Goal: Information Seeking & Learning: Find specific page/section

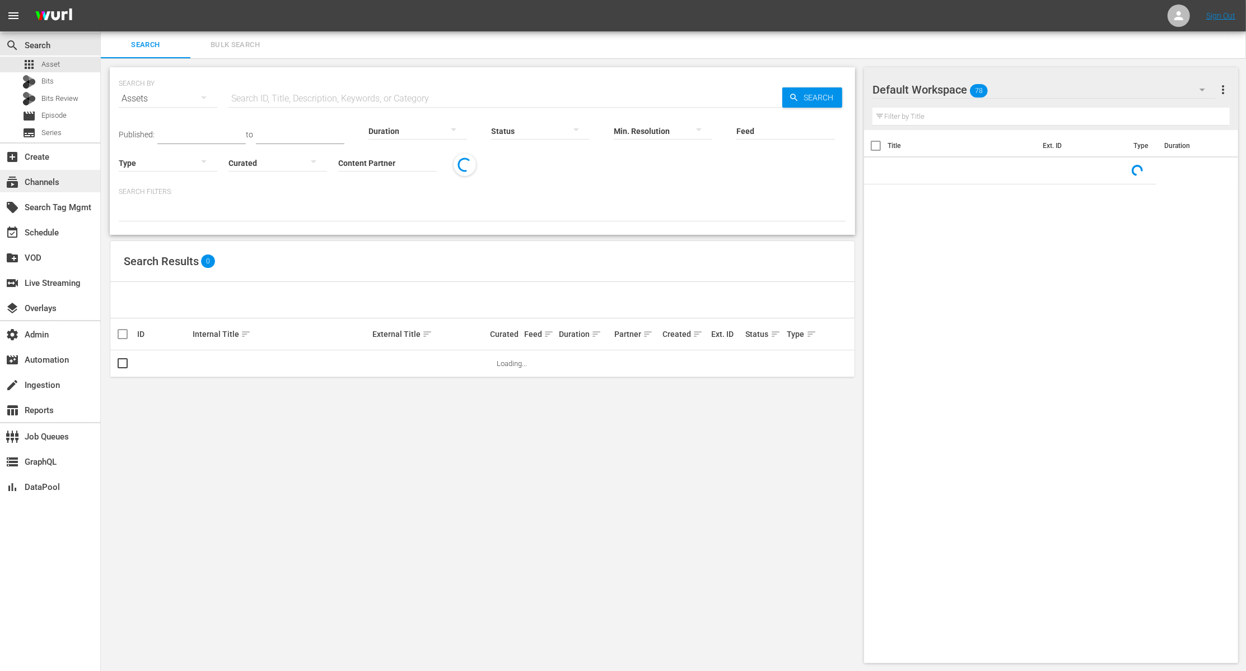
click at [68, 180] on div "subscriptions Channels" at bounding box center [50, 181] width 100 height 22
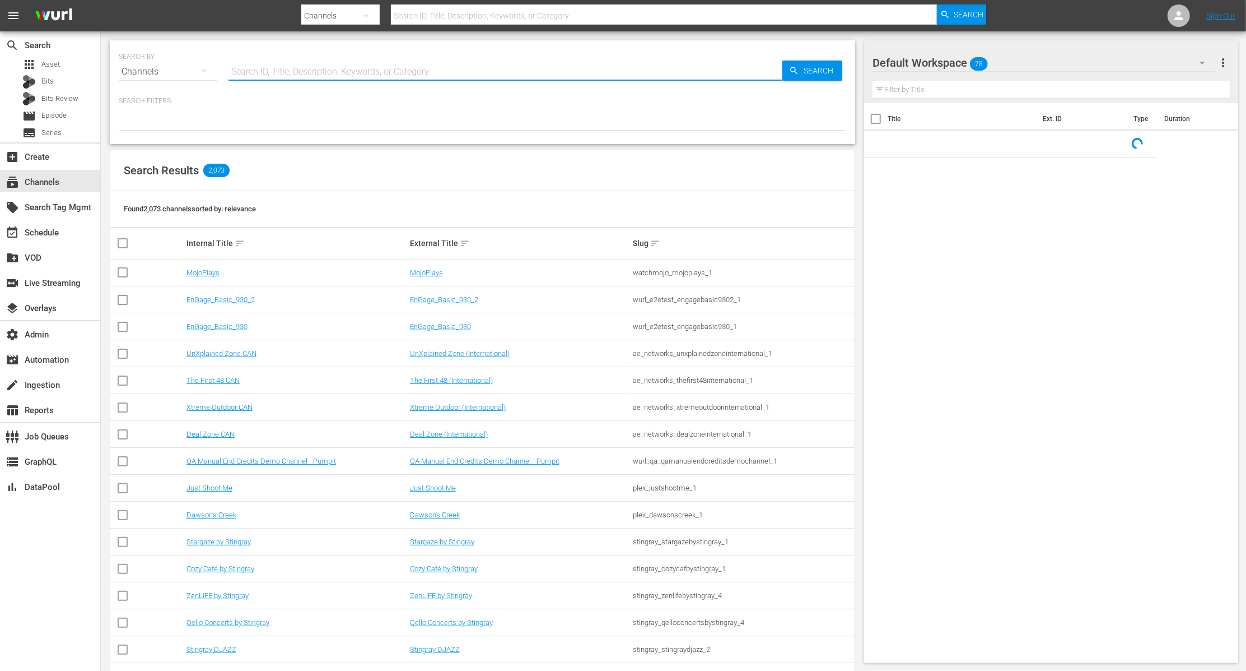
click at [337, 69] on input "text" at bounding box center [506, 71] width 554 height 27
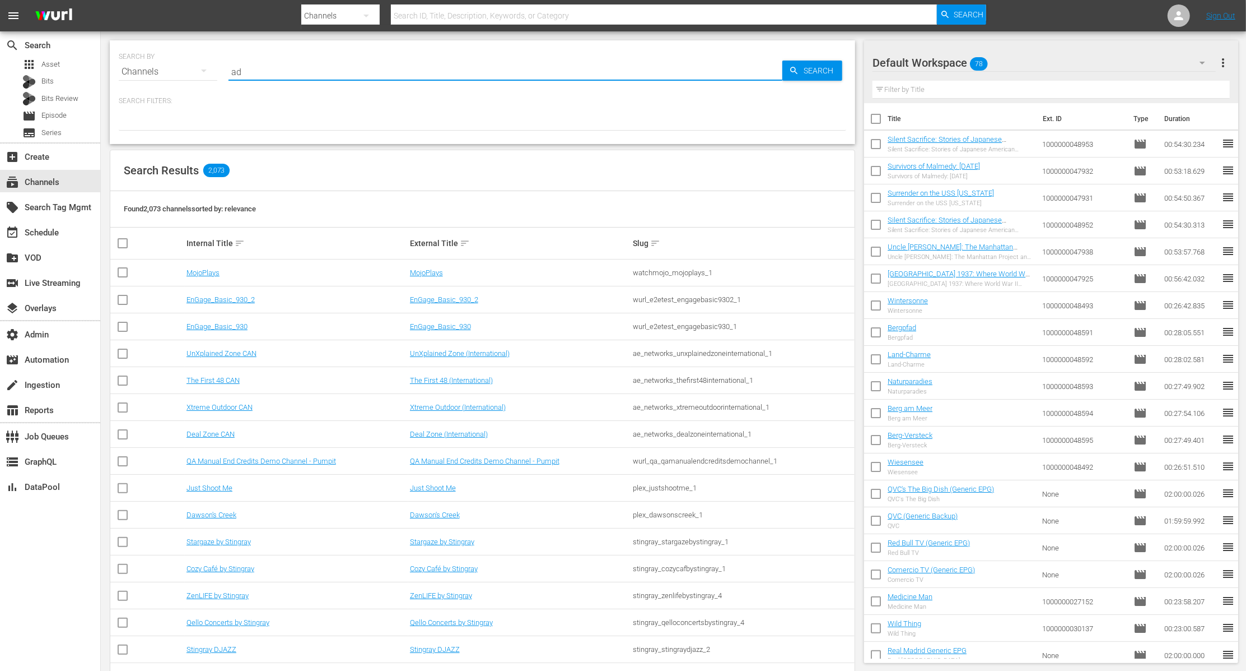
type input "a"
type input "made"
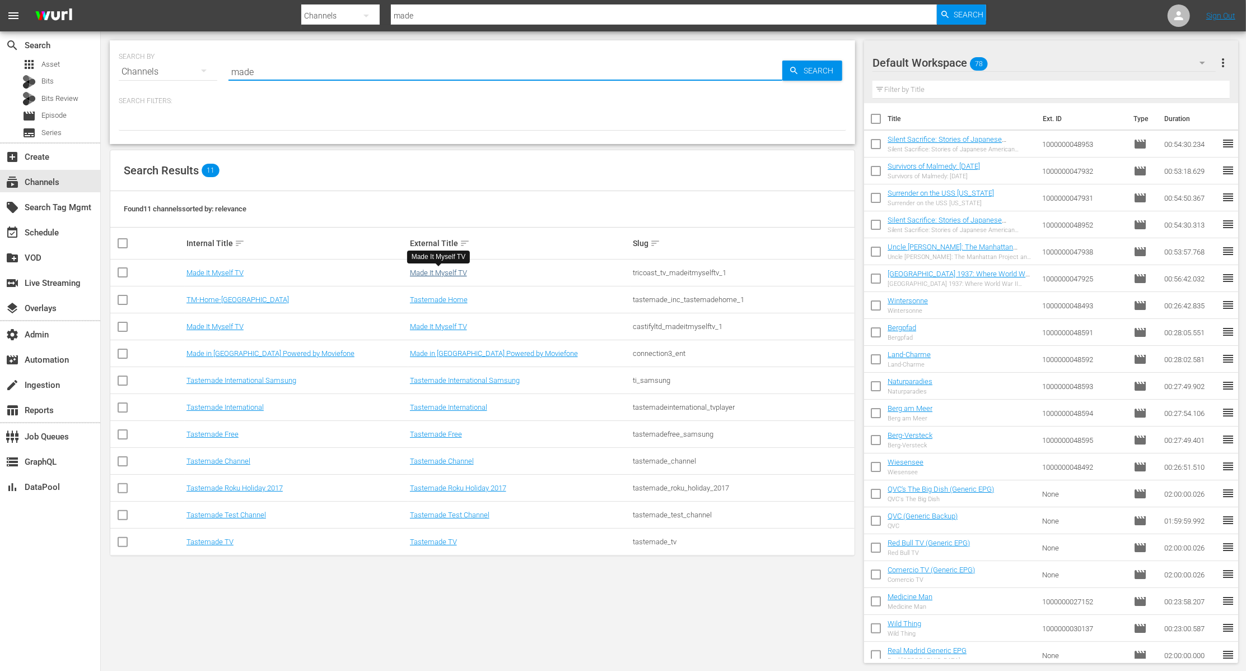
type input "made"
click at [443, 270] on link "Made It Myself TV" at bounding box center [438, 272] width 57 height 8
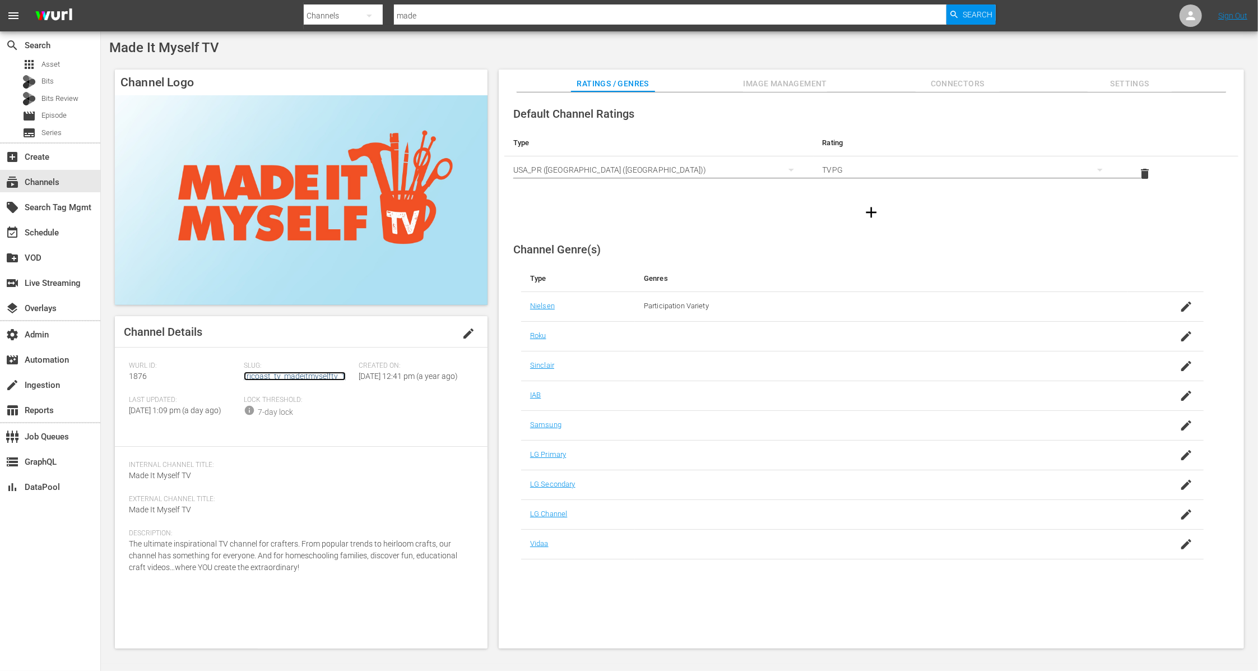
click at [319, 372] on link "tricoast_tv_madeitmyselftv_1" at bounding box center [295, 375] width 102 height 9
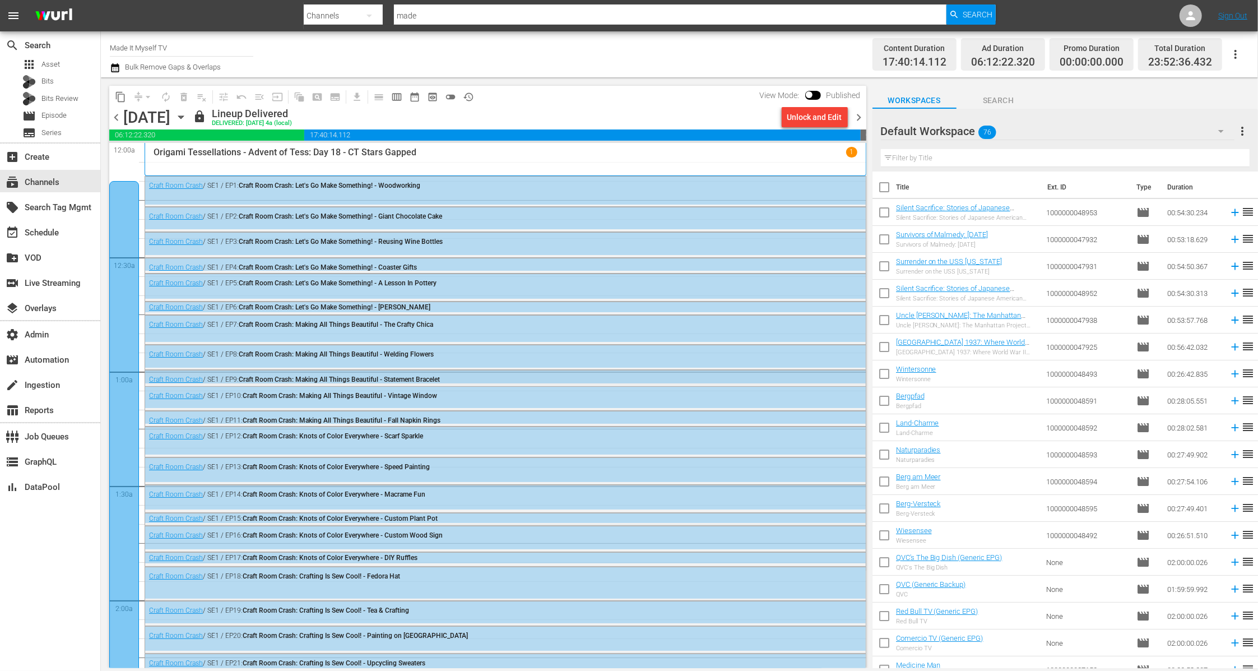
click at [336, 372] on div "Craft Room Crash / SE1 / EP9: Craft Room Crash: Making All Things Beautiful - S…" at bounding box center [505, 378] width 720 height 17
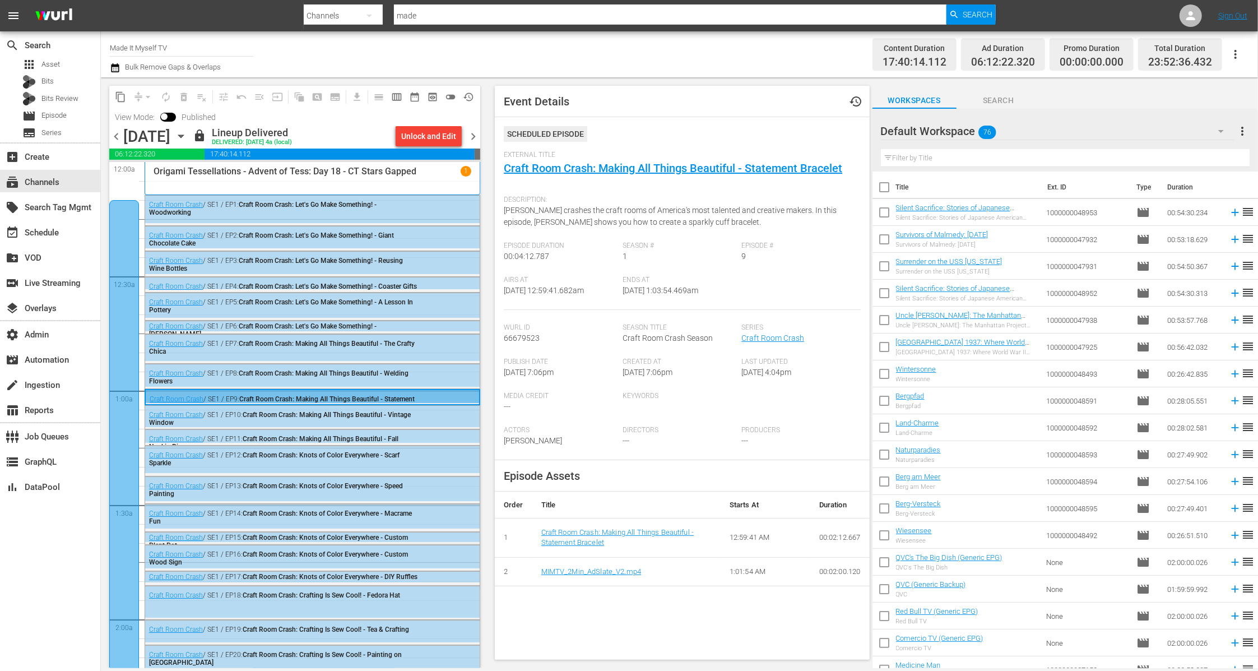
click at [408, 391] on div "Craft Room Crash / SE1 / EP9: Craft Room Crash: Making All Things Beautiful - S…" at bounding box center [312, 402] width 333 height 25
drag, startPoint x: 440, startPoint y: 22, endPoint x: 323, endPoint y: 16, distance: 117.2
click at [323, 16] on div "Search By Channels Search ID, Title, Description, Keywords, or Category made Se…" at bounding box center [650, 15] width 692 height 27
type input "dark matter"
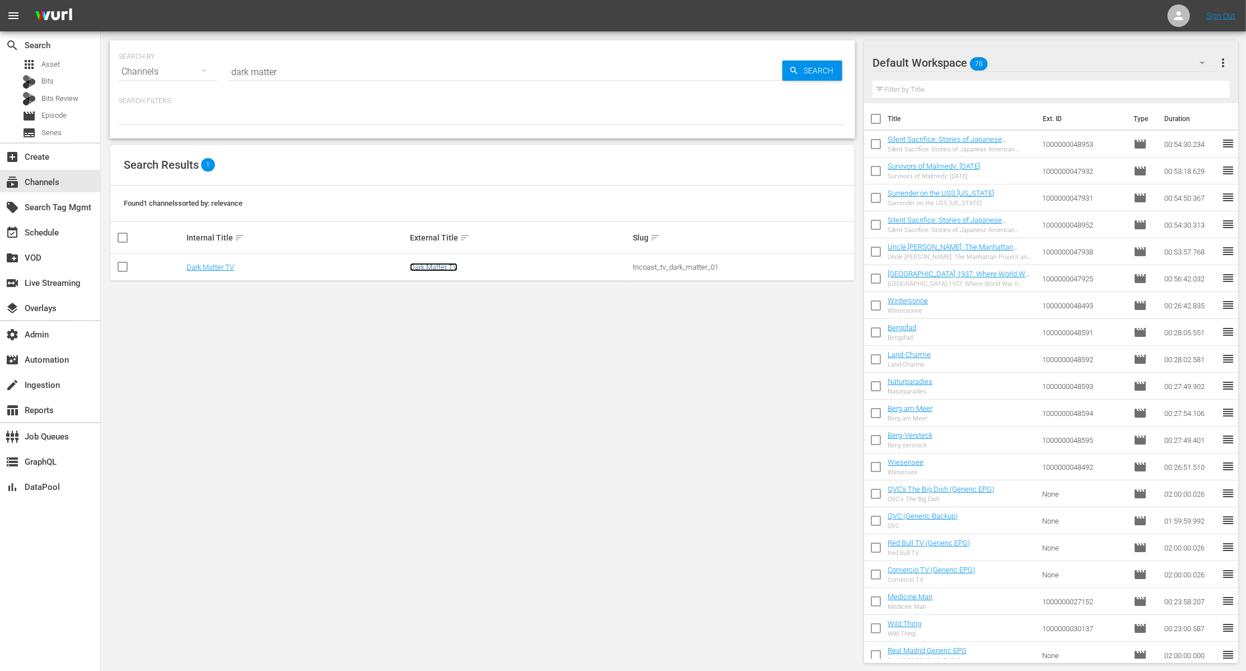
click at [432, 264] on link "Dark Matter TV" at bounding box center [434, 267] width 48 height 8
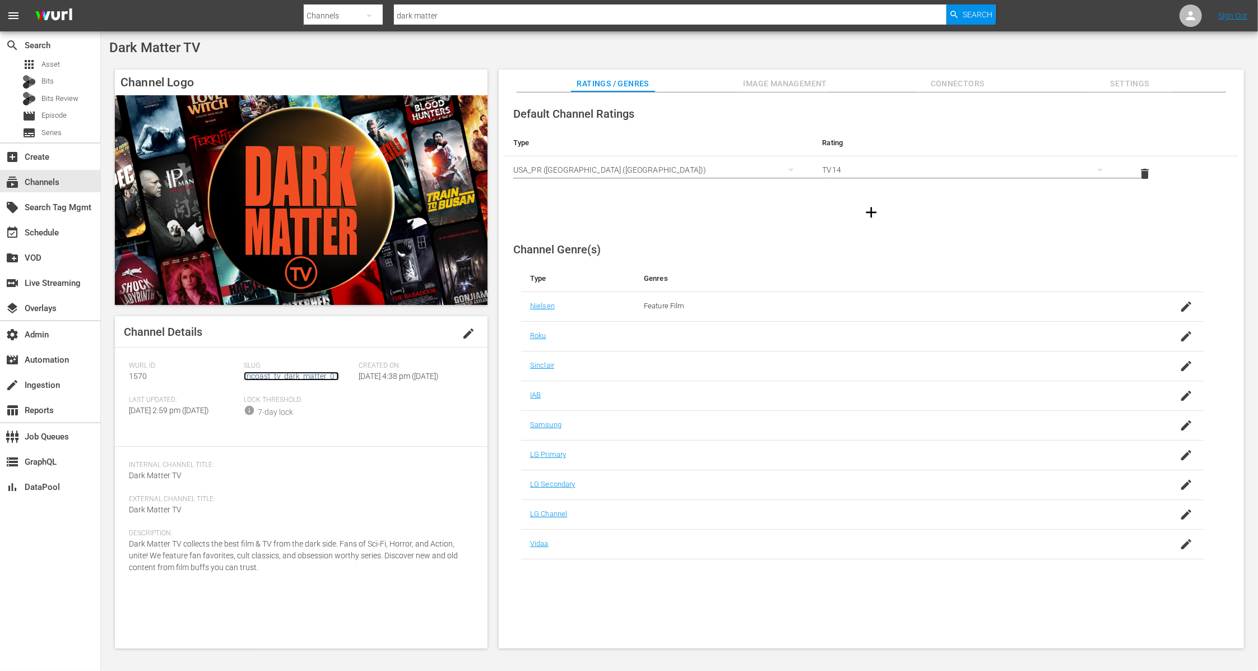
click at [302, 379] on link "tricoast_tv_dark_matter_01" at bounding box center [291, 375] width 95 height 9
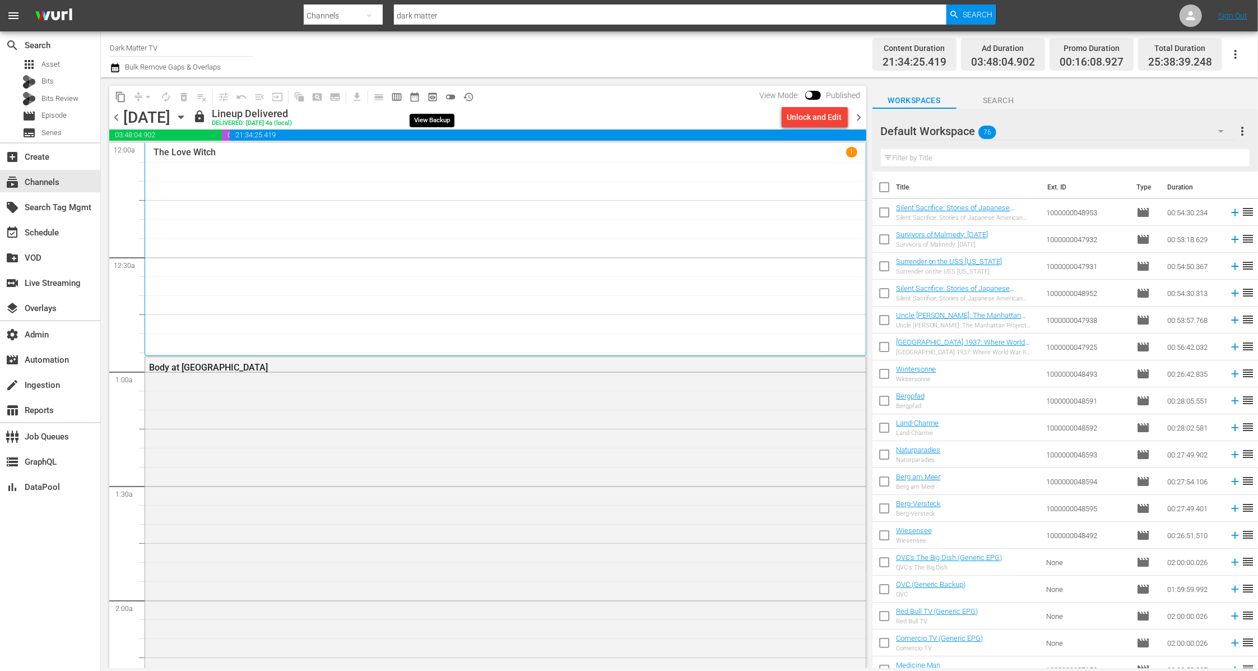
click at [433, 96] on span "preview_outlined" at bounding box center [432, 96] width 11 height 11
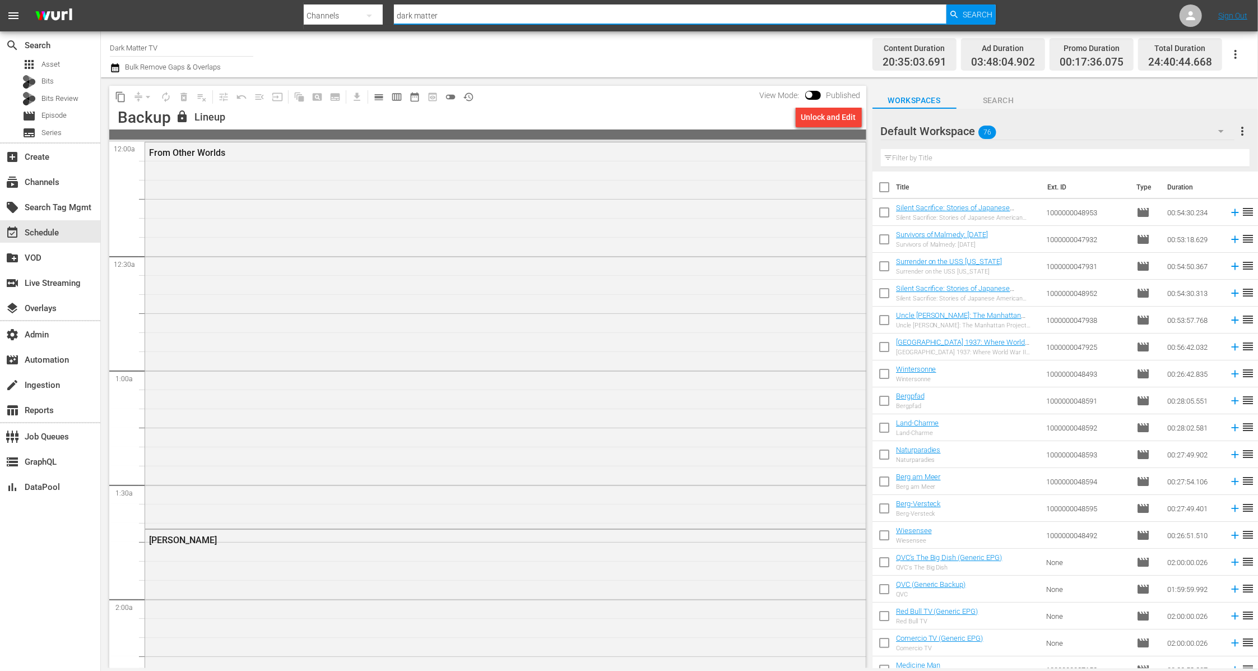
drag, startPoint x: 460, startPoint y: 11, endPoint x: 331, endPoint y: 6, distance: 129.5
click at [331, 6] on div "Search By Channels Search ID, Title, Description, Keywords, or Category dark ma…" at bounding box center [650, 15] width 692 height 27
drag, startPoint x: 449, startPoint y: 14, endPoint x: 375, endPoint y: 8, distance: 74.2
click at [375, 8] on div "Search By Channels Search ID, Title, Description, Keywords, or Category dark ma…" at bounding box center [650, 15] width 692 height 27
type input "myself"
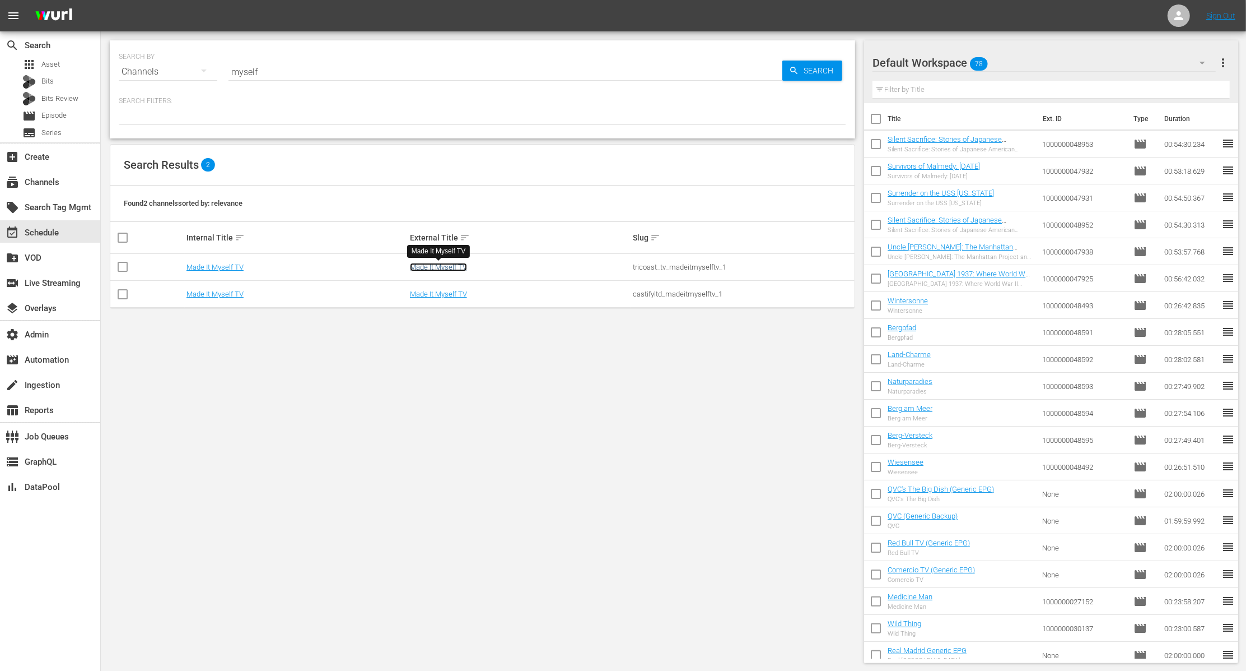
click at [452, 264] on link "Made It Myself TV" at bounding box center [438, 267] width 57 height 8
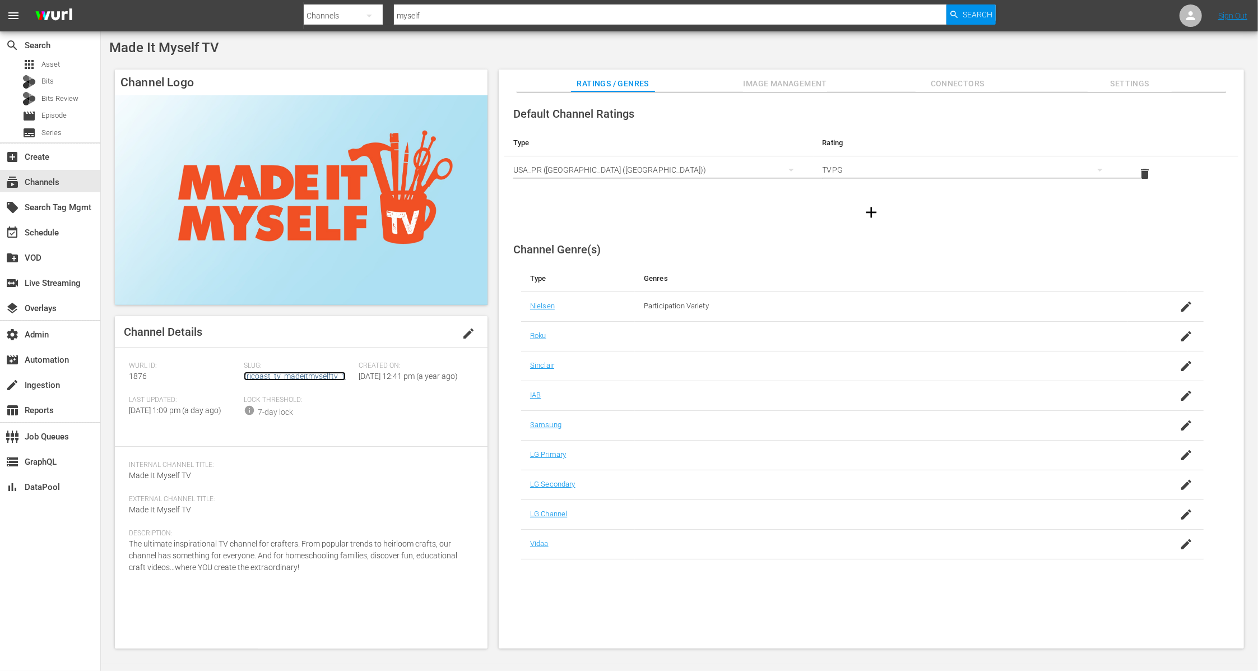
click at [308, 375] on link "tricoast_tv_madeitmyselftv_1" at bounding box center [295, 375] width 102 height 9
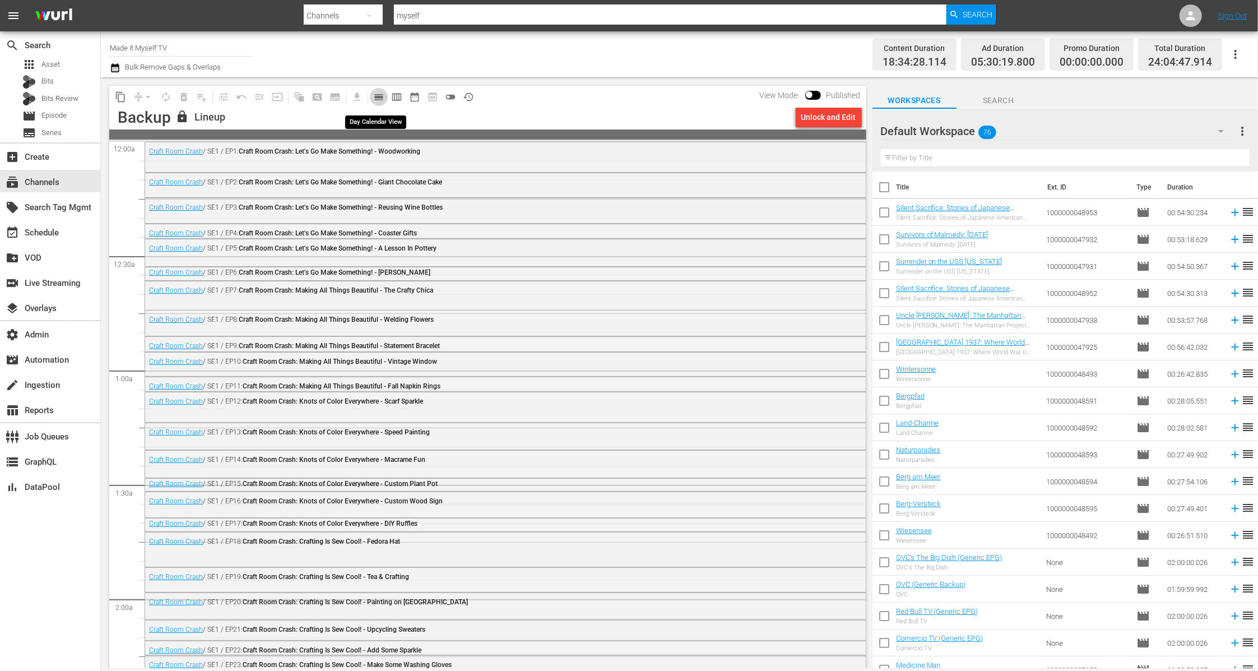
click at [378, 95] on span "calendar_view_day_outlined" at bounding box center [378, 96] width 11 height 11
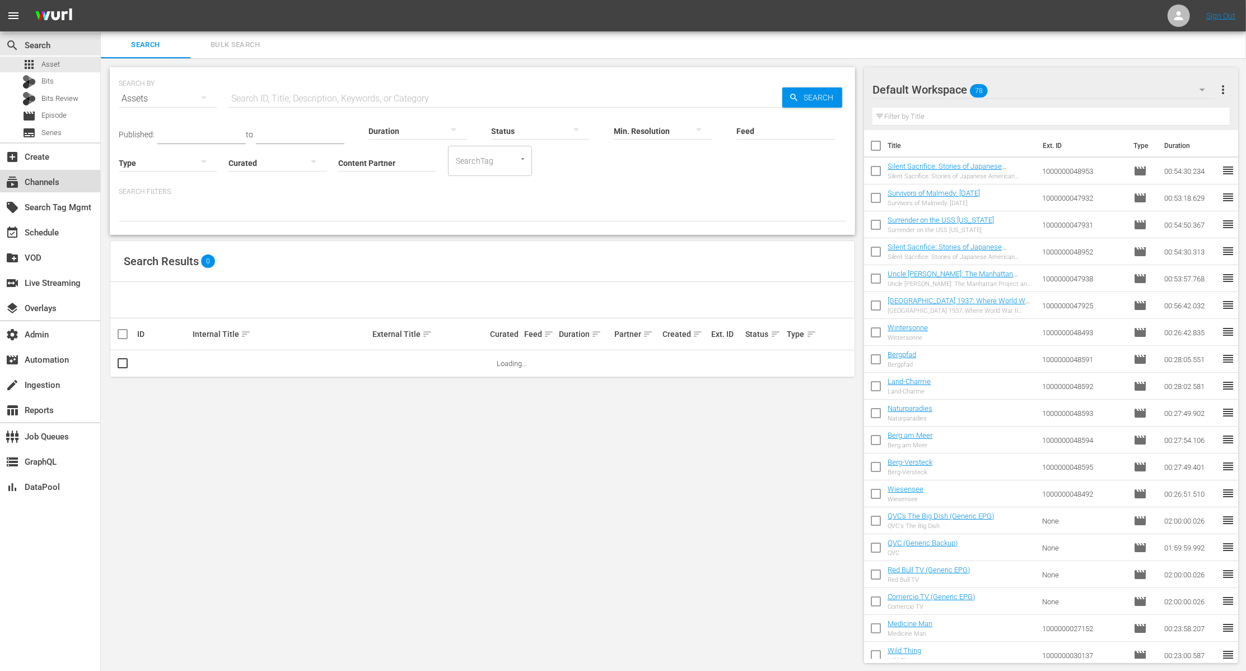
click at [54, 179] on div "subscriptions Channels" at bounding box center [31, 180] width 63 height 10
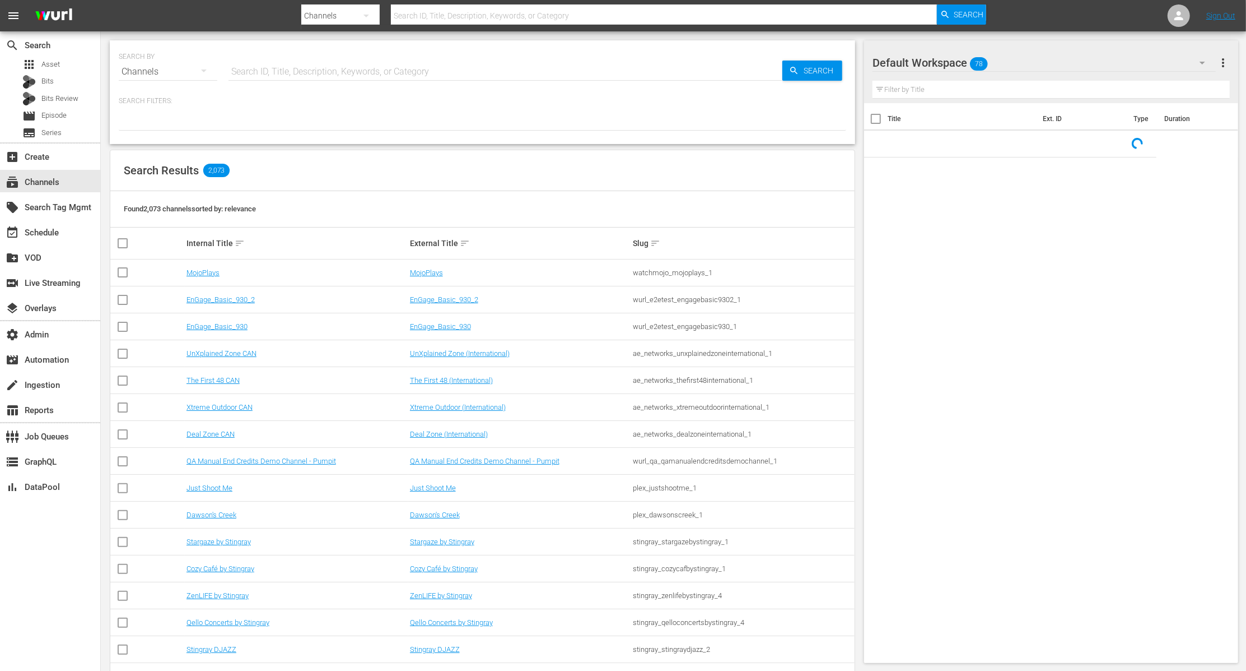
drag, startPoint x: 54, startPoint y: 179, endPoint x: 320, endPoint y: 65, distance: 289.1
click at [320, 65] on input "text" at bounding box center [506, 71] width 554 height 27
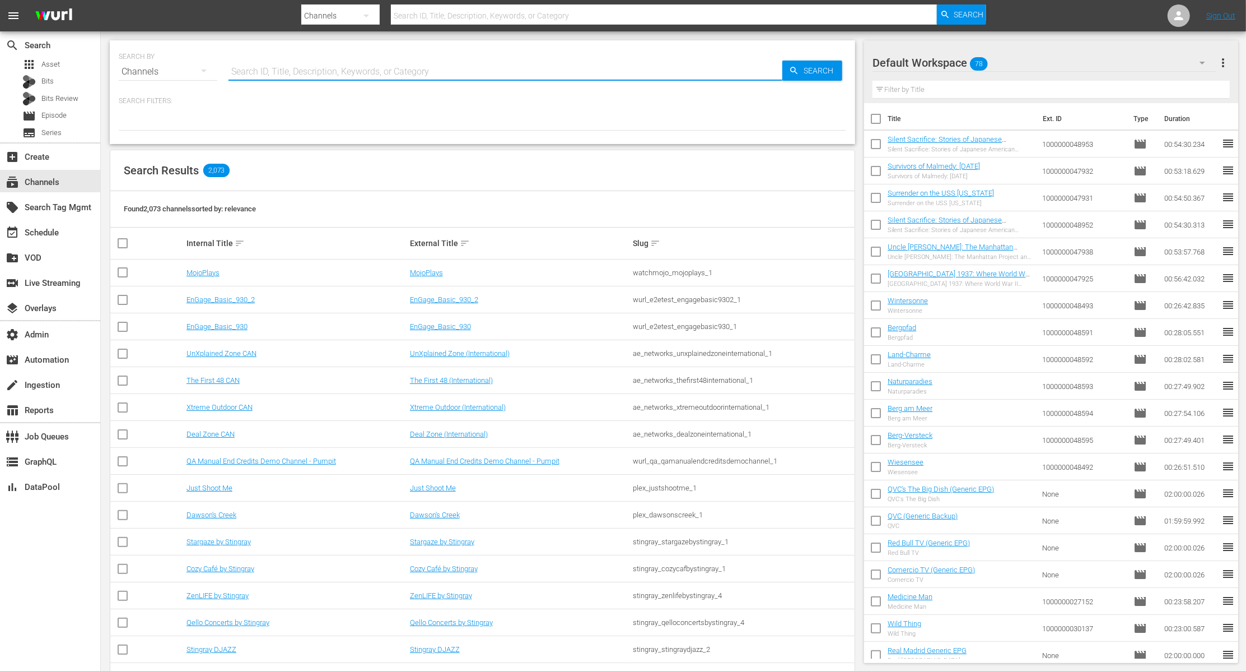
paste input "ae_networks_60daysininternational_1"
type input "ae_networks_60daysininternational_1"
click at [824, 71] on span "Search" at bounding box center [820, 71] width 43 height 20
type input "ae_networks_60daysininternational_1"
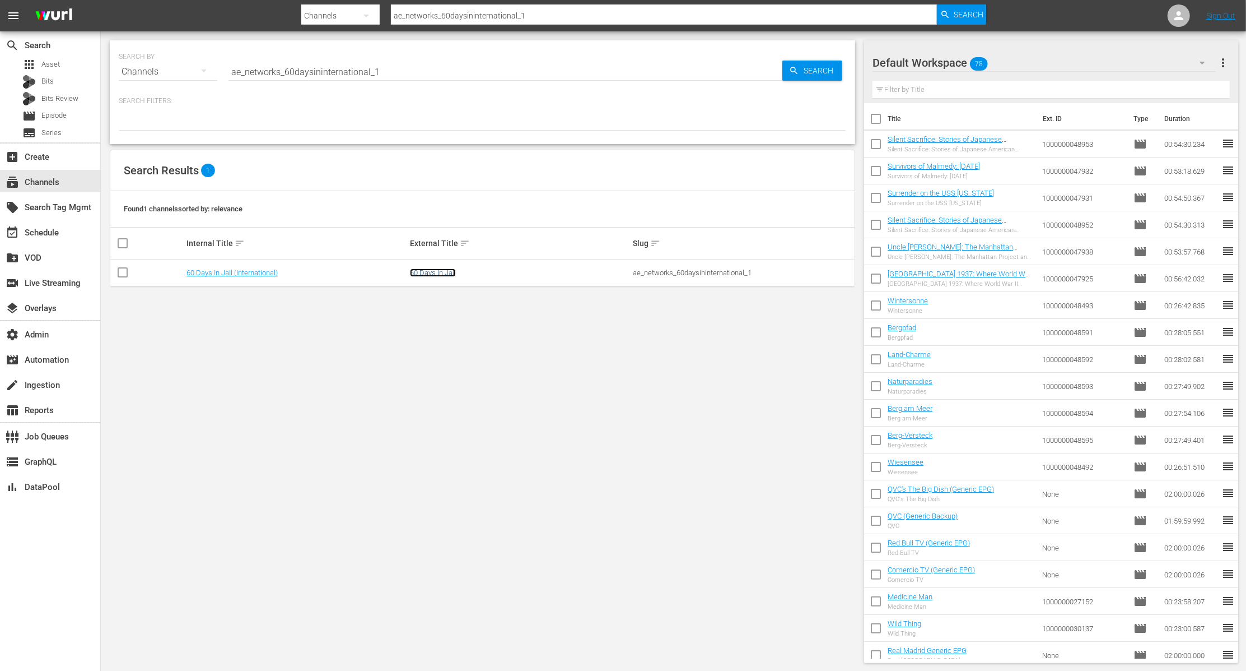
click at [444, 273] on link "60 Days In Jail" at bounding box center [433, 272] width 46 height 8
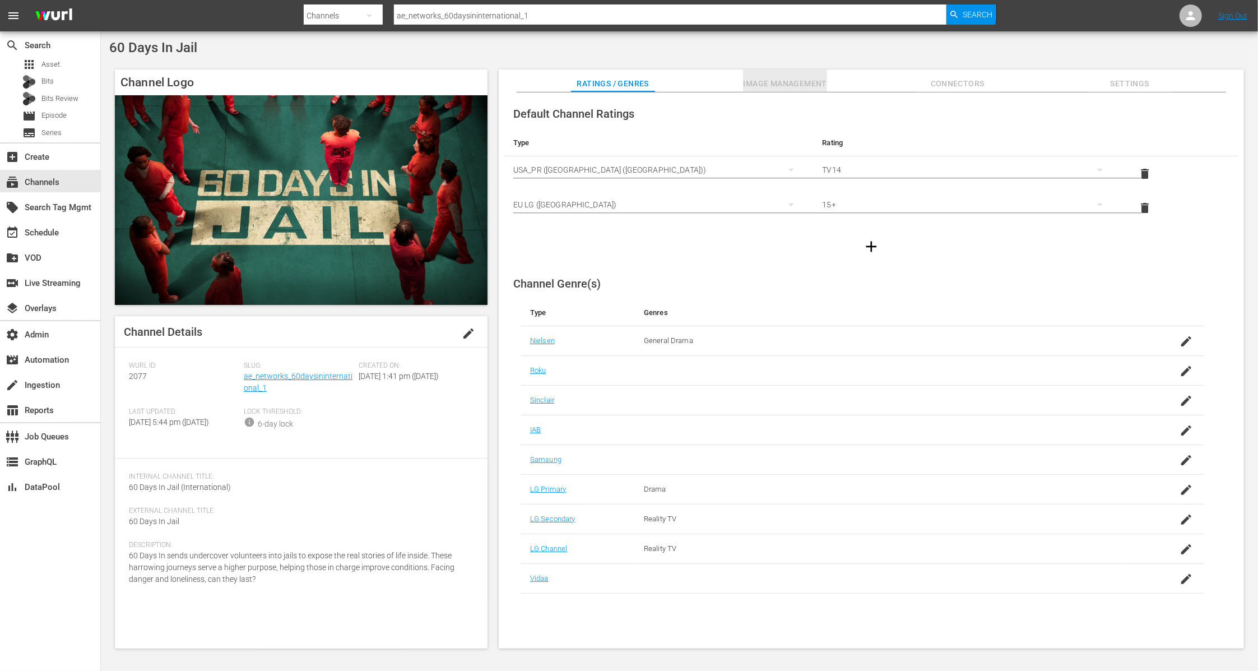
click at [808, 81] on span "Image Management" at bounding box center [785, 84] width 84 height 14
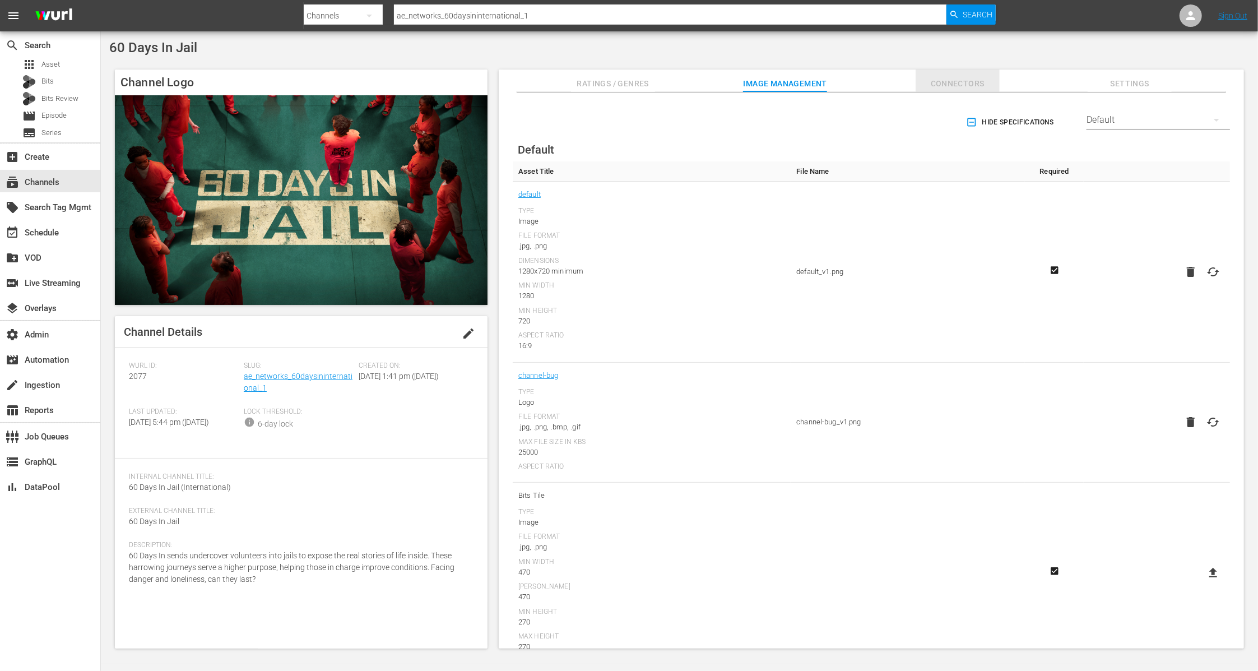
click at [930, 81] on span "Connectors" at bounding box center [957, 84] width 84 height 14
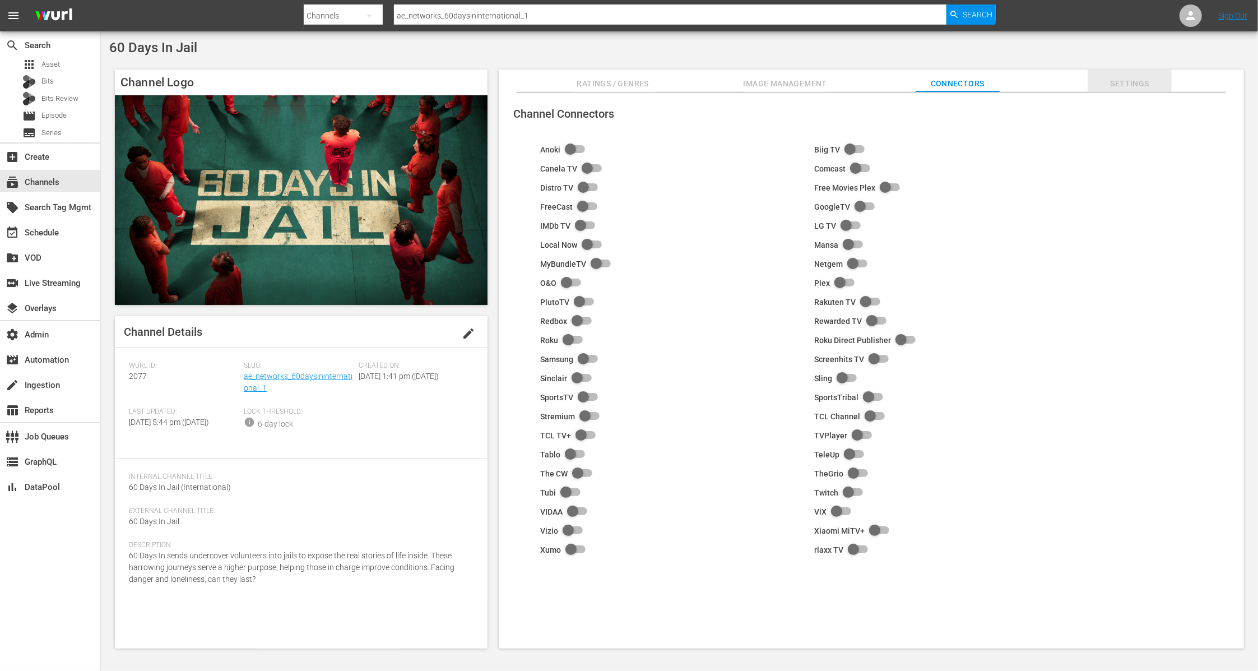
click at [1122, 77] on span "Settings" at bounding box center [1129, 84] width 84 height 14
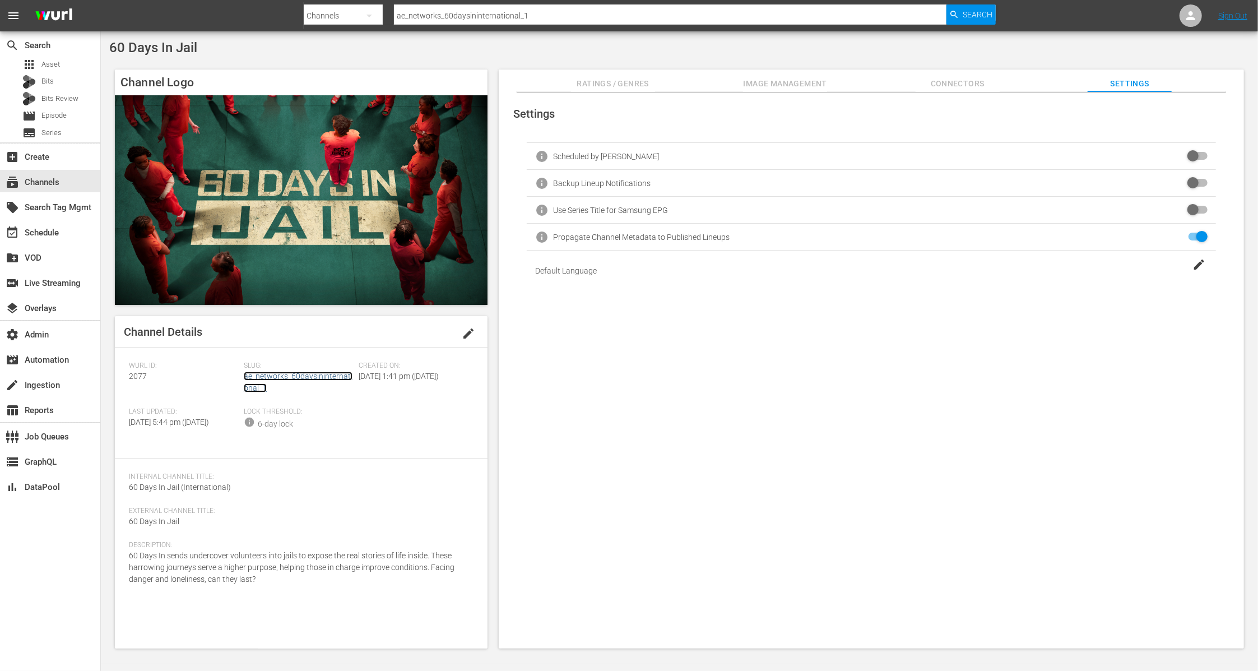
click at [318, 376] on link "ae_networks_60daysininternational_1" at bounding box center [298, 381] width 109 height 21
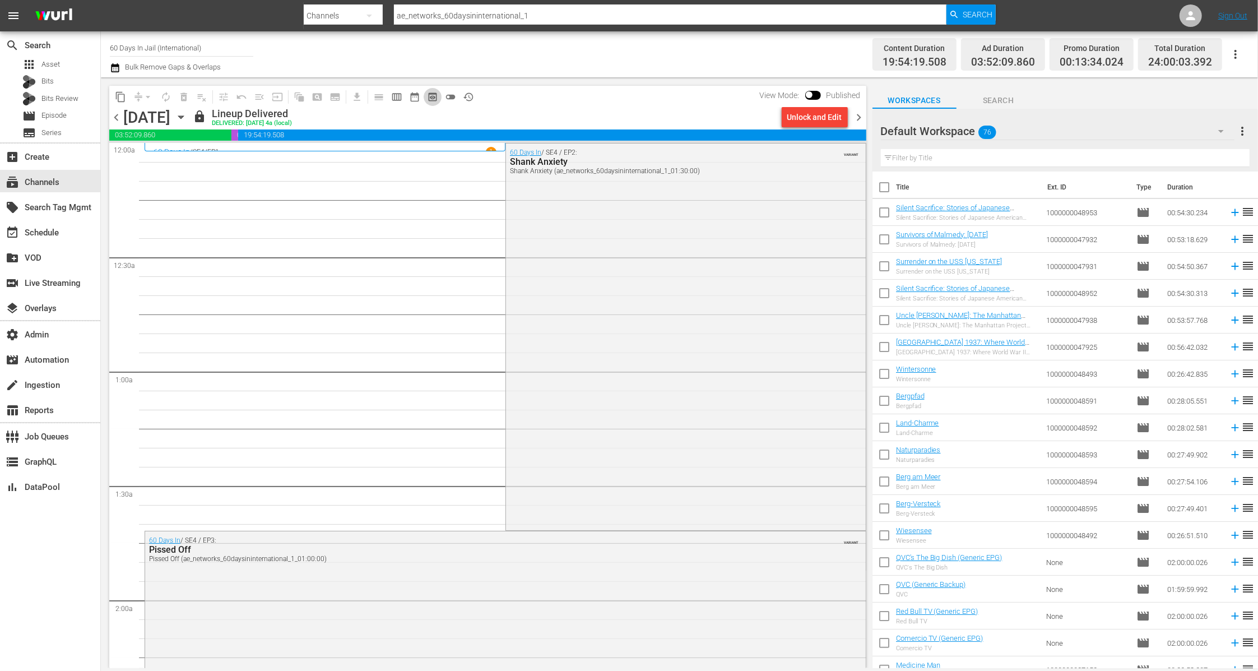
click at [433, 98] on span "preview_outlined" at bounding box center [432, 96] width 11 height 11
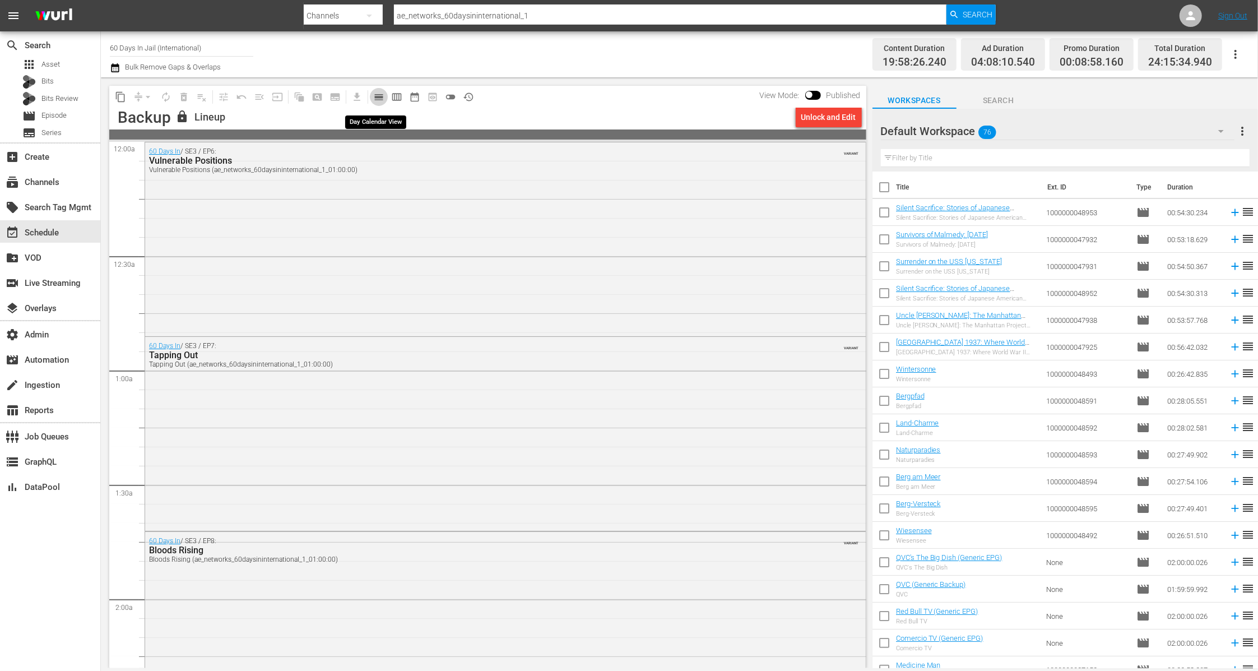
click at [379, 96] on span "calendar_view_day_outlined" at bounding box center [378, 96] width 11 height 11
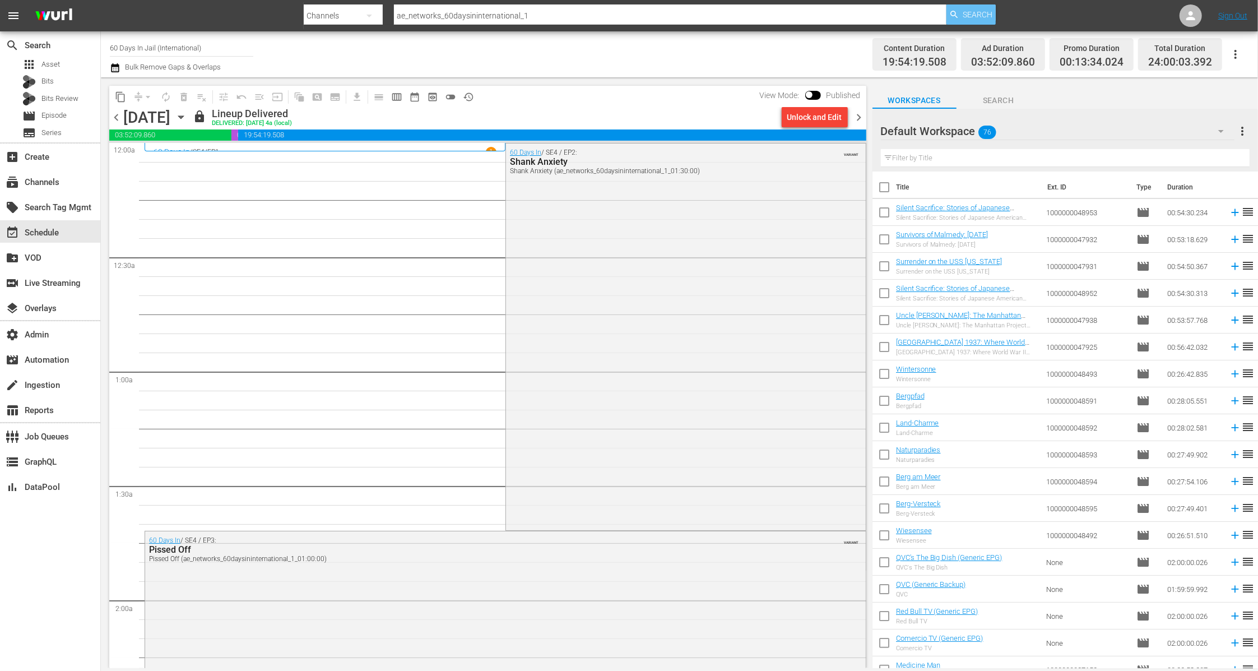
click at [980, 16] on span "Search" at bounding box center [977, 14] width 30 height 20
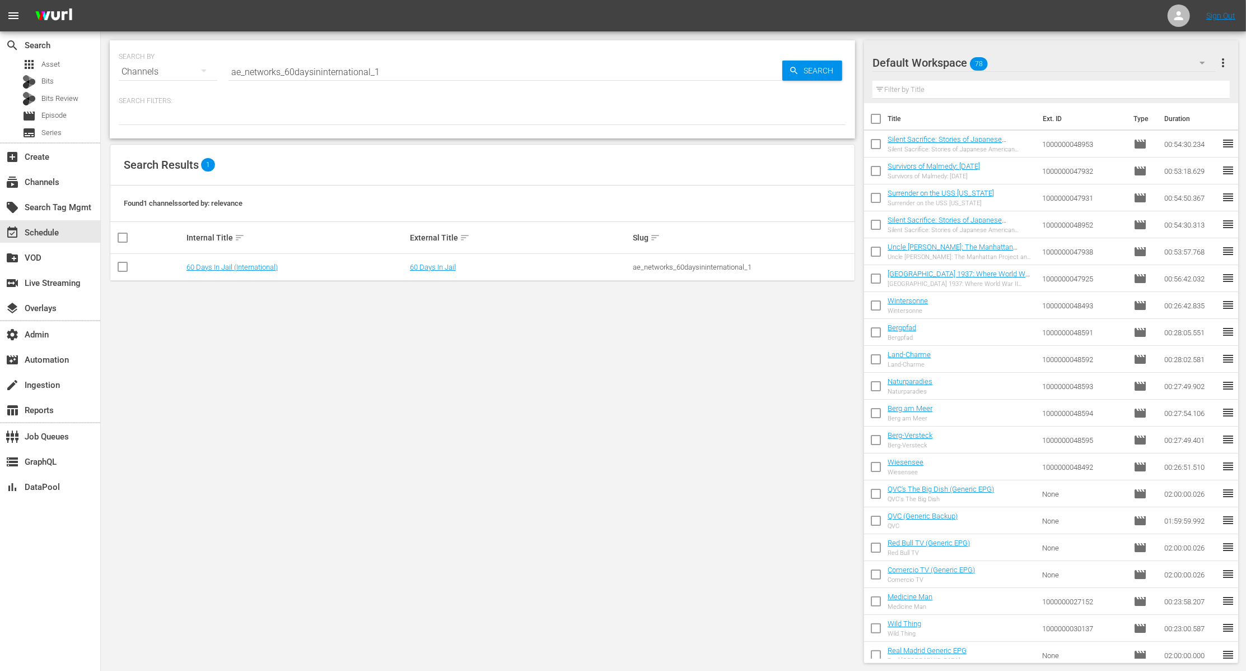
click at [436, 271] on td "60 Days In Jail" at bounding box center [520, 267] width 224 height 27
click at [436, 266] on link "60 Days In Jail" at bounding box center [433, 267] width 46 height 8
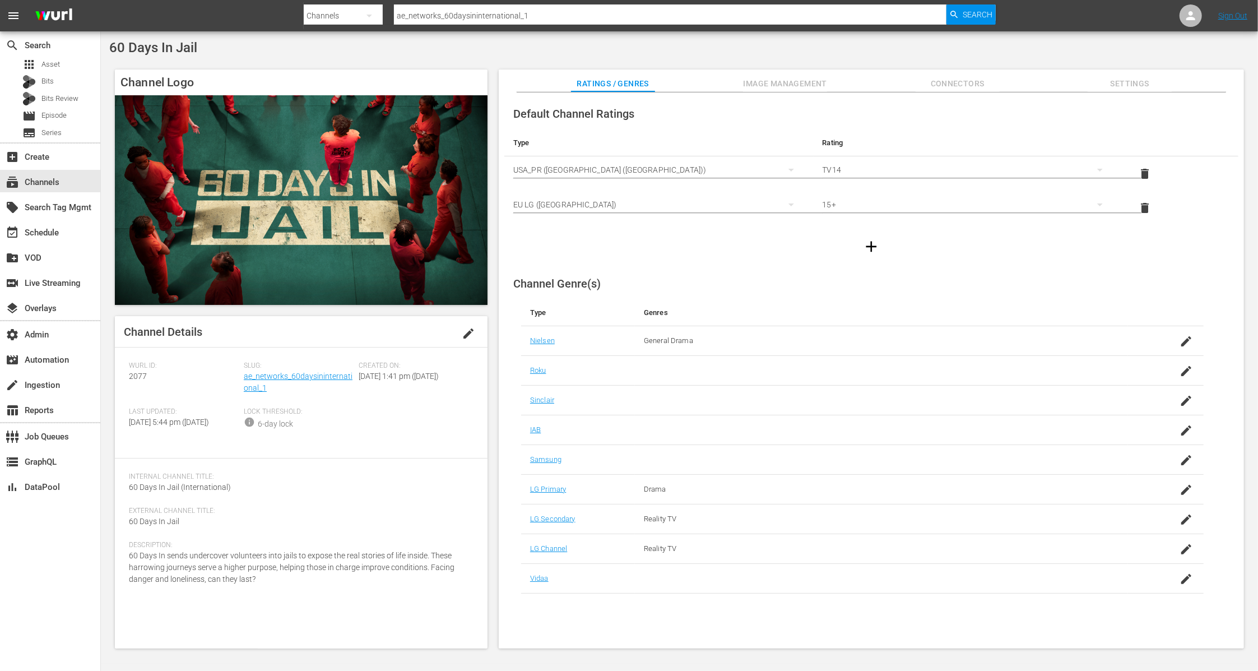
click at [1136, 74] on button "Settings" at bounding box center [1129, 80] width 84 height 22
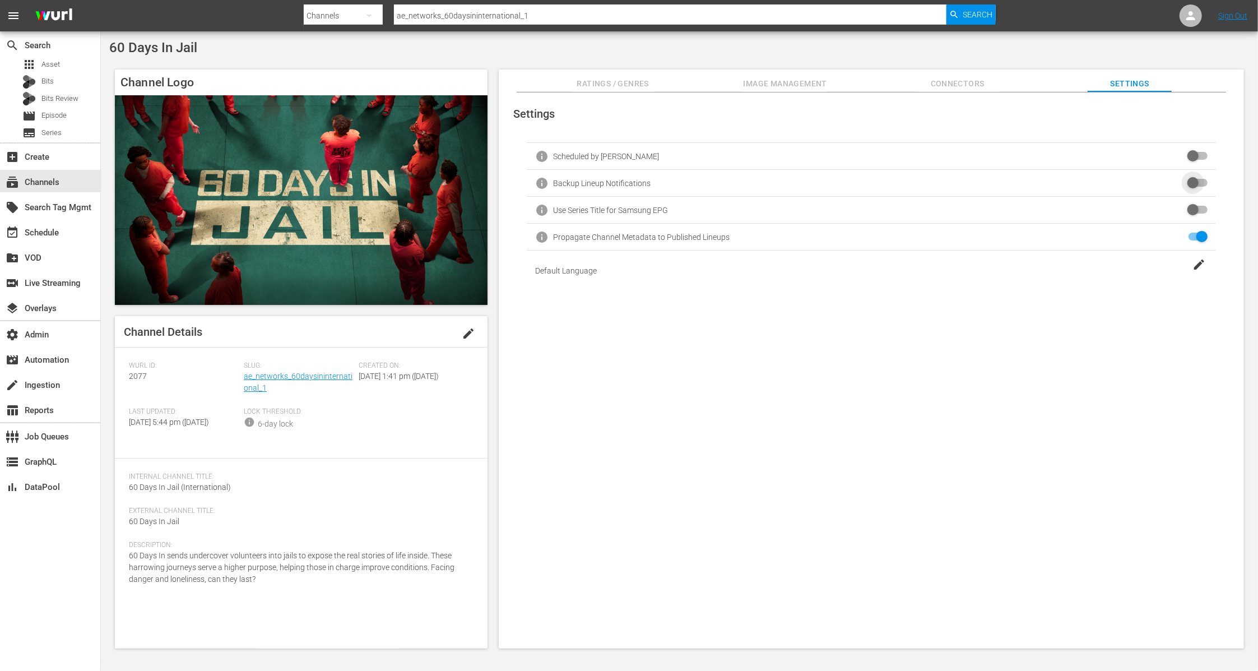
click at [1189, 183] on input "checkbox" at bounding box center [1195, 182] width 25 height 13
checkbox input "false"
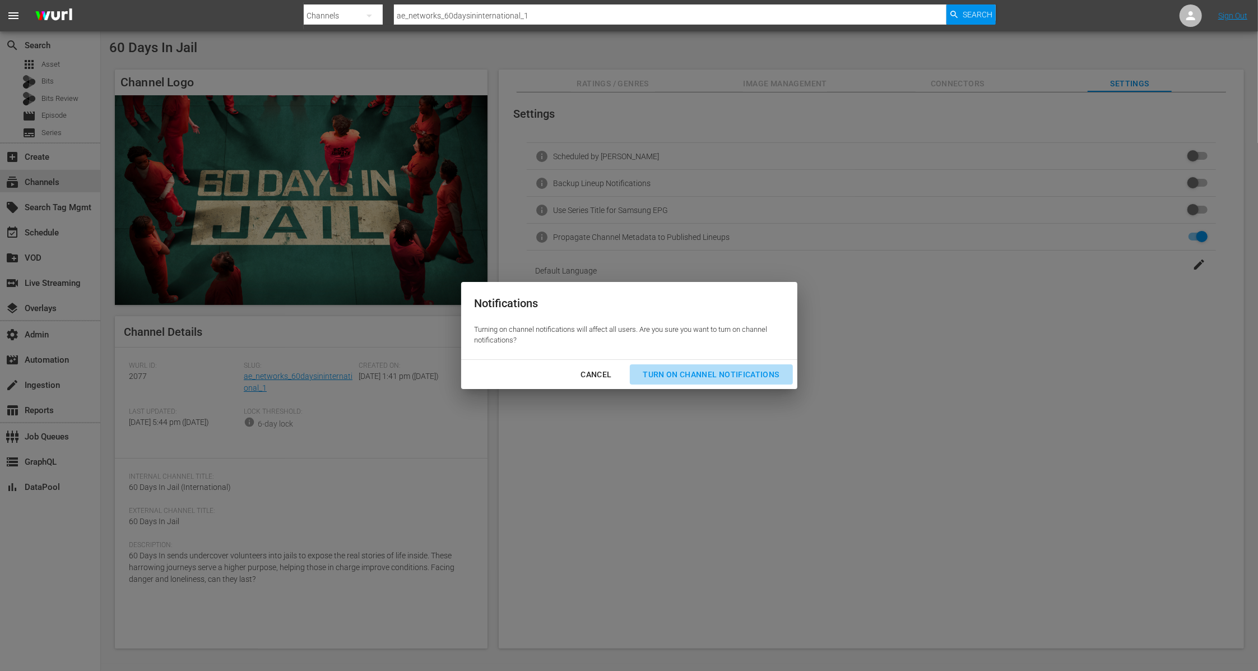
click at [732, 373] on div "Turn On Channel Notifications" at bounding box center [711, 374] width 154 height 14
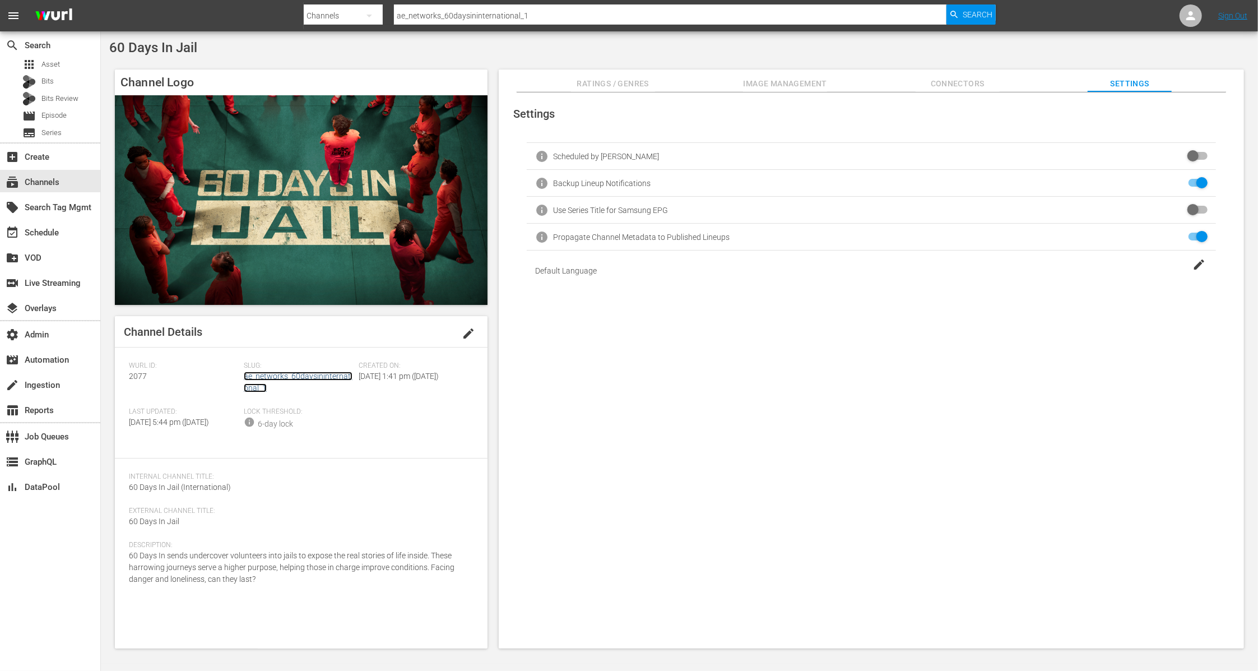
click at [322, 379] on link "ae_networks_60daysininternational_1" at bounding box center [298, 381] width 109 height 21
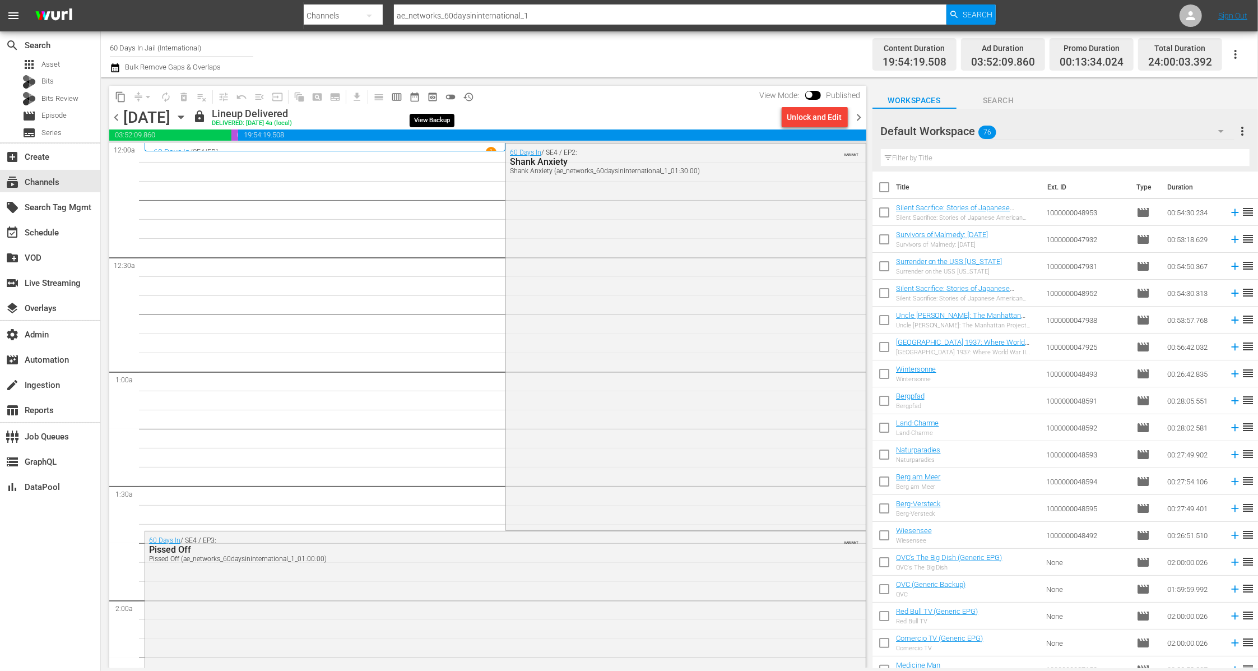
click at [433, 100] on span "preview_outlined" at bounding box center [432, 96] width 11 height 11
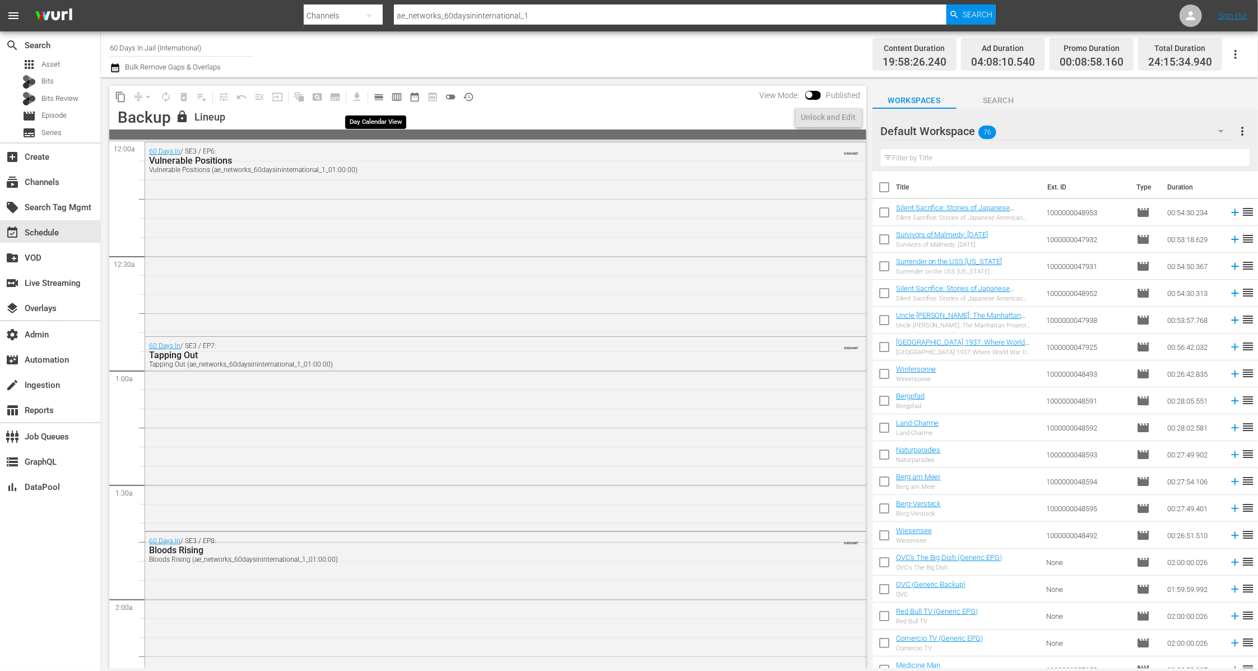
click at [381, 97] on span "calendar_view_day_outlined" at bounding box center [378, 96] width 11 height 11
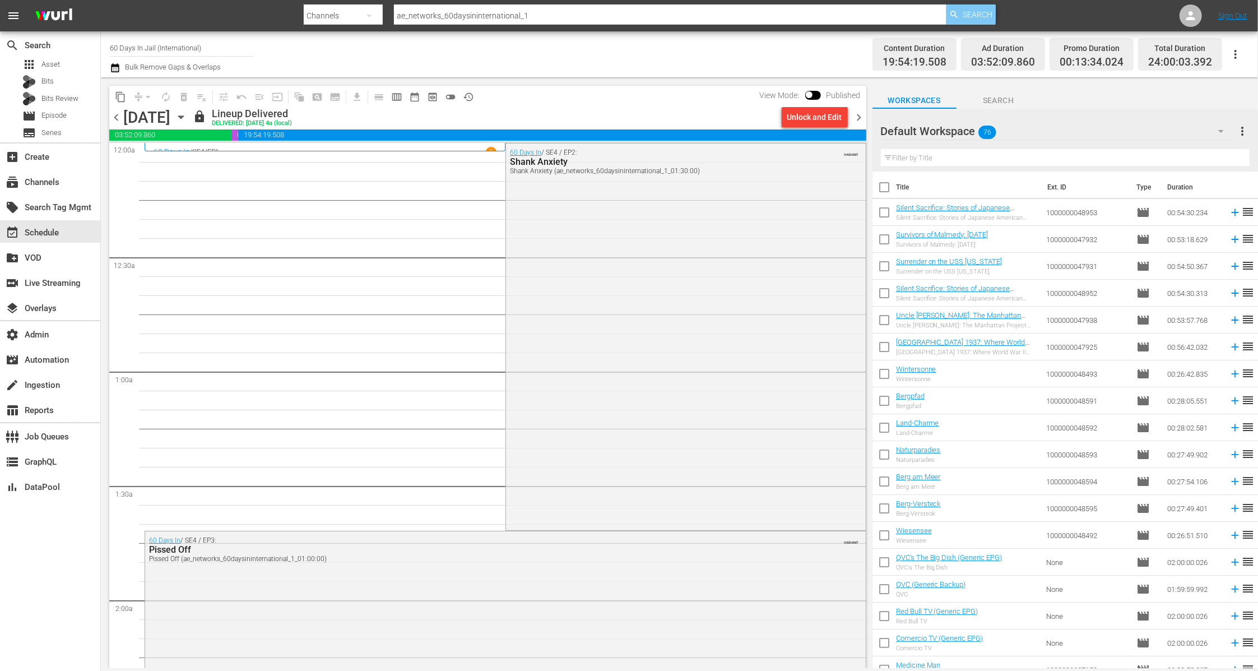
click at [981, 10] on span "Search" at bounding box center [977, 14] width 30 height 20
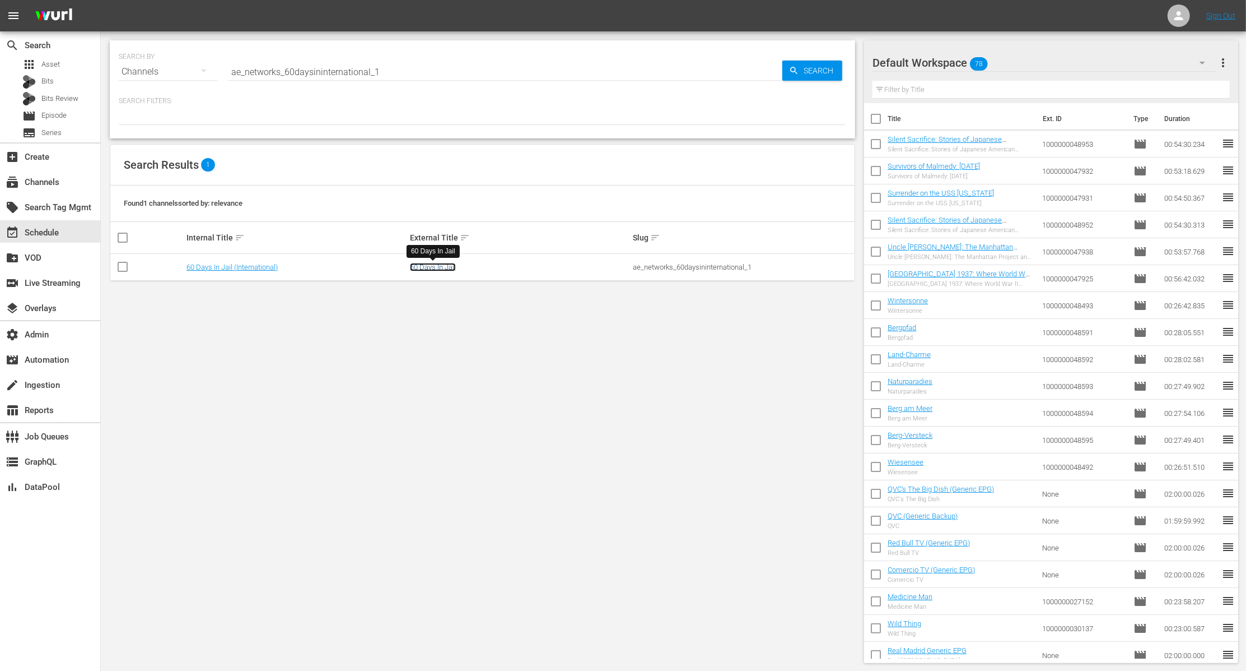
click at [441, 269] on link "60 Days In Jail" at bounding box center [433, 267] width 46 height 8
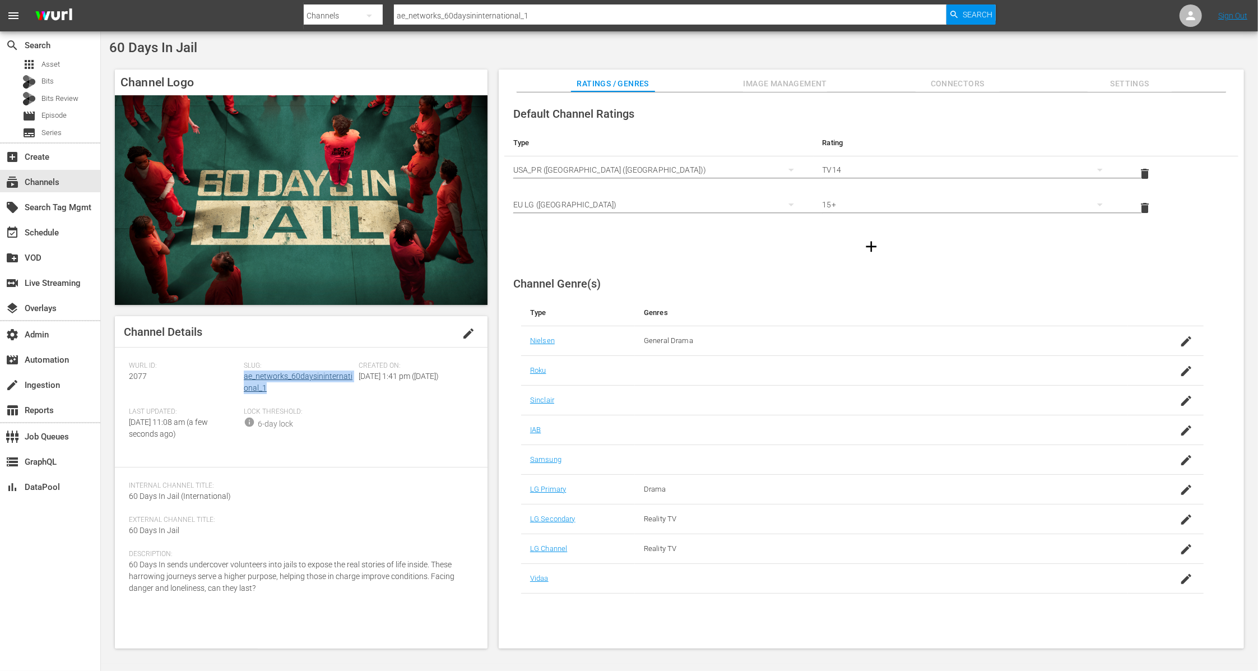
drag, startPoint x: 267, startPoint y: 390, endPoint x: 244, endPoint y: 378, distance: 26.1
click at [244, 378] on div "Slug: ae_networks_60daysininternational_1" at bounding box center [301, 384] width 115 height 46
copy link "ae_networks_60daysininternational_1"
drag, startPoint x: 170, startPoint y: 376, endPoint x: 124, endPoint y: 376, distance: 45.4
click at [124, 376] on div "Channel Details edit Wurl ID: 2077 Slug: ae_networks_60daysininternational_1 Cr…" at bounding box center [301, 482] width 373 height 332
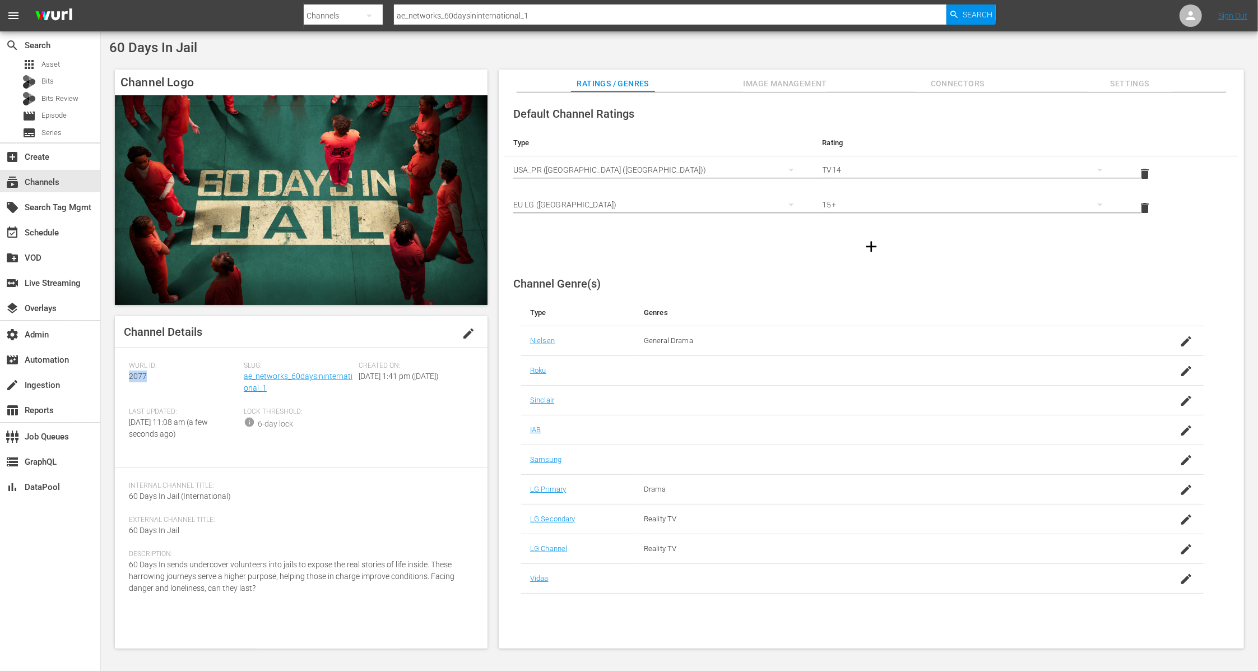
copy span "2077"
drag, startPoint x: 292, startPoint y: 592, endPoint x: 107, endPoint y: 568, distance: 186.9
click at [107, 568] on div "60 Days In Jail Channel Logo Channel Details edit Wurl ID: 2077 Slug: ae_networ…" at bounding box center [679, 347] width 1157 height 632
copy span "60 Days In sends undercover volunteers into jails to expose the real stories of…"
drag, startPoint x: 501, startPoint y: 10, endPoint x: 317, endPoint y: 8, distance: 184.3
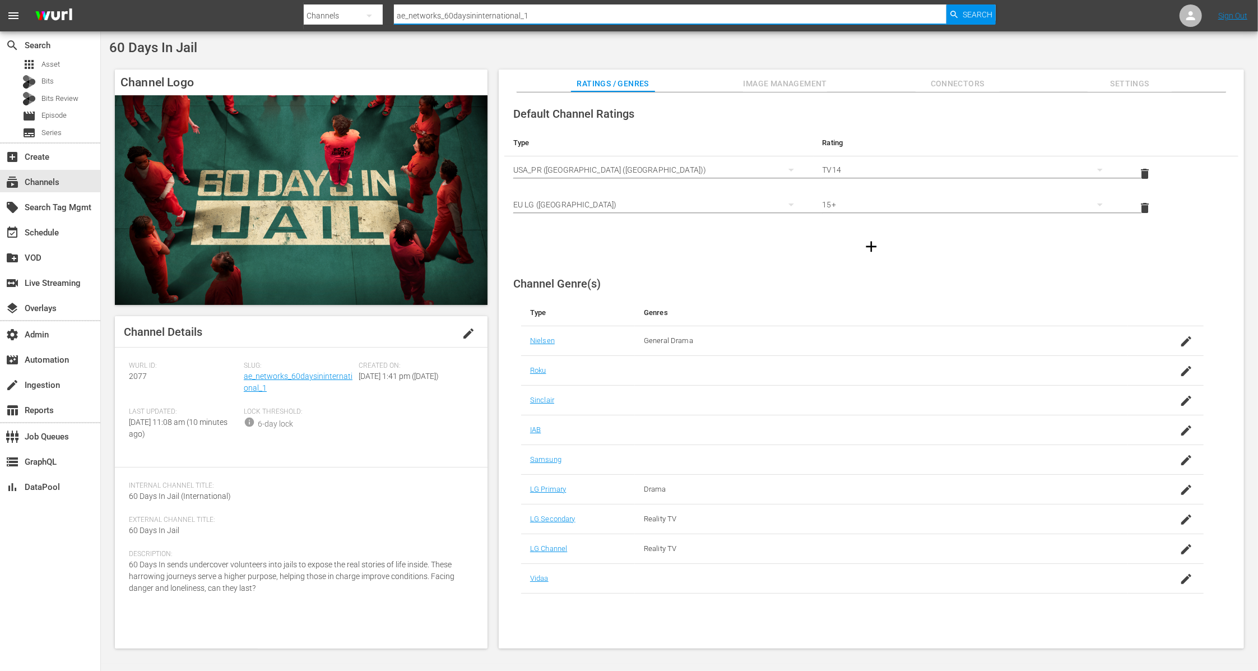
click at [317, 8] on div "Search By Channels Search ID, Title, Description, Keywords, or Category ae_netw…" at bounding box center [650, 15] width 692 height 27
paste input "tricoast_tv_dark_matter_0"
type input "tricoast_tv_dark_matter_01"
click at [982, 17] on span "Search" at bounding box center [977, 14] width 30 height 20
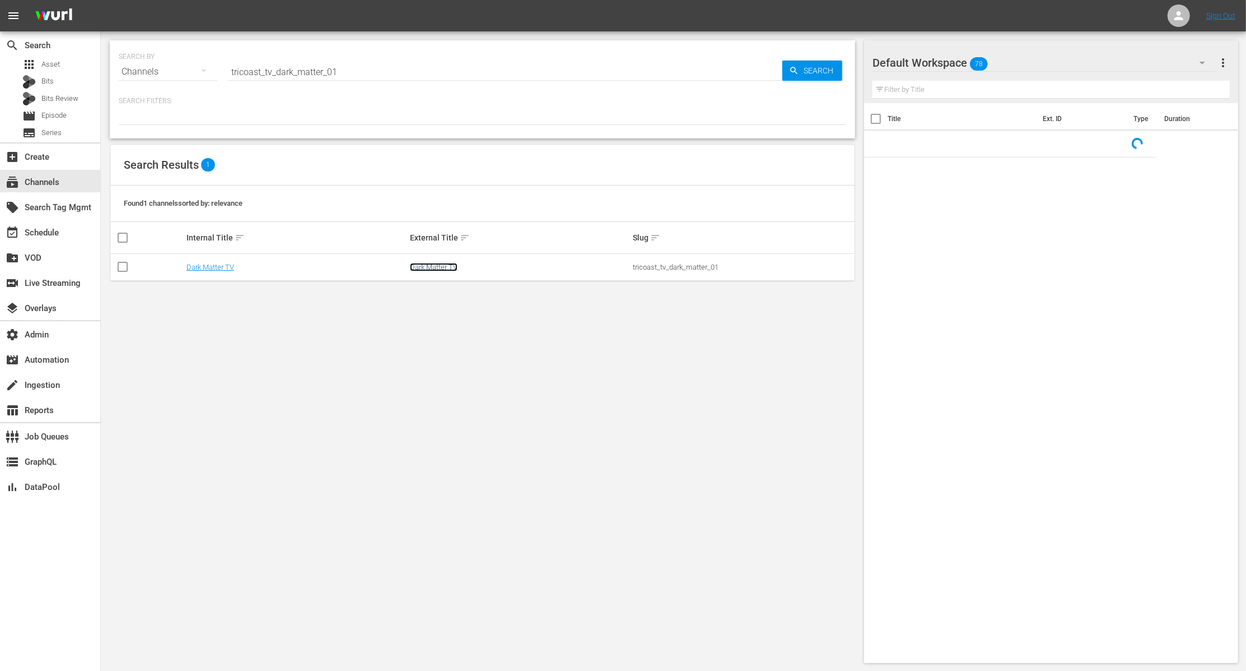
click at [431, 266] on link "Dark Matter TV" at bounding box center [434, 267] width 48 height 8
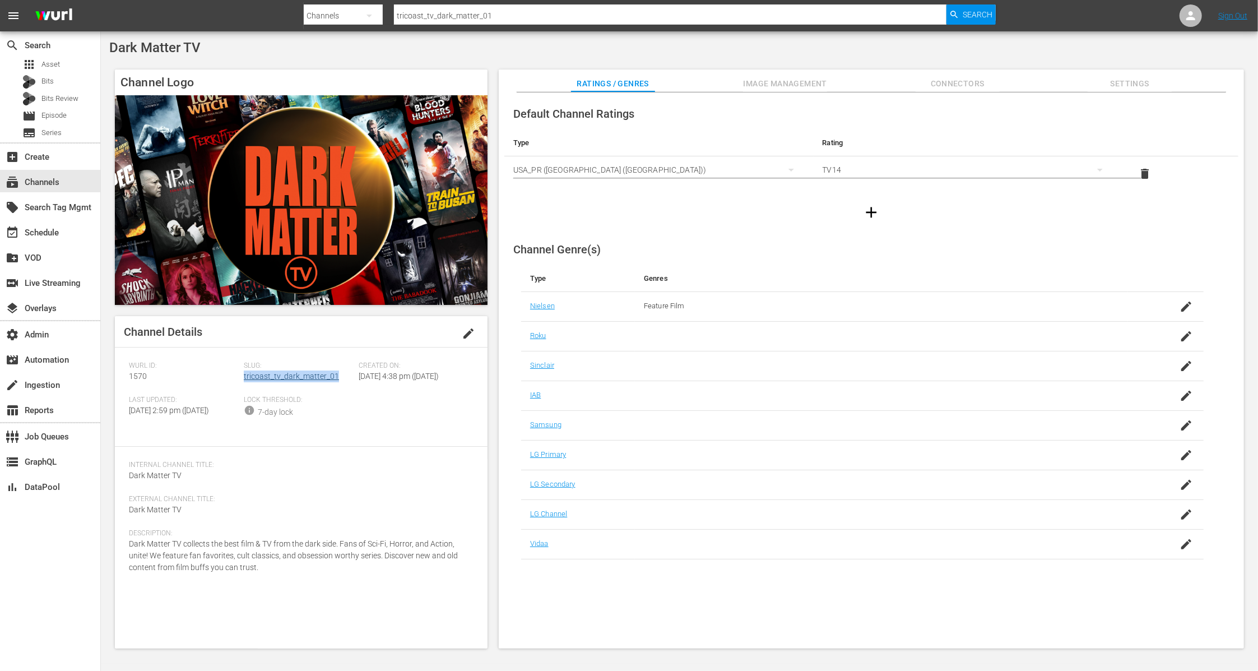
drag, startPoint x: 339, startPoint y: 379, endPoint x: 244, endPoint y: 379, distance: 95.8
click at [244, 379] on div "Slug: tricoast_tv_dark_matter_01" at bounding box center [301, 378] width 115 height 34
copy link "tricoast_tv_dark_matter_01"
drag, startPoint x: 150, startPoint y: 376, endPoint x: 129, endPoint y: 376, distance: 20.7
click at [129, 376] on div "Wurl ID: 1570" at bounding box center [186, 378] width 115 height 34
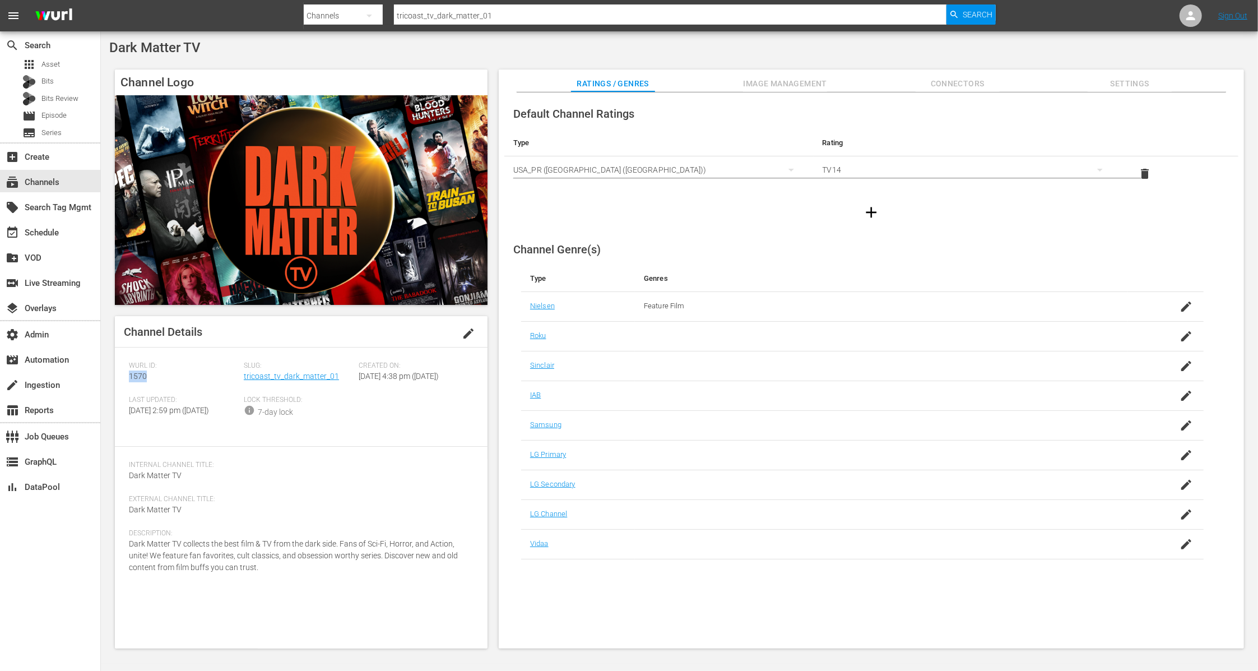
copy span "1570"
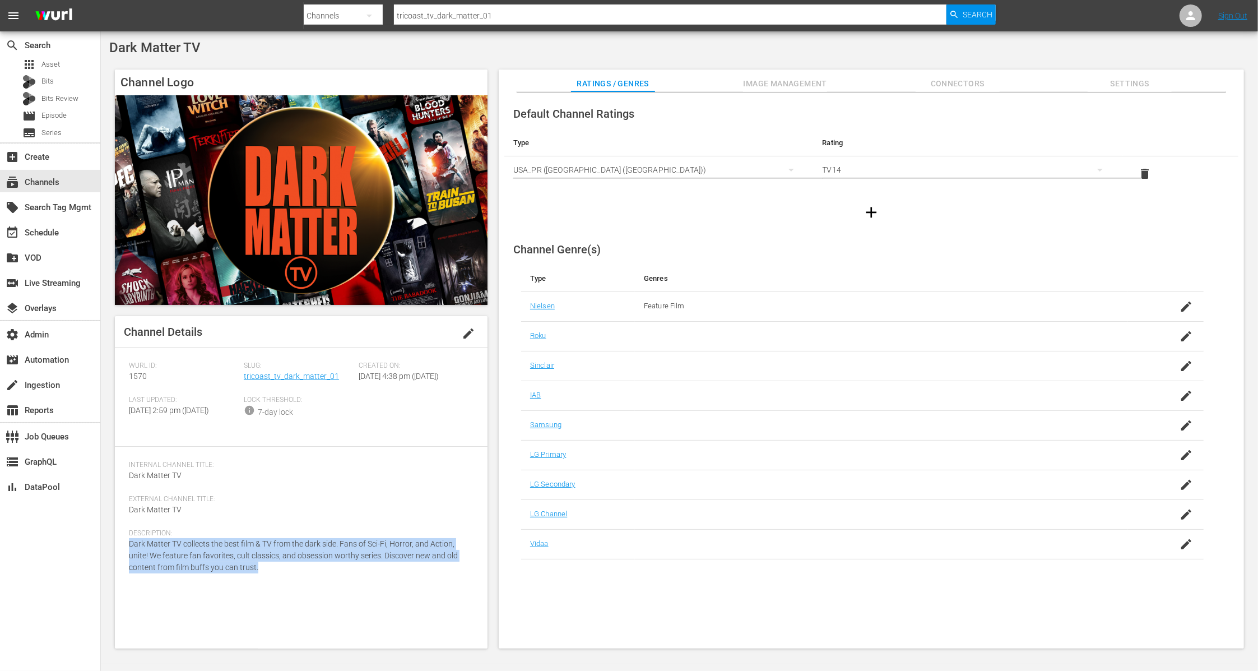
drag, startPoint x: 258, startPoint y: 587, endPoint x: 109, endPoint y: 565, distance: 150.6
click at [109, 565] on div "Channel Logo Channel Details edit Wurl ID: 1570 Slug: tricoast_tv_dark_matter_0…" at bounding box center [679, 353] width 1140 height 579
copy span "Dark Matter TV collects the best film & TV from the dark side. Fans of Sci-Fi, …"
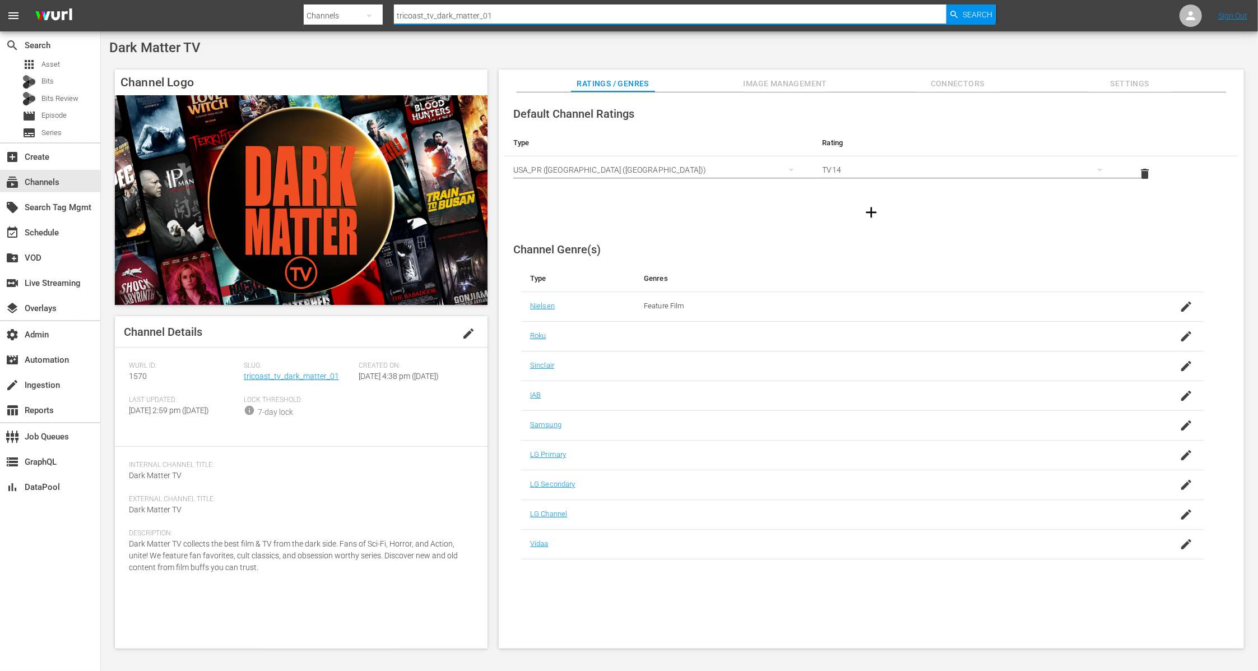
paste input "madeitmyselftv_"
drag, startPoint x: 531, startPoint y: 17, endPoint x: 291, endPoint y: 15, distance: 239.8
click at [291, 15] on nav "menu Search By Channels Search ID, Title, Description, Keywords, or Category tr…" at bounding box center [629, 15] width 1258 height 31
type input "tricoast_tv_madeitmyselftv_1"
click at [984, 12] on span "Search" at bounding box center [977, 14] width 30 height 20
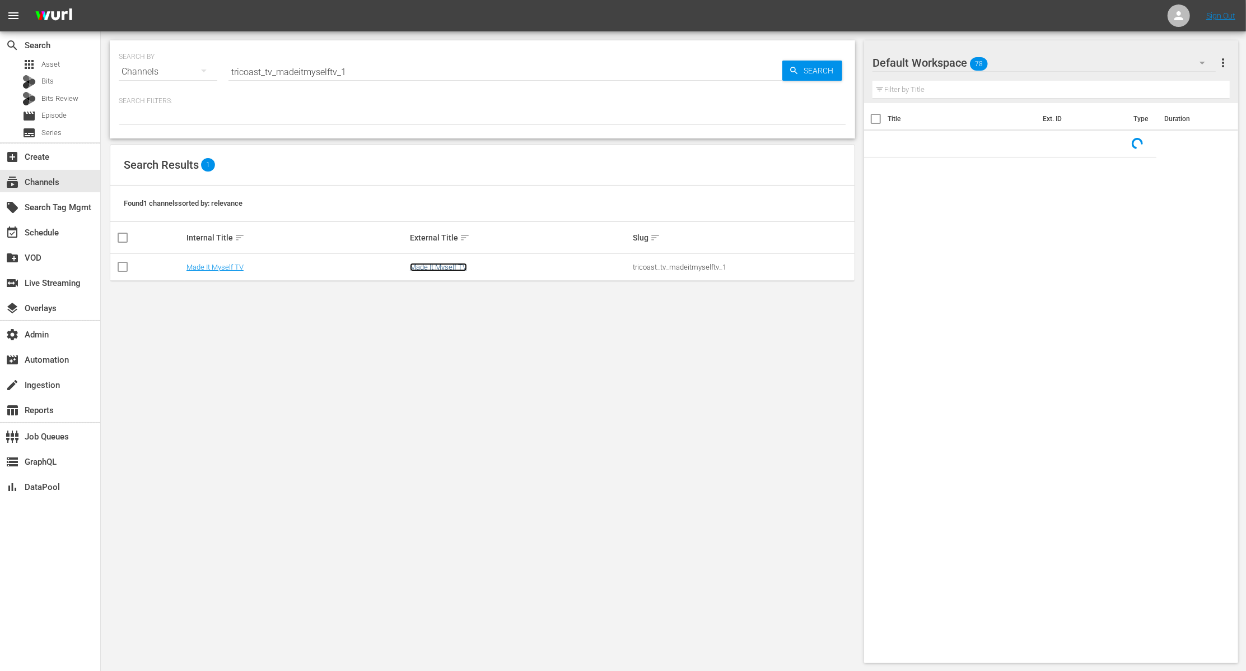
click at [457, 263] on link "Made It Myself TV" at bounding box center [438, 267] width 57 height 8
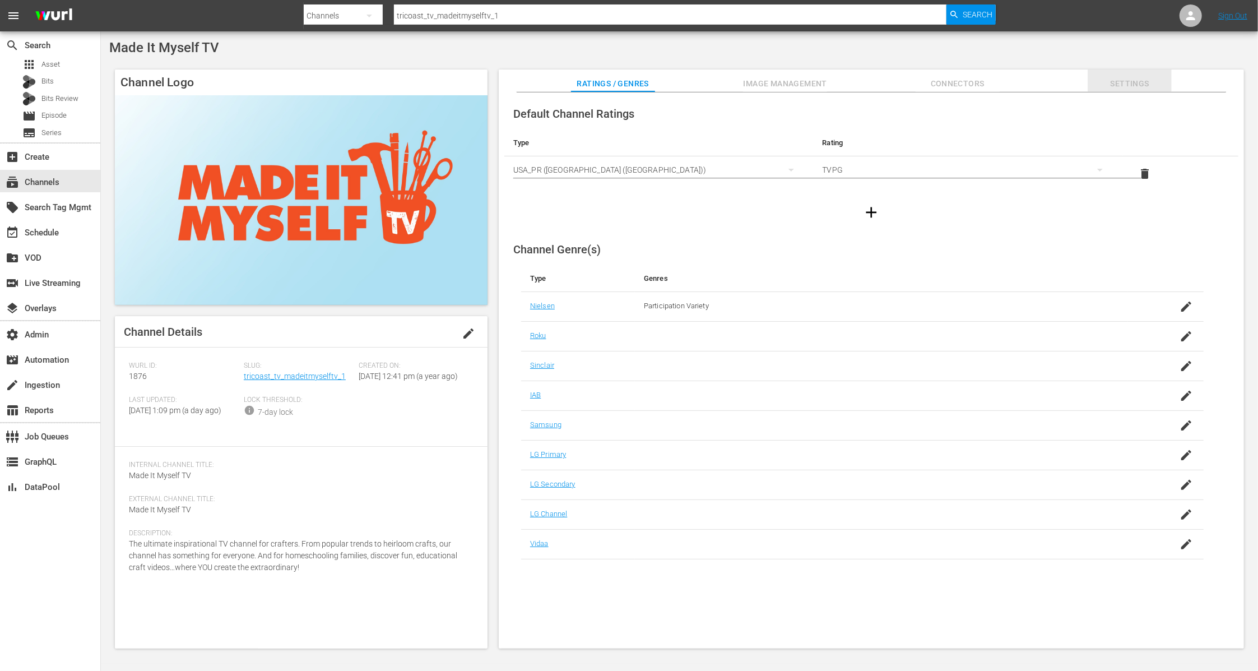
click at [1137, 82] on span "Settings" at bounding box center [1129, 84] width 84 height 14
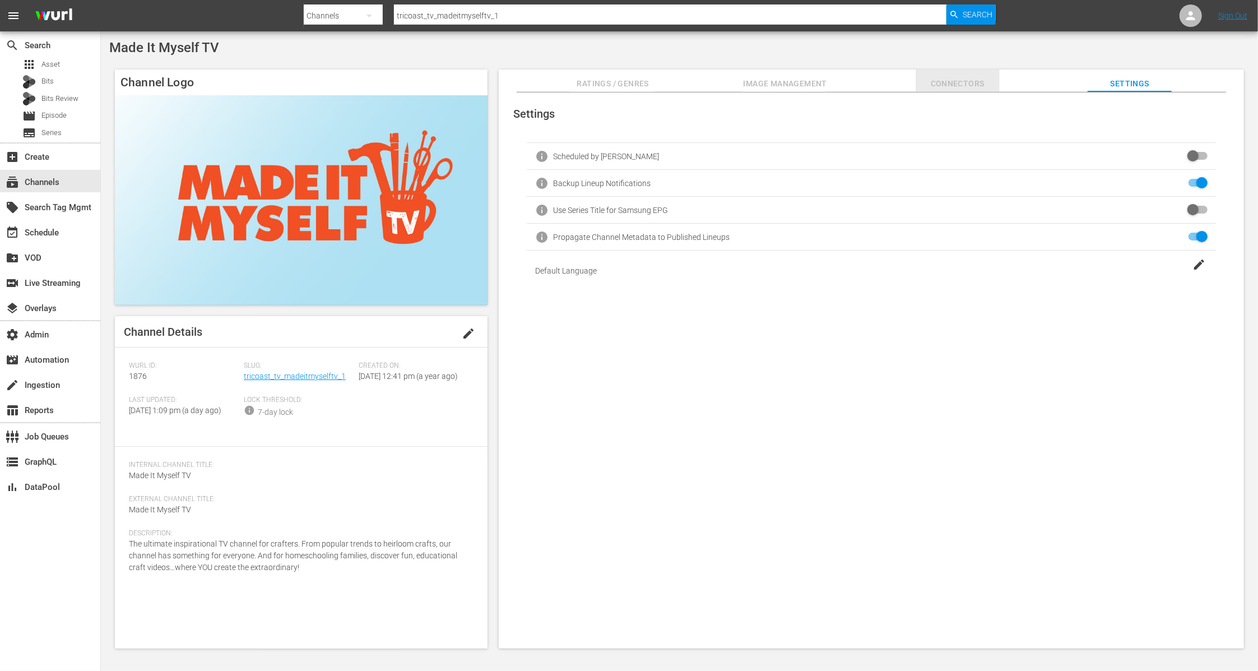
drag, startPoint x: 955, startPoint y: 81, endPoint x: 948, endPoint y: 81, distance: 6.7
click at [954, 81] on span "Connectors" at bounding box center [957, 84] width 84 height 14
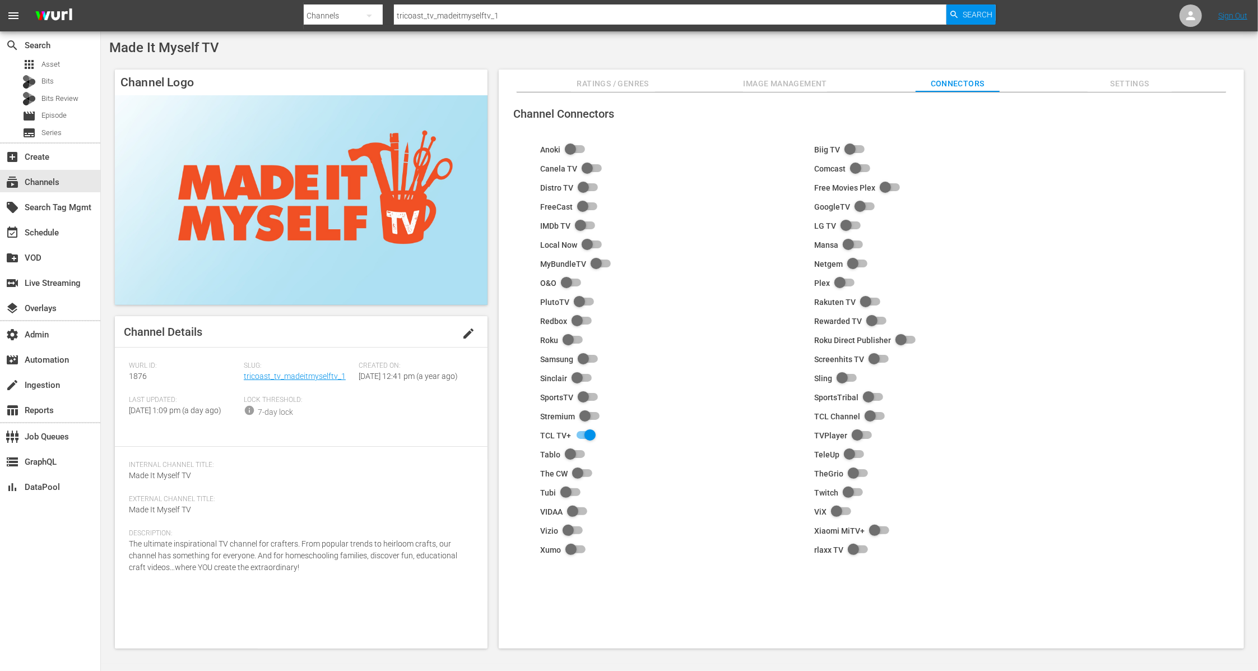
click at [773, 83] on span "Image Management" at bounding box center [785, 84] width 84 height 14
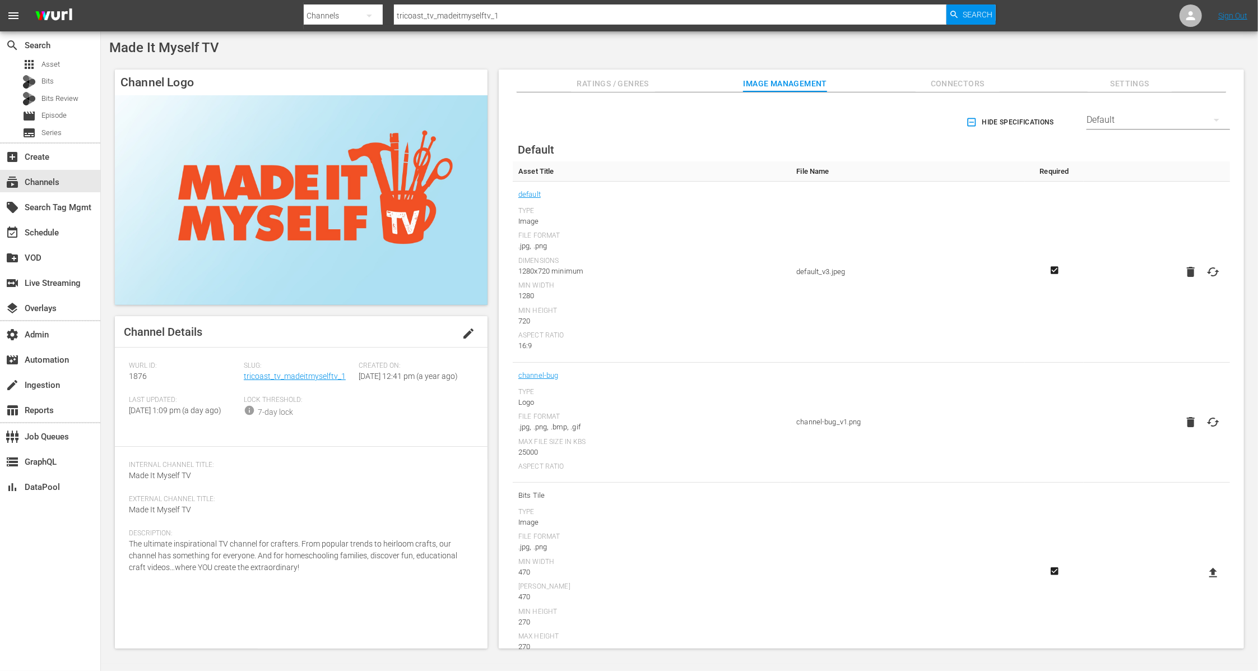
click at [644, 85] on span "Ratings / Genres" at bounding box center [613, 84] width 84 height 14
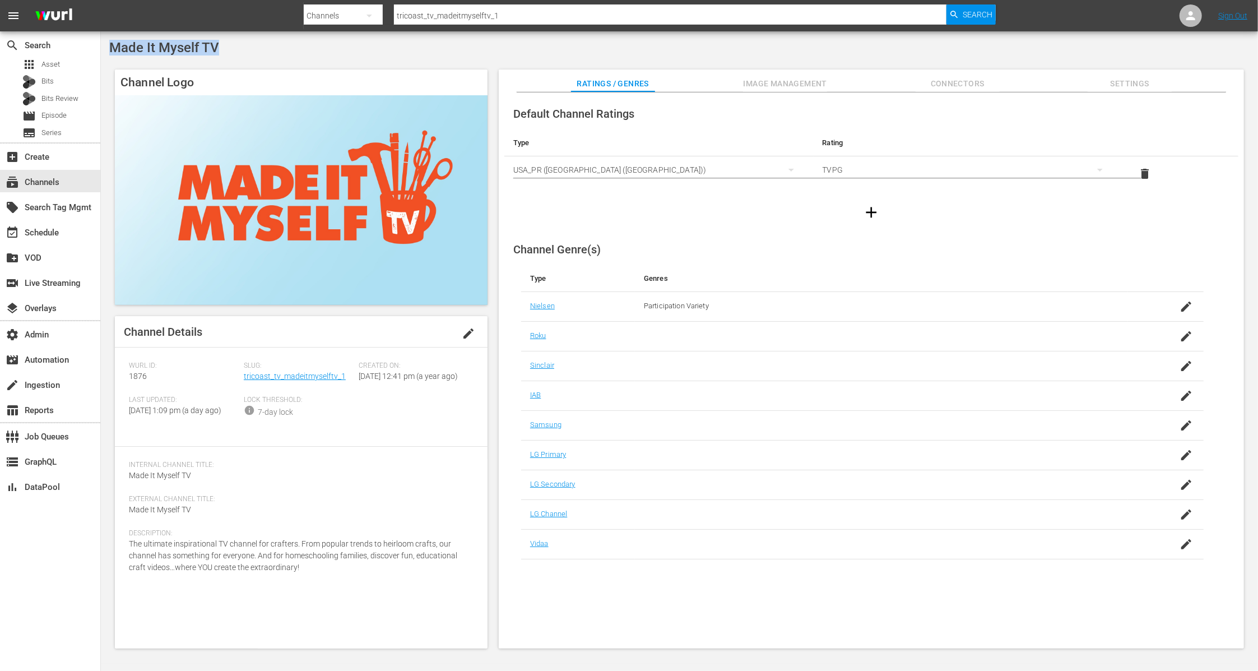
drag, startPoint x: 238, startPoint y: 45, endPoint x: 108, endPoint y: 45, distance: 129.4
click at [108, 45] on div "Made It Myself TV Channel Logo Channel Details edit Wurl ID: 1876 Slug: tricoas…" at bounding box center [679, 347] width 1157 height 632
copy span "Made It Myself TV"
drag, startPoint x: 349, startPoint y: 377, endPoint x: 245, endPoint y: 378, distance: 104.2
click at [245, 378] on div "Slug: tricoast_tv_madeitmyselftv_1" at bounding box center [301, 378] width 115 height 34
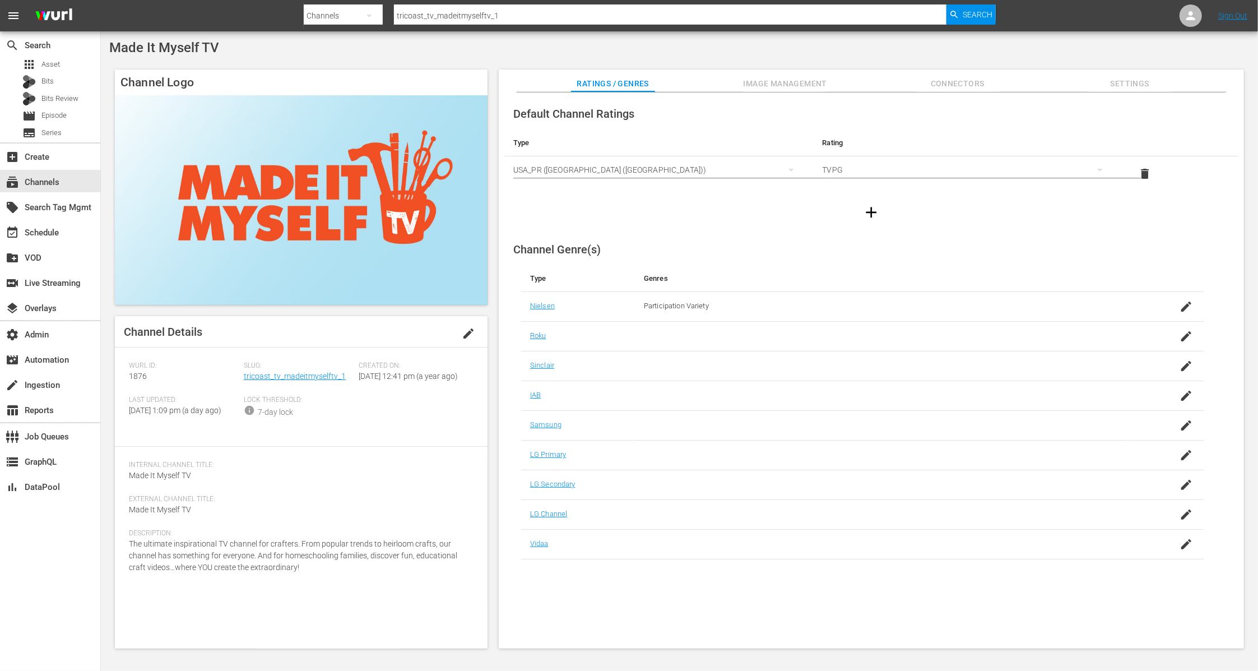
drag, startPoint x: 266, startPoint y: 398, endPoint x: 256, endPoint y: 394, distance: 10.8
click at [266, 396] on div "Slug: tricoast_tv_madeitmyselftv_1" at bounding box center [301, 378] width 115 height 34
drag, startPoint x: 252, startPoint y: 392, endPoint x: 244, endPoint y: 373, distance: 20.3
click at [244, 373] on div "Slug: tricoast_tv_madeitmyselftv_1" at bounding box center [301, 378] width 115 height 34
copy link "tricoast_tv_madeitmyselftv_1"
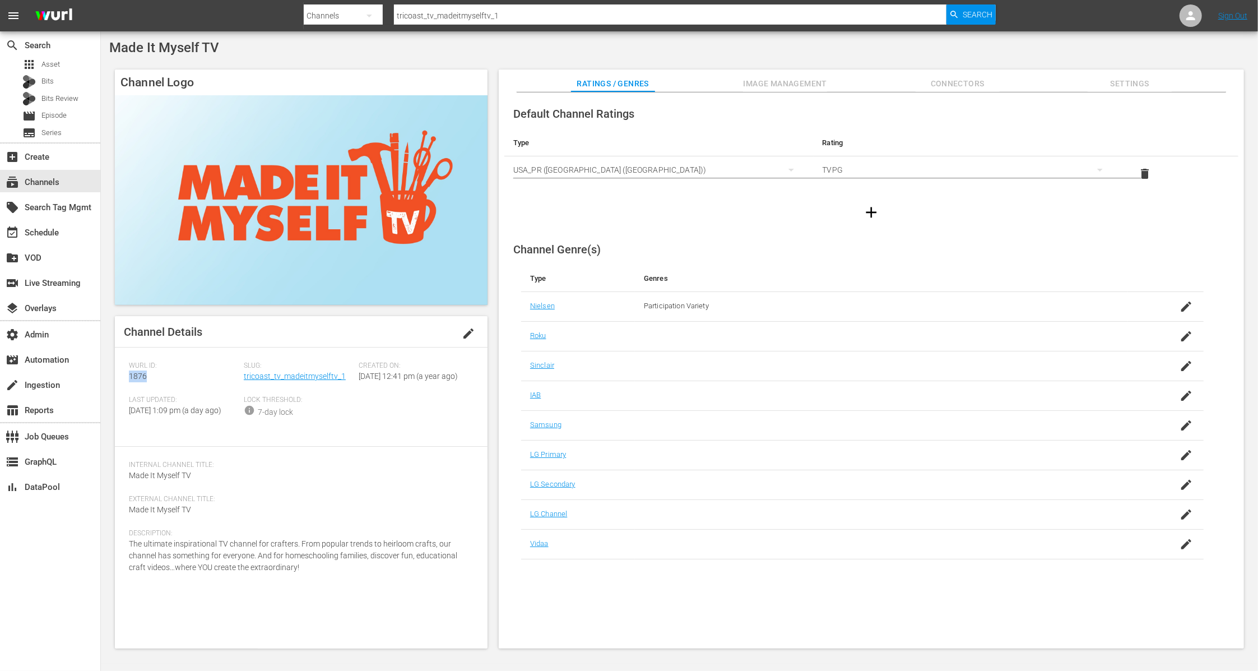
drag, startPoint x: 131, startPoint y: 378, endPoint x: 120, endPoint y: 376, distance: 10.8
click at [120, 376] on div "Channel Details edit Wurl ID: 1876 Slug: tricoast_tv_madeitmyselftv_1 Created O…" at bounding box center [301, 482] width 373 height 332
copy span "1876"
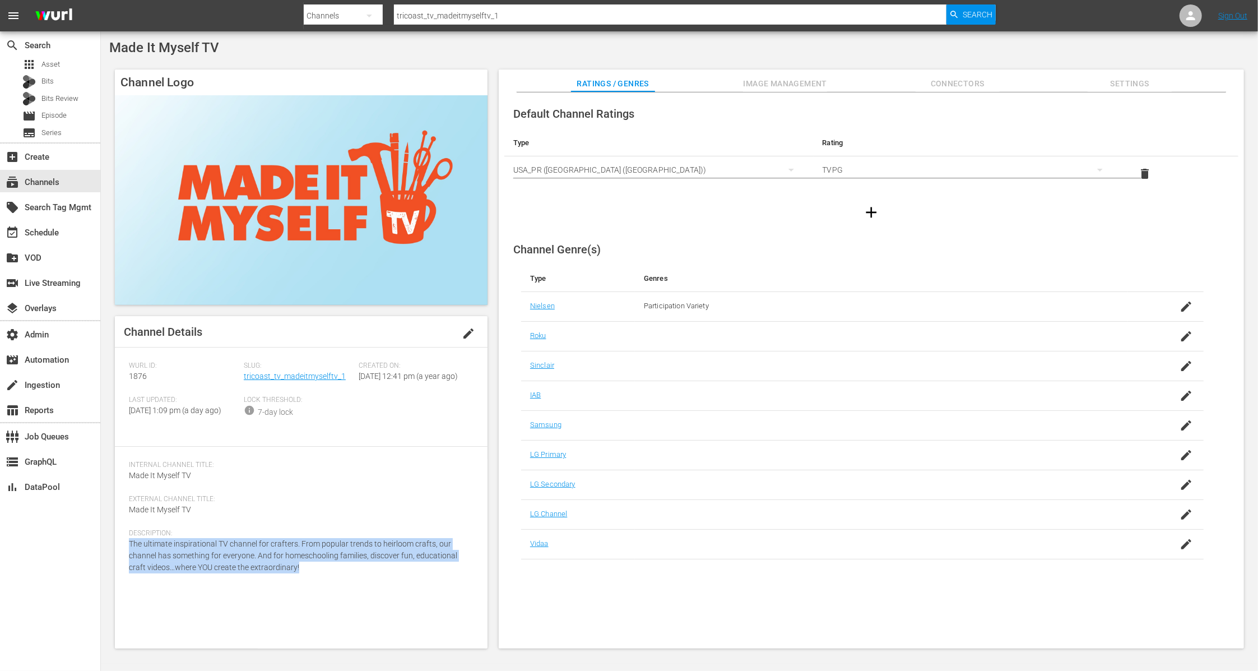
drag, startPoint x: 300, startPoint y: 592, endPoint x: 111, endPoint y: 559, distance: 192.2
click at [111, 559] on div "Channel Logo Channel Details edit Wurl ID: 1876 Slug: tricoast_tv_madeitmyselft…" at bounding box center [679, 353] width 1140 height 579
copy span "The ultimate inspirational TV channel for crafters. From popular trends to heir…"
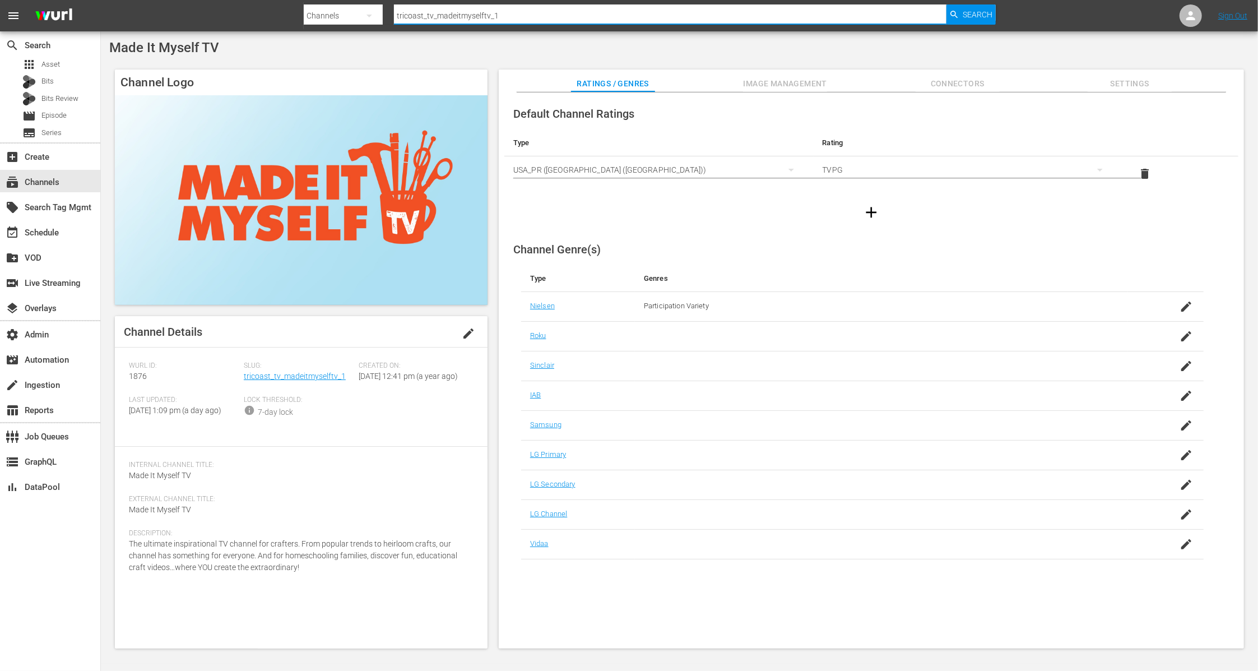
drag, startPoint x: 510, startPoint y: 20, endPoint x: 328, endPoint y: 18, distance: 181.5
click at [328, 18] on div "Search By Channels Search ID, Title, Description, Keywords, or Category tricoas…" at bounding box center [650, 15] width 692 height 27
click at [978, 18] on span "Search" at bounding box center [977, 14] width 30 height 20
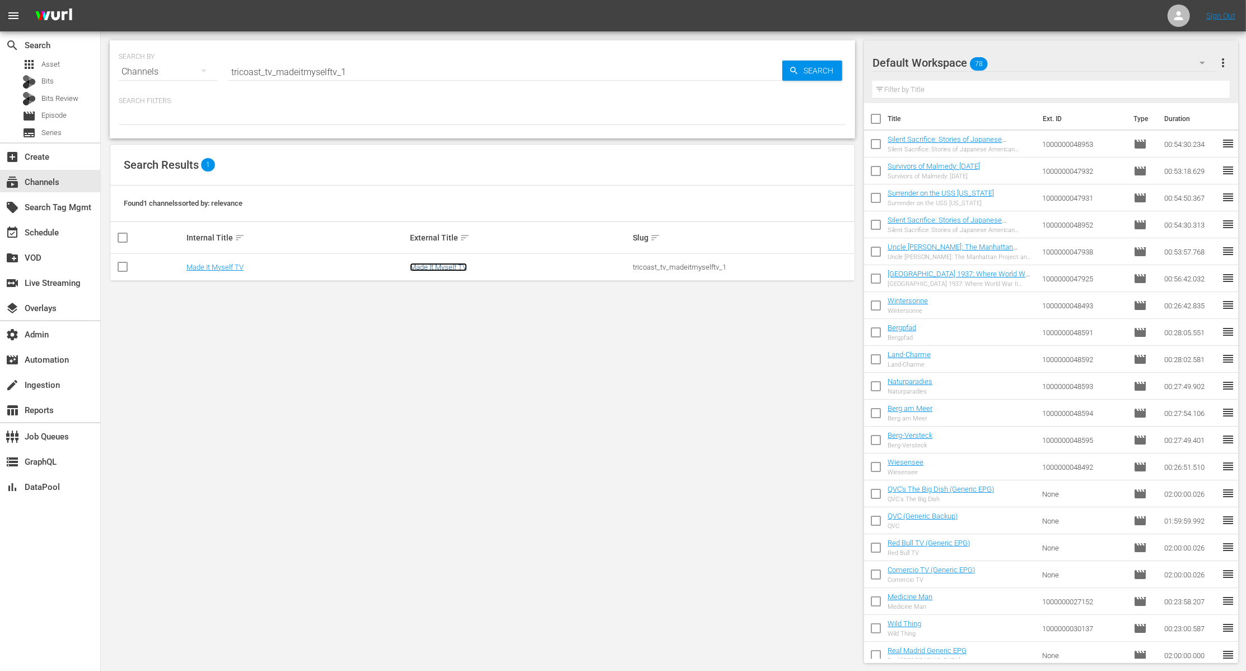
click at [448, 268] on link "Made It Myself TV" at bounding box center [438, 267] width 57 height 8
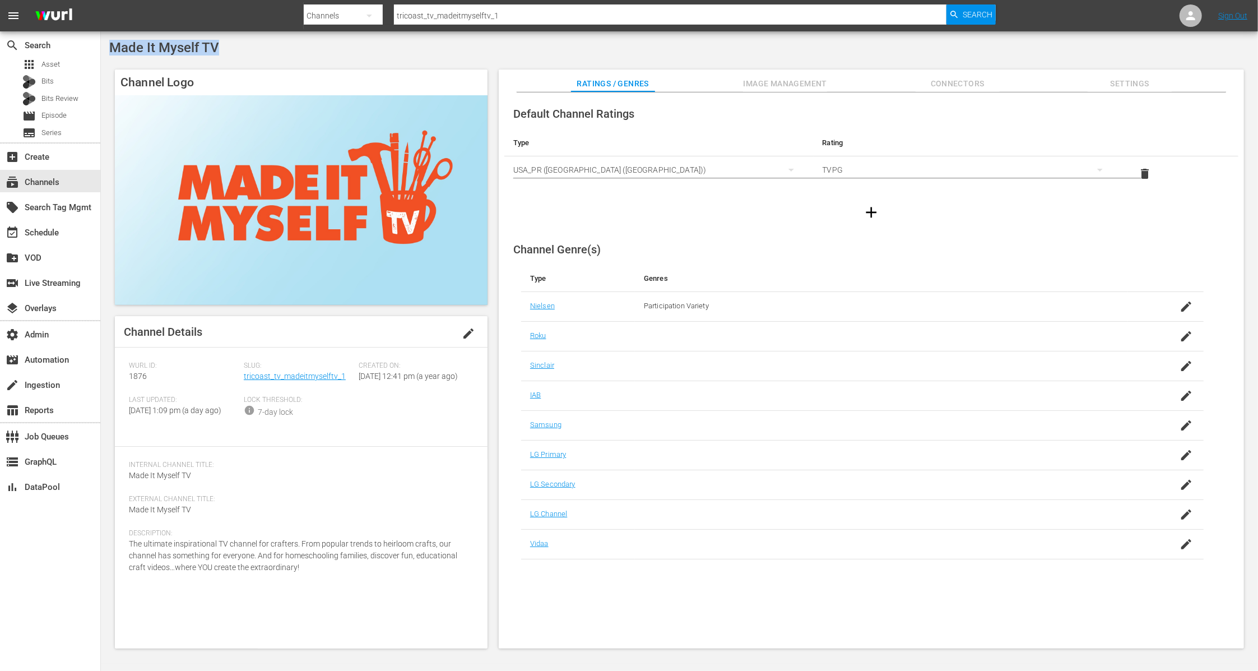
drag, startPoint x: 226, startPoint y: 48, endPoint x: 113, endPoint y: 44, distance: 113.3
click at [113, 44] on div "Made It Myself TV" at bounding box center [679, 48] width 1140 height 16
drag, startPoint x: 343, startPoint y: 381, endPoint x: 243, endPoint y: 382, distance: 99.7
click at [243, 382] on div "Wurl ID: 1876 Slug: tricoast_tv_madeitmyselftv_1 Created On: Mon August 12th 20…" at bounding box center [301, 396] width 345 height 71
click at [274, 385] on div "Slug: tricoast_tv_madeitmyselftv_1" at bounding box center [301, 378] width 115 height 34
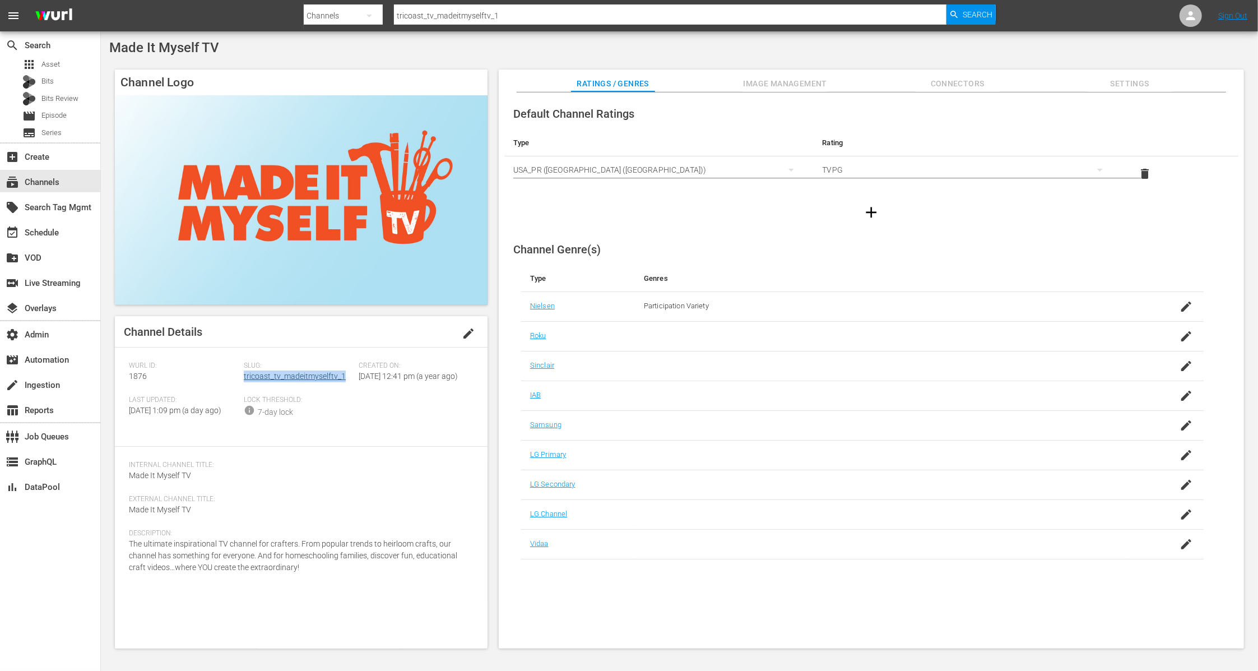
drag, startPoint x: 349, startPoint y: 379, endPoint x: 243, endPoint y: 375, distance: 105.9
click at [244, 375] on div "Slug: tricoast_tv_madeitmyselftv_1" at bounding box center [301, 378] width 115 height 34
drag, startPoint x: 155, startPoint y: 378, endPoint x: 125, endPoint y: 375, distance: 30.4
click at [125, 375] on div "Channel Details edit Wurl ID: 1876 Slug: tricoast_tv_madeitmyselftv_1 Created O…" at bounding box center [301, 482] width 373 height 332
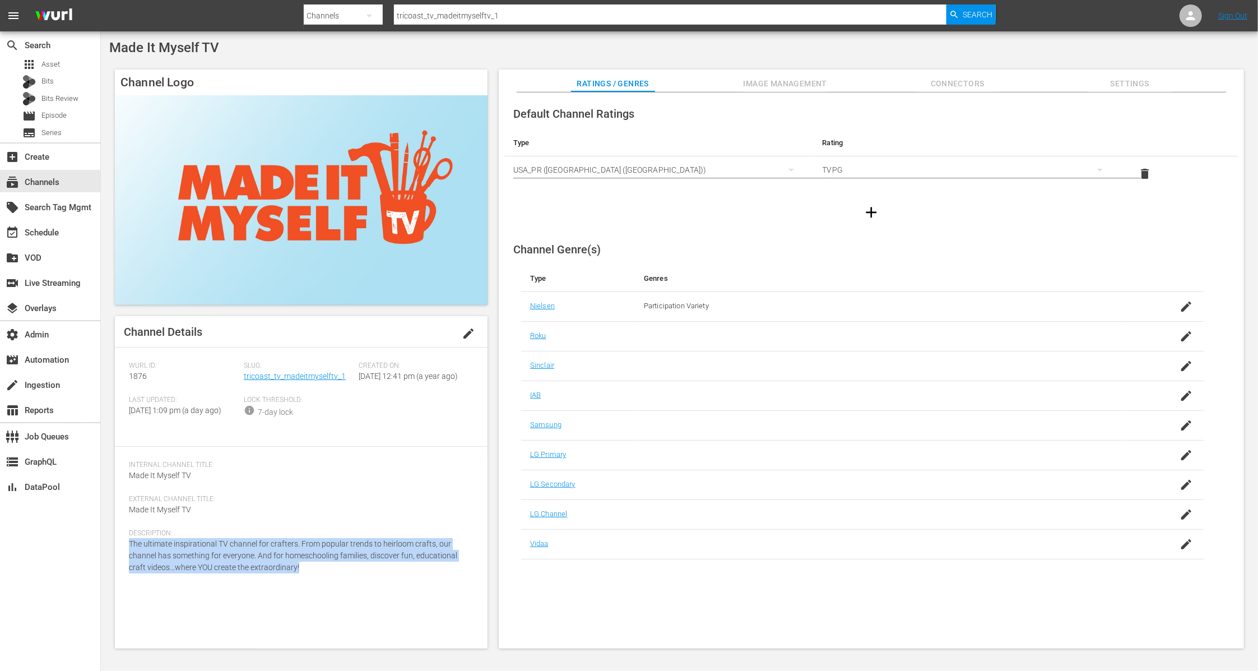
drag, startPoint x: 308, startPoint y: 596, endPoint x: 109, endPoint y: 569, distance: 200.8
click at [109, 569] on div "Channel Logo Channel Details edit Wurl ID: 1876 Slug: tricoast_tv_madeitmyselft…" at bounding box center [679, 353] width 1140 height 579
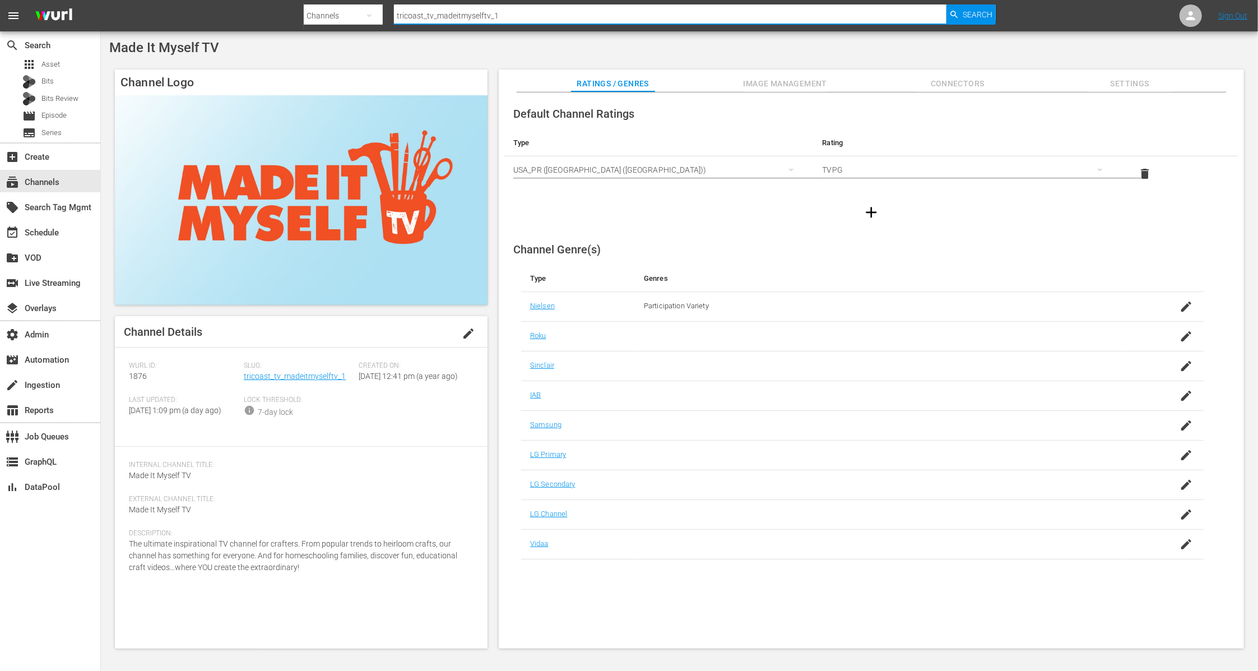
paste input "videoelephant_limited_crimefiles"
drag, startPoint x: 433, startPoint y: 17, endPoint x: 356, endPoint y: 17, distance: 77.3
click at [356, 17] on div "Search By Channels Search ID, Title, Description, Keywords, or Category videoel…" at bounding box center [650, 15] width 692 height 27
type input "videoelephant_limited_crimefiles_1"
click at [969, 13] on span "Search" at bounding box center [977, 14] width 30 height 20
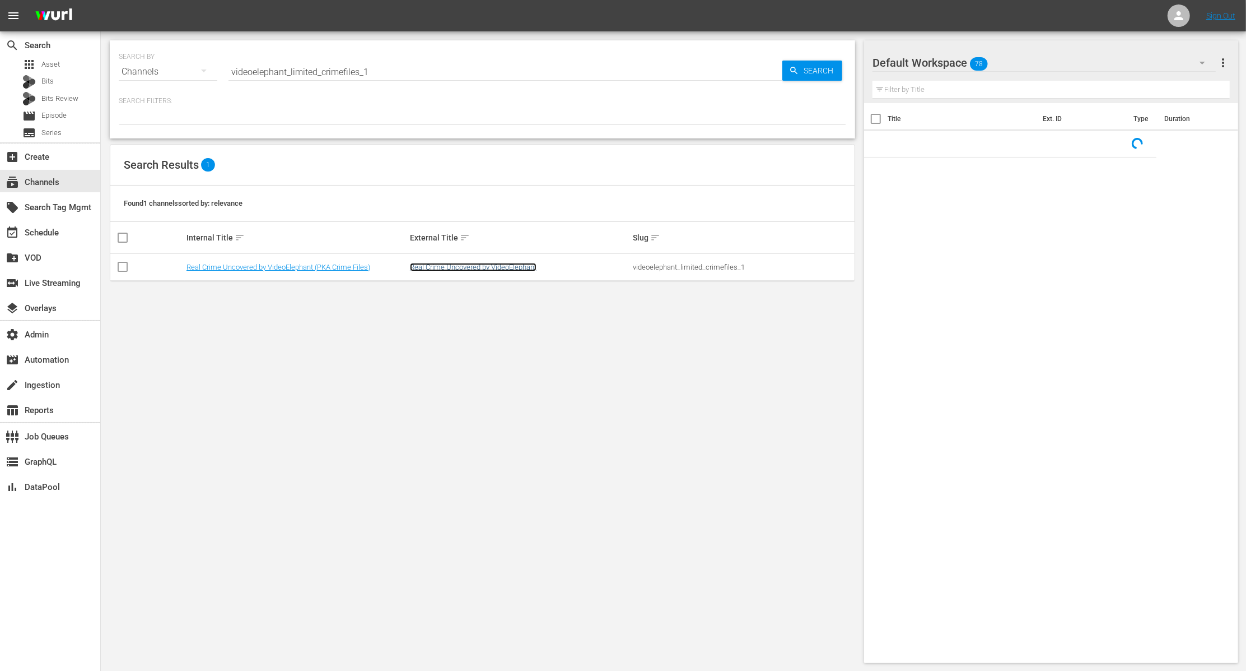
click at [469, 268] on link "Real Crime Uncovered by VideoElephant" at bounding box center [473, 267] width 127 height 8
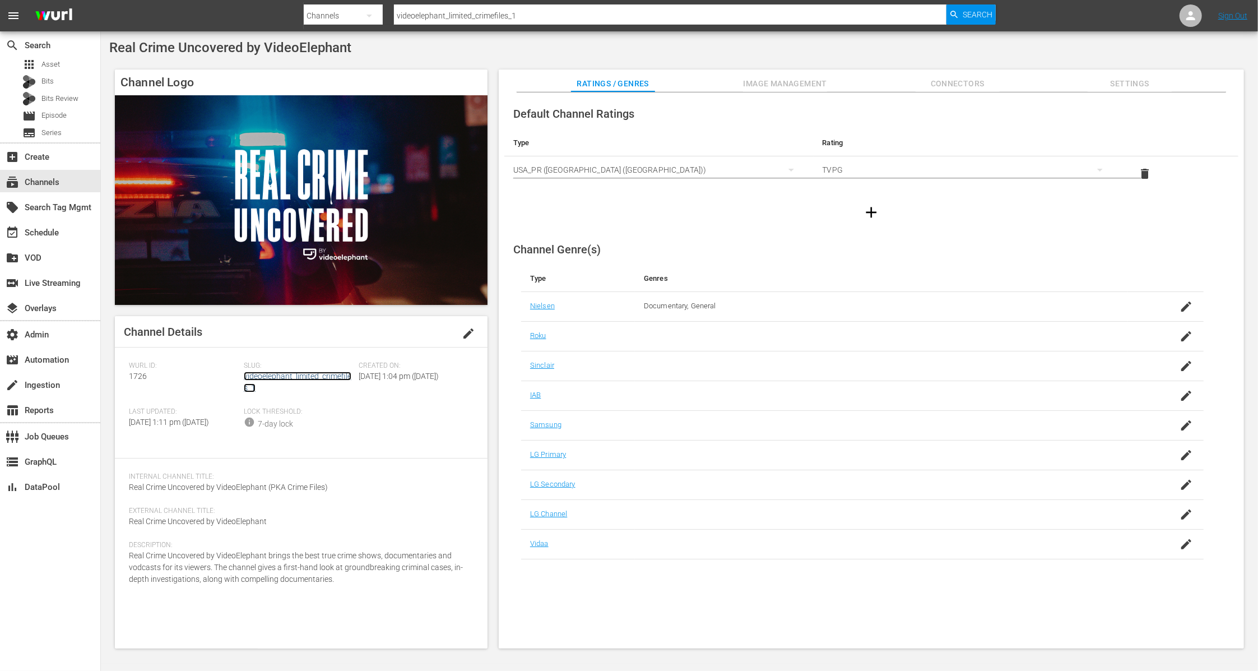
click at [332, 376] on link "videoelephant_limited_crimefiles_1" at bounding box center [298, 381] width 108 height 21
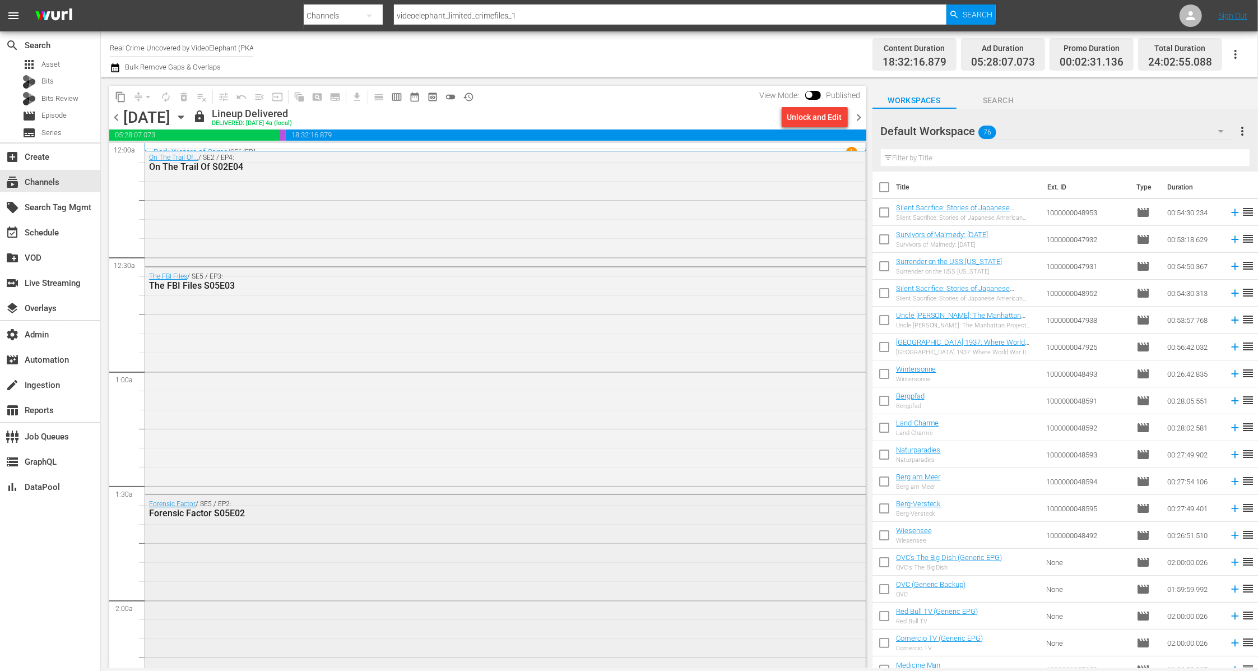
click at [364, 517] on div "Forensic Factor S05E02" at bounding box center [474, 513] width 650 height 11
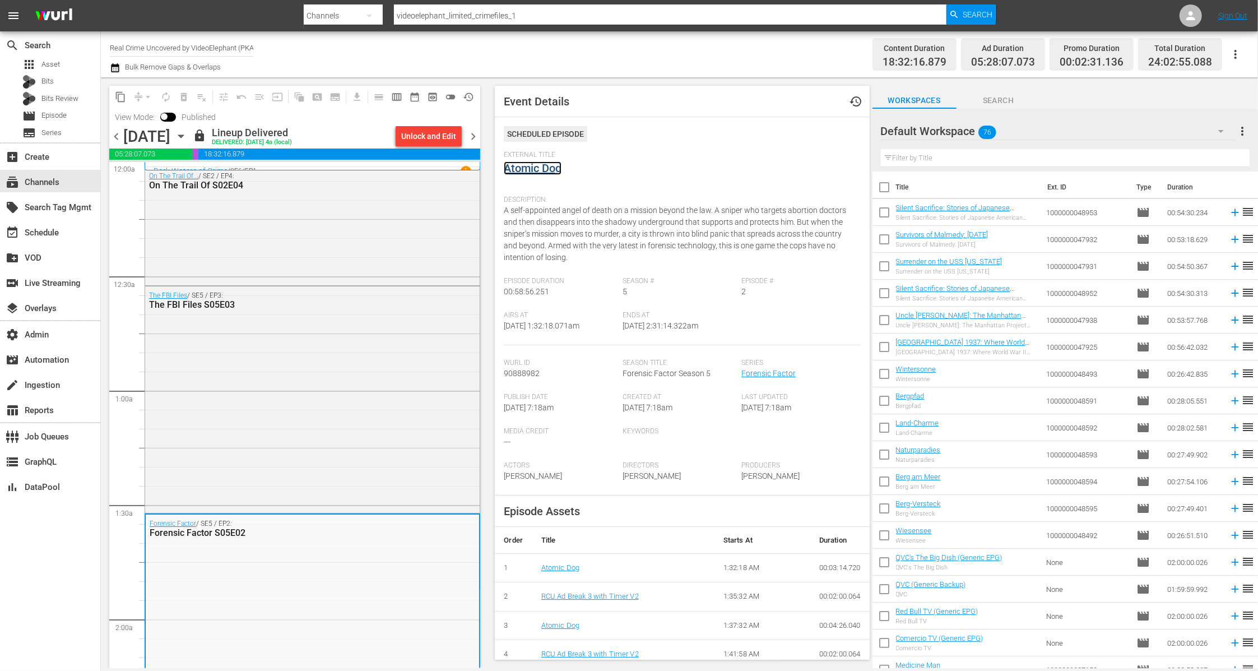
click at [551, 172] on link "Atomic Dog" at bounding box center [533, 167] width 58 height 13
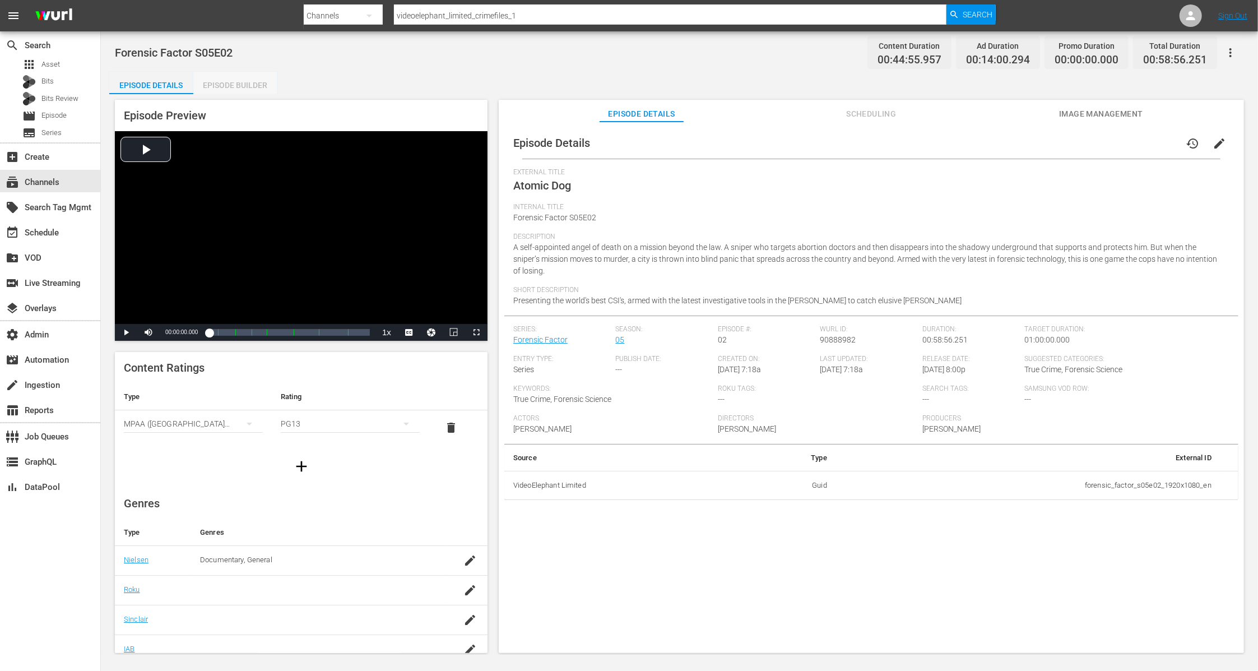
click at [261, 84] on div "Episode Builder" at bounding box center [235, 85] width 84 height 27
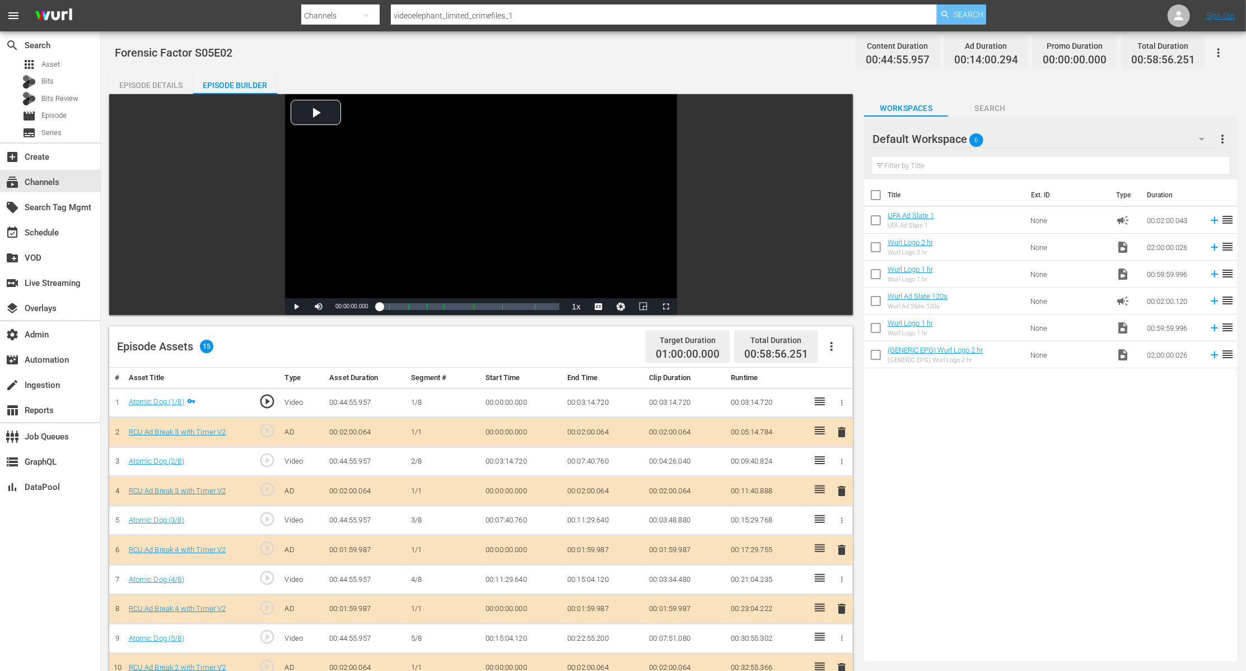
click at [962, 15] on span "Search" at bounding box center [969, 14] width 30 height 20
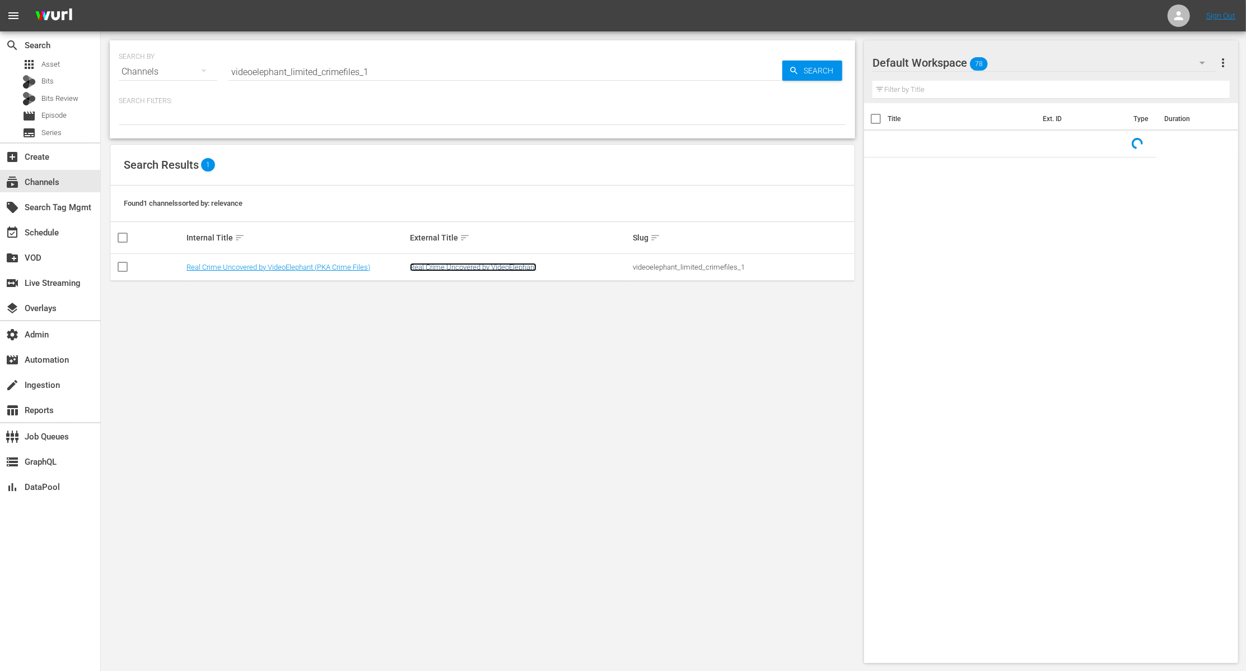
click at [492, 268] on link "Real Crime Uncovered by VideoElephant" at bounding box center [473, 267] width 127 height 8
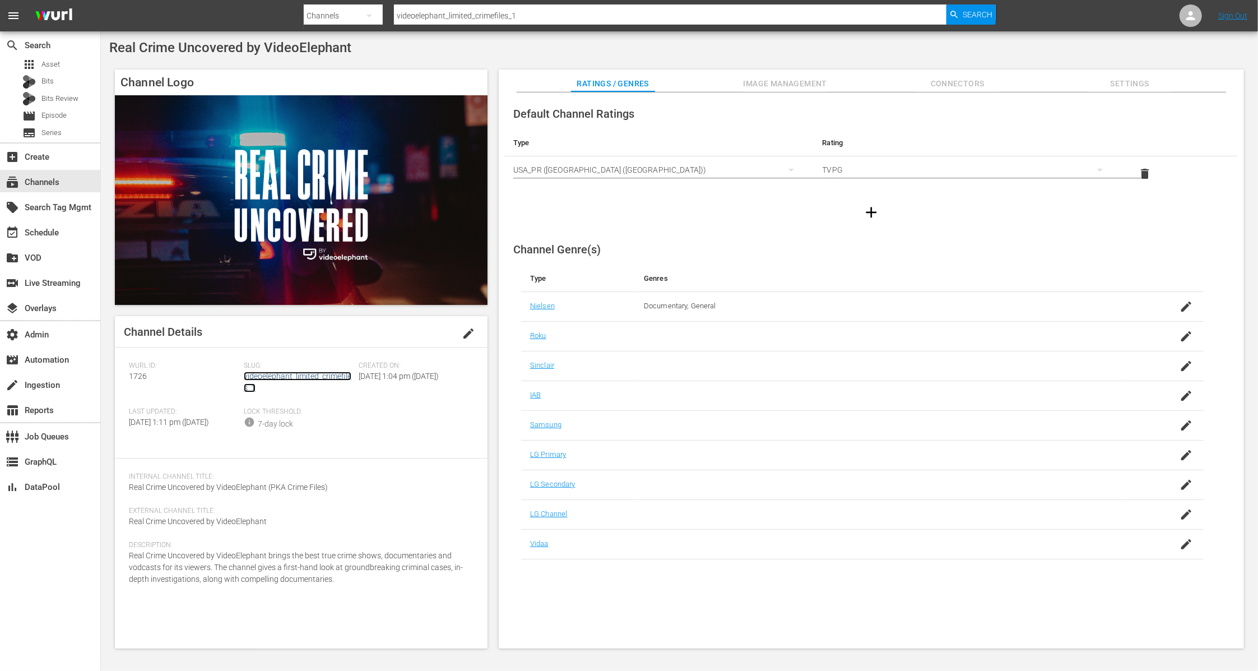
click at [297, 374] on link "videoelephant_limited_crimefiles_1" at bounding box center [298, 381] width 108 height 21
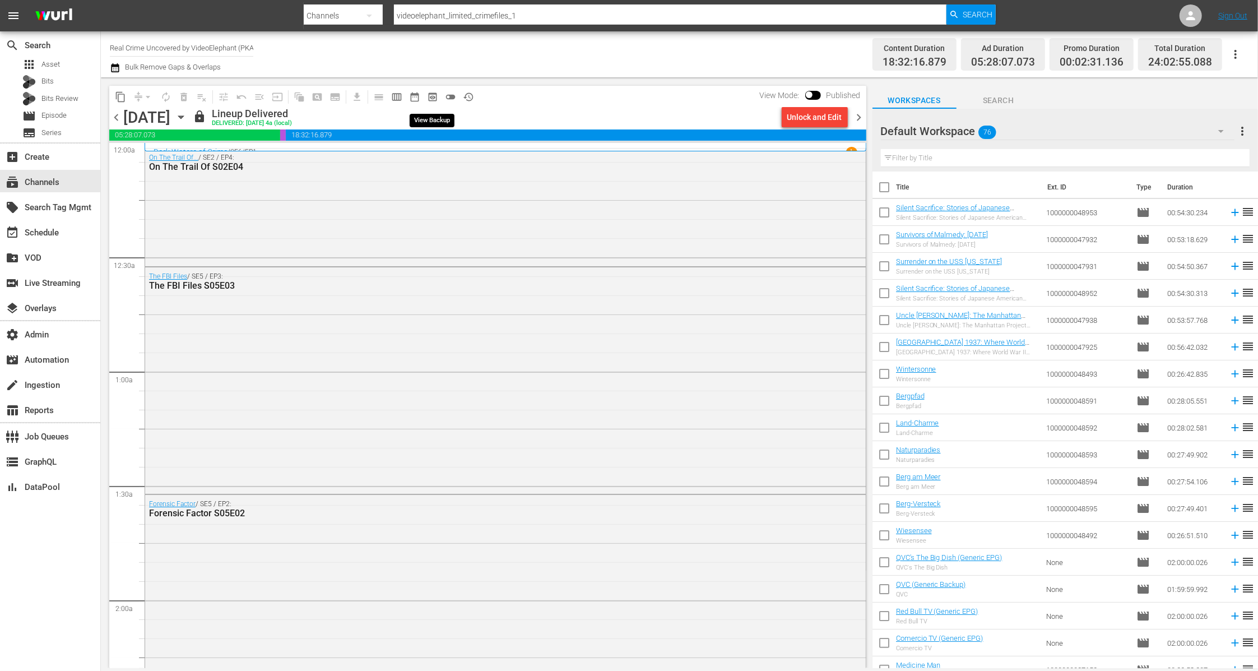
click at [438, 97] on span "preview_outlined" at bounding box center [432, 96] width 11 height 11
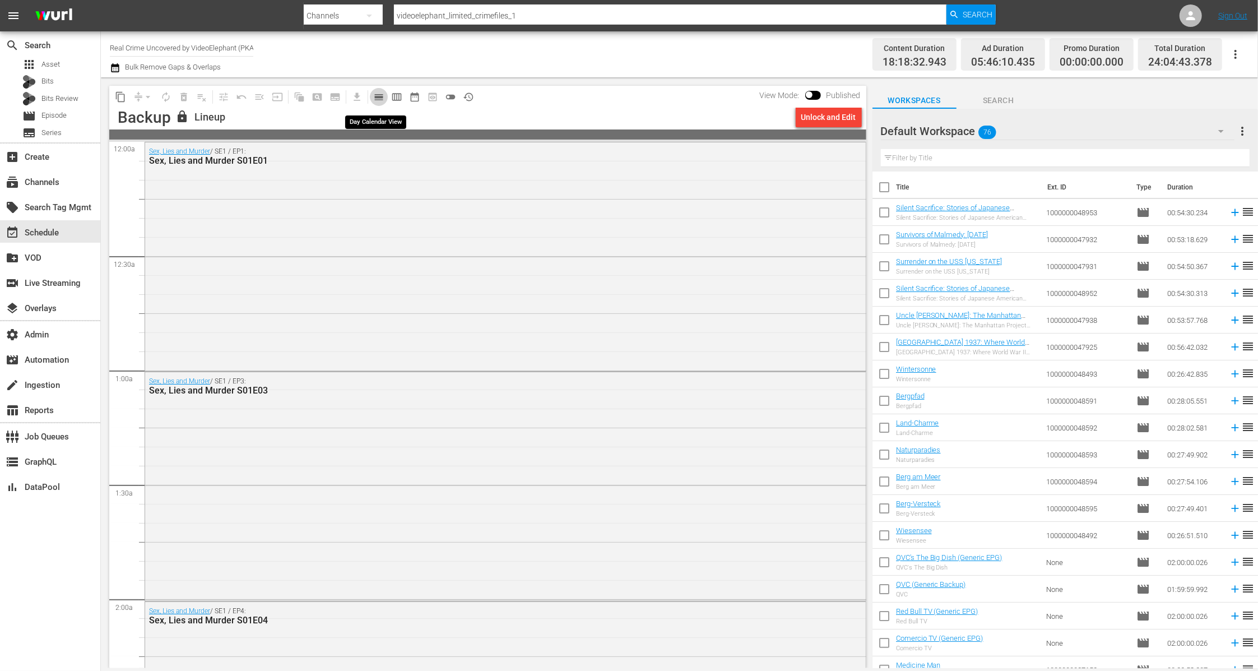
click at [378, 99] on span "calendar_view_day_outlined" at bounding box center [378, 96] width 11 height 11
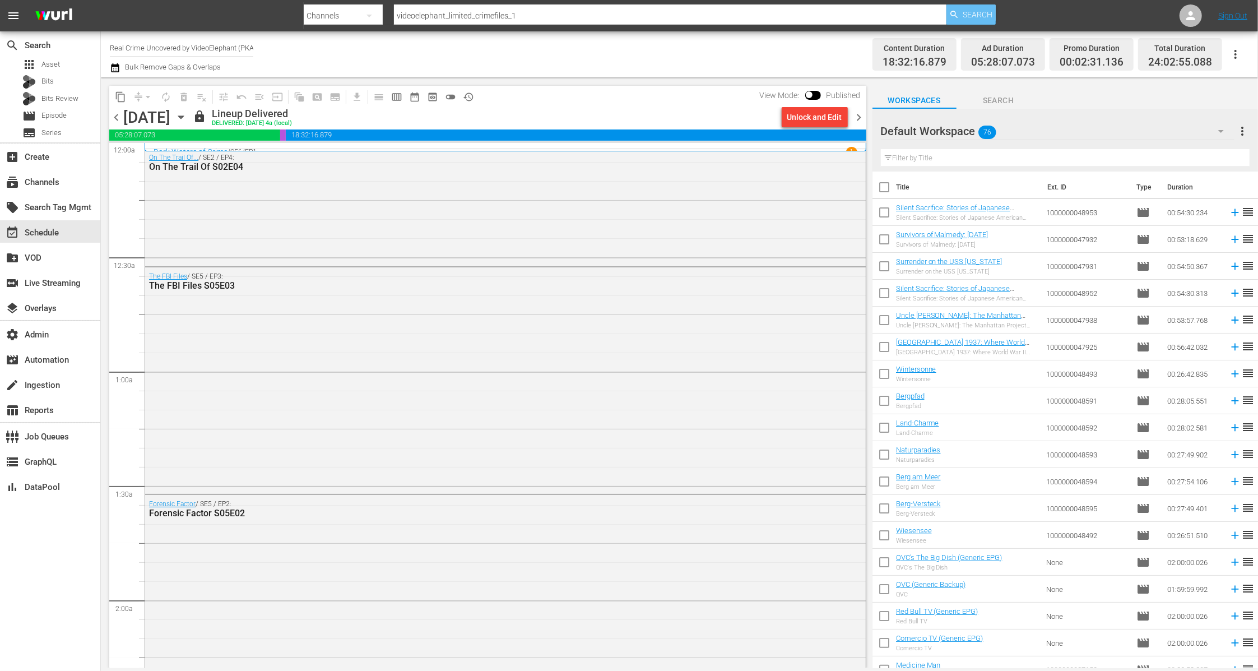
click at [971, 12] on span "Search" at bounding box center [977, 14] width 30 height 20
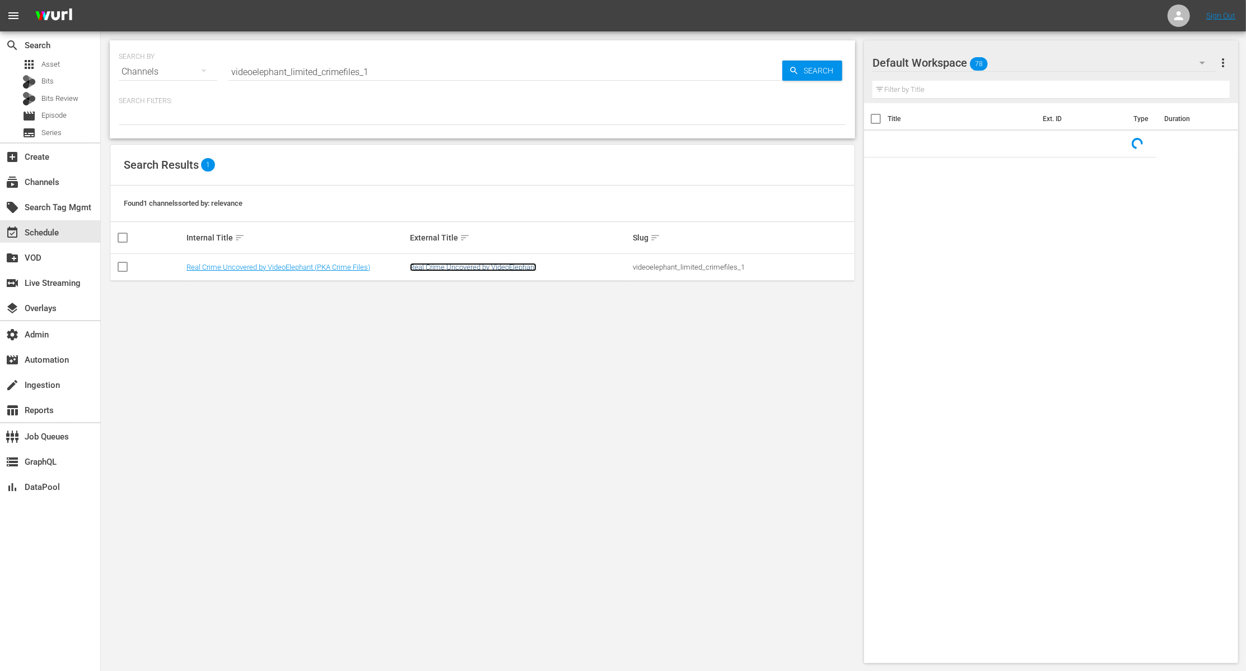
click at [510, 265] on link "Real Crime Uncovered by VideoElephant" at bounding box center [473, 267] width 127 height 8
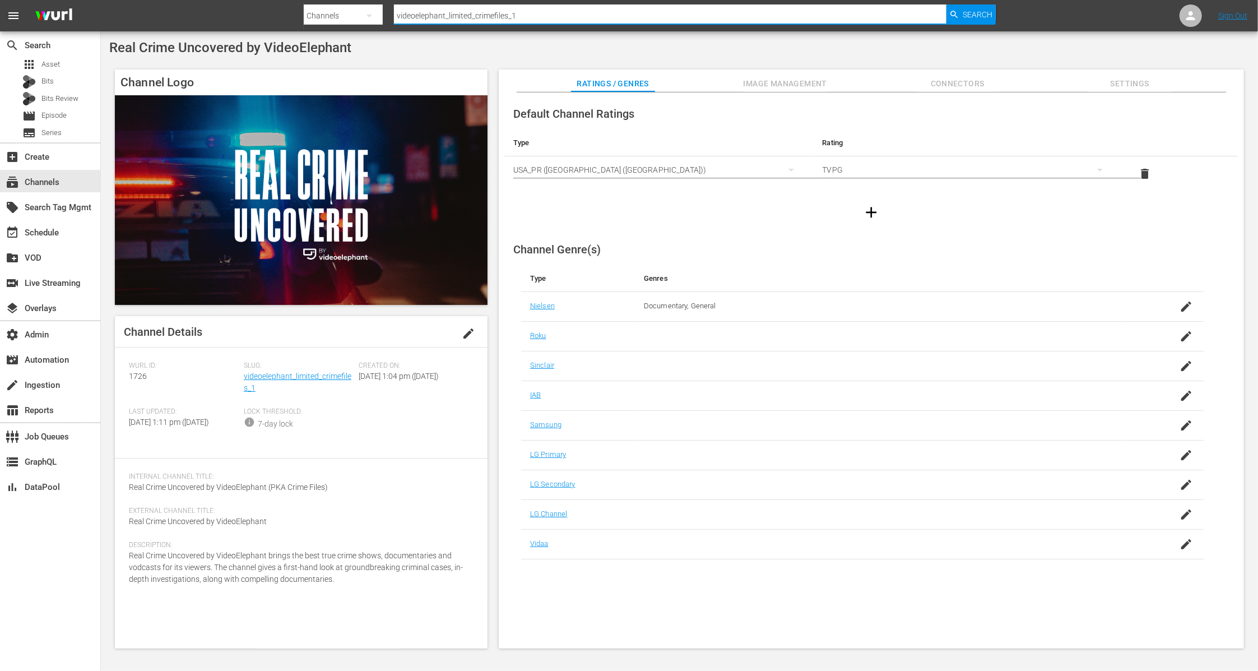
drag, startPoint x: 525, startPoint y: 18, endPoint x: 330, endPoint y: 12, distance: 195.6
click at [330, 12] on div "Search By Channels Search ID, Title, Description, Keywords, or Category videoel…" at bounding box center [650, 15] width 692 height 27
paste input "limited_beyondparanormal"
type input "videoelephantlimited_beyondparanormal_1"
click at [974, 15] on span "Search" at bounding box center [977, 14] width 30 height 20
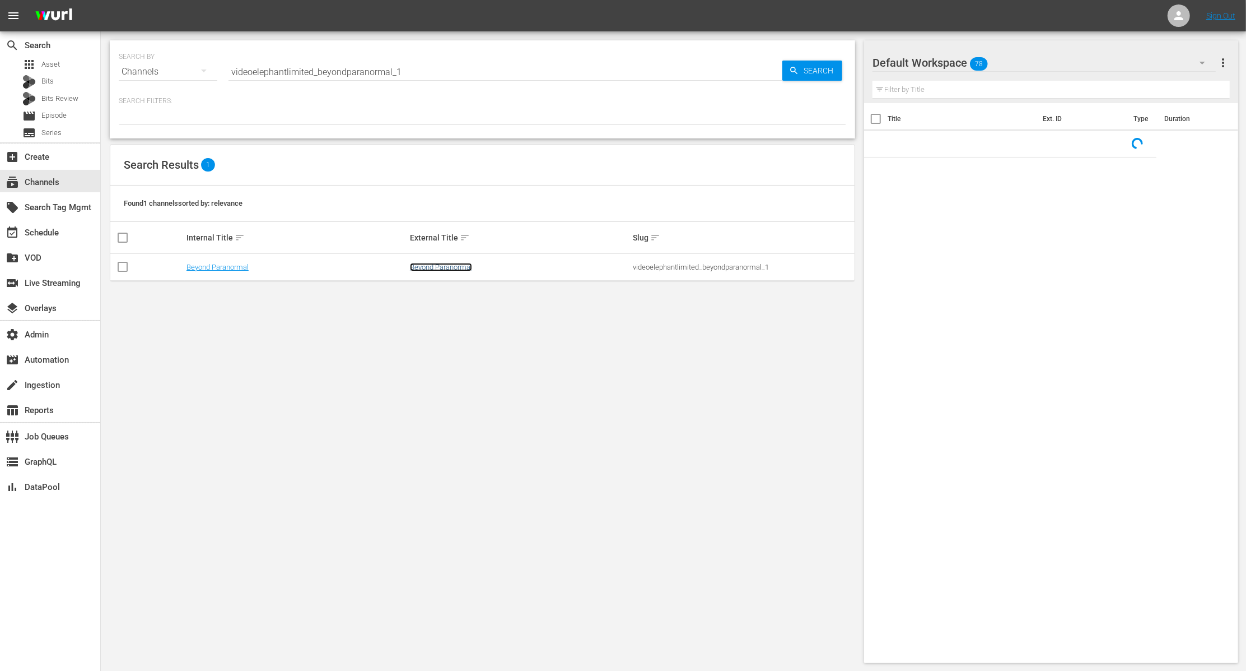
click at [420, 270] on link "Beyond Paranormal" at bounding box center [441, 267] width 62 height 8
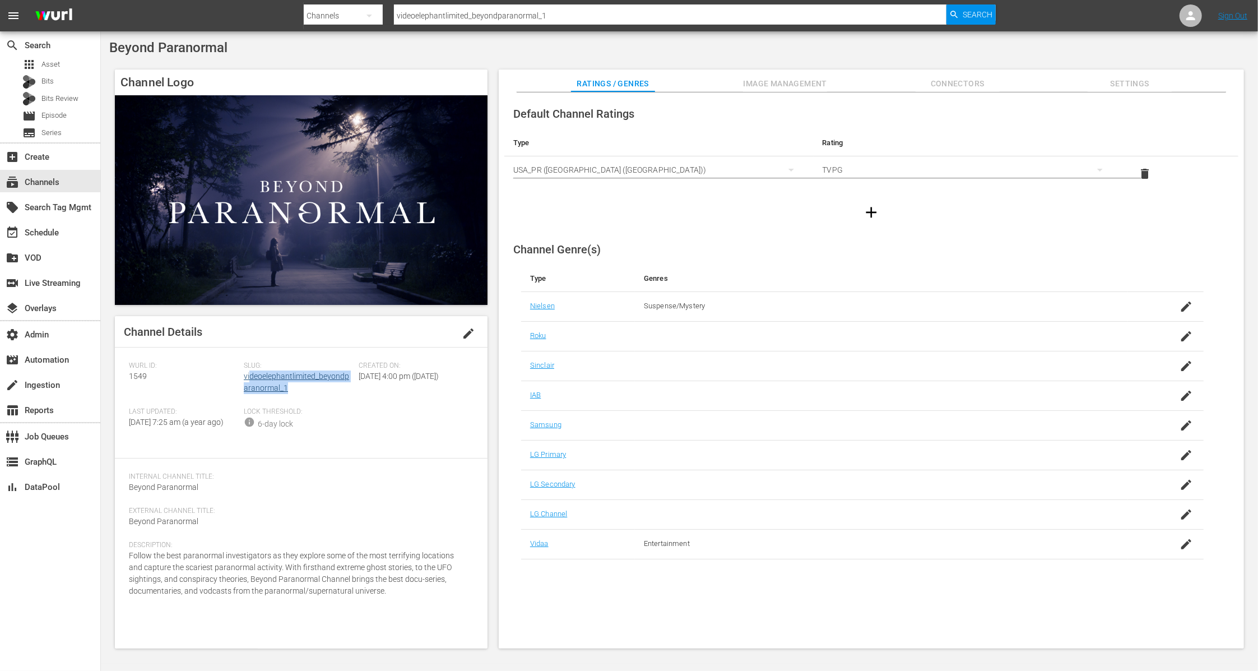
drag, startPoint x: 292, startPoint y: 390, endPoint x: 249, endPoint y: 378, distance: 44.7
click at [249, 378] on div "Slug: videoelephantlimited_beyondparanormal_1" at bounding box center [301, 384] width 115 height 46
drag, startPoint x: 208, startPoint y: 47, endPoint x: 106, endPoint y: 47, distance: 102.0
click at [106, 47] on div "Beyond Paranormal Channel Logo Channel Details edit Wurl ID: 1549 Slug: videoel…" at bounding box center [679, 347] width 1157 height 632
drag, startPoint x: 292, startPoint y: 389, endPoint x: 243, endPoint y: 378, distance: 50.6
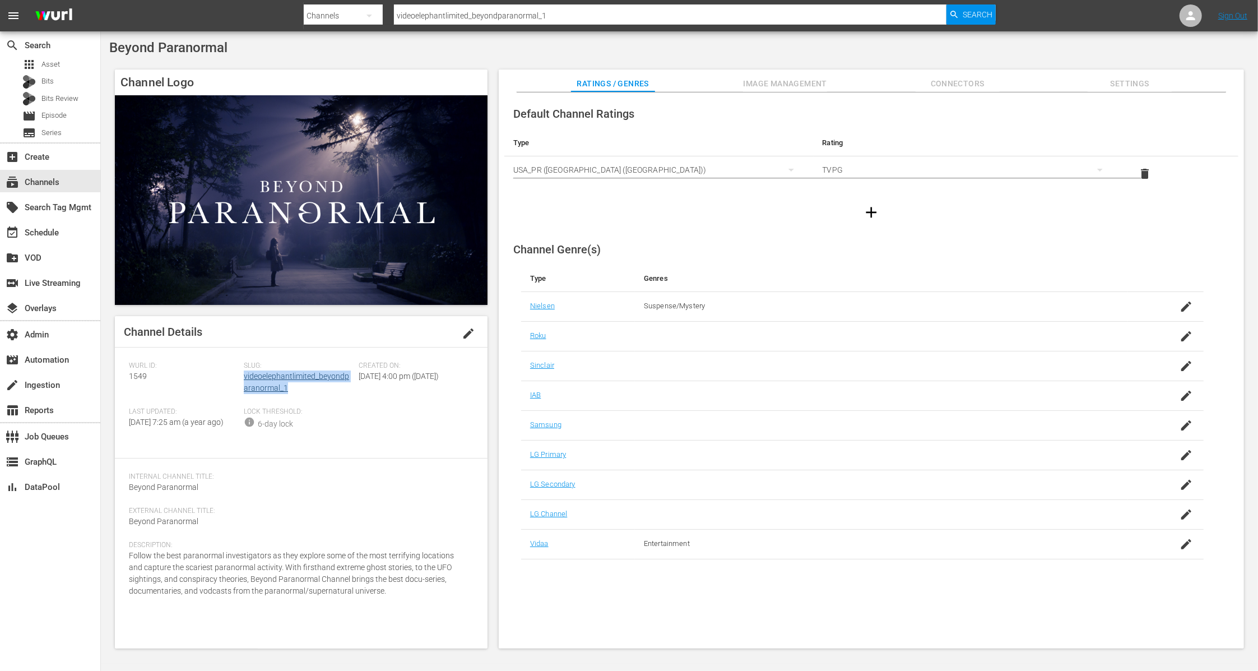
click at [244, 378] on div "Slug: videoelephantlimited_beyondparanormal_1" at bounding box center [301, 384] width 115 height 46
drag, startPoint x: 129, startPoint y: 373, endPoint x: 116, endPoint y: 371, distance: 13.0
click at [116, 371] on div "Channel Details edit Wurl ID: 1549 Slug: videoelephantlimited_beyondparanormal_…" at bounding box center [301, 482] width 373 height 332
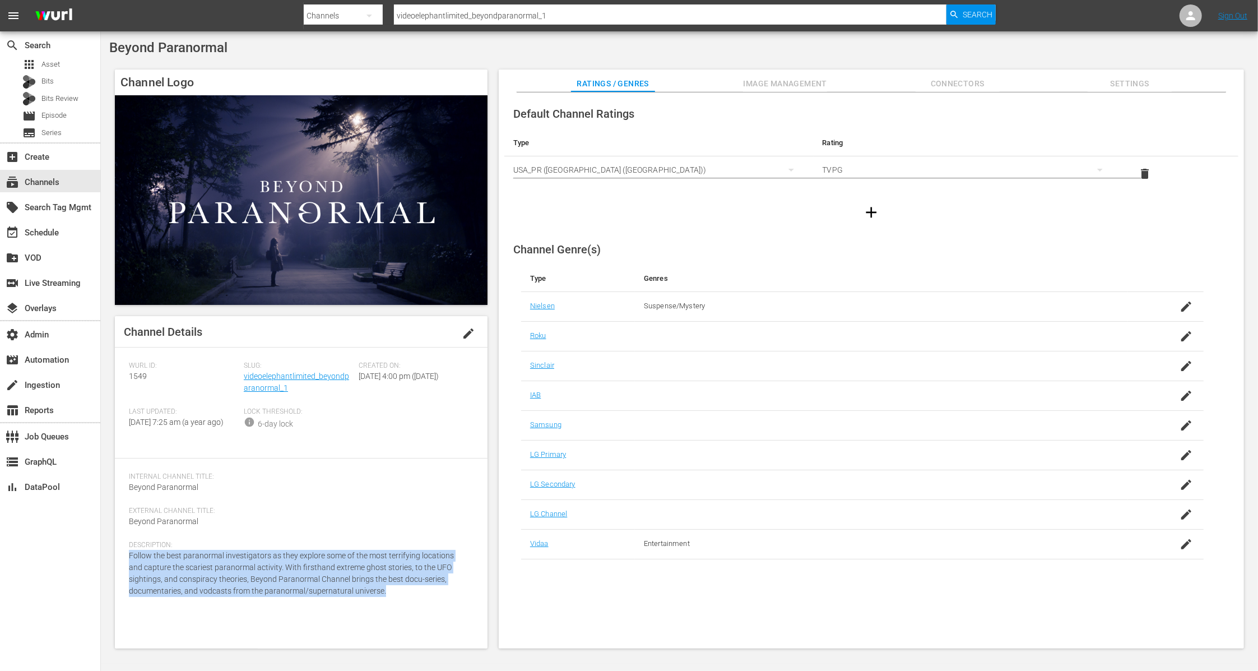
drag, startPoint x: 339, startPoint y: 601, endPoint x: 118, endPoint y: 570, distance: 224.0
click at [118, 570] on div "Channel Details edit Wurl ID: 1549 Slug: videoelephantlimited_beyondparanormal_…" at bounding box center [301, 482] width 373 height 332
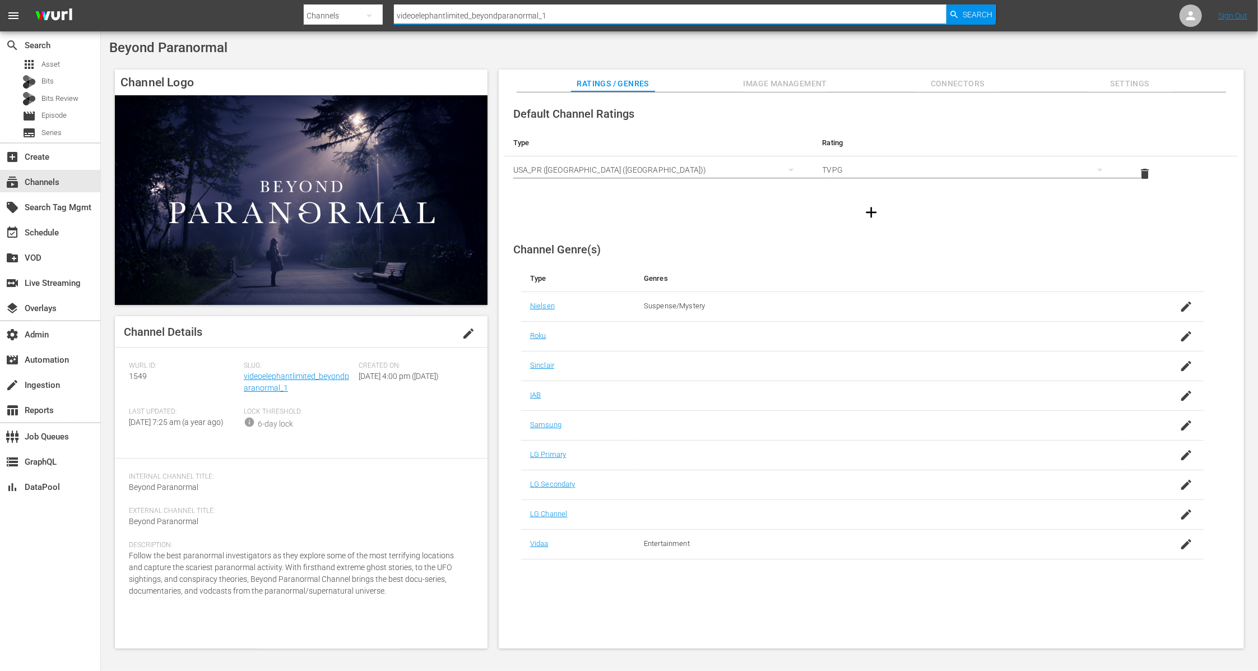
paste input "travelescapes"
drag, startPoint x: 552, startPoint y: 16, endPoint x: 357, endPoint y: 15, distance: 194.4
click at [357, 15] on div "Search By Channels Search ID, Title, Description, Keywords, or Category videoel…" at bounding box center [650, 15] width 692 height 27
type input "videoelephantlimited_travelescapes_1"
click at [973, 16] on span "Search" at bounding box center [977, 14] width 30 height 20
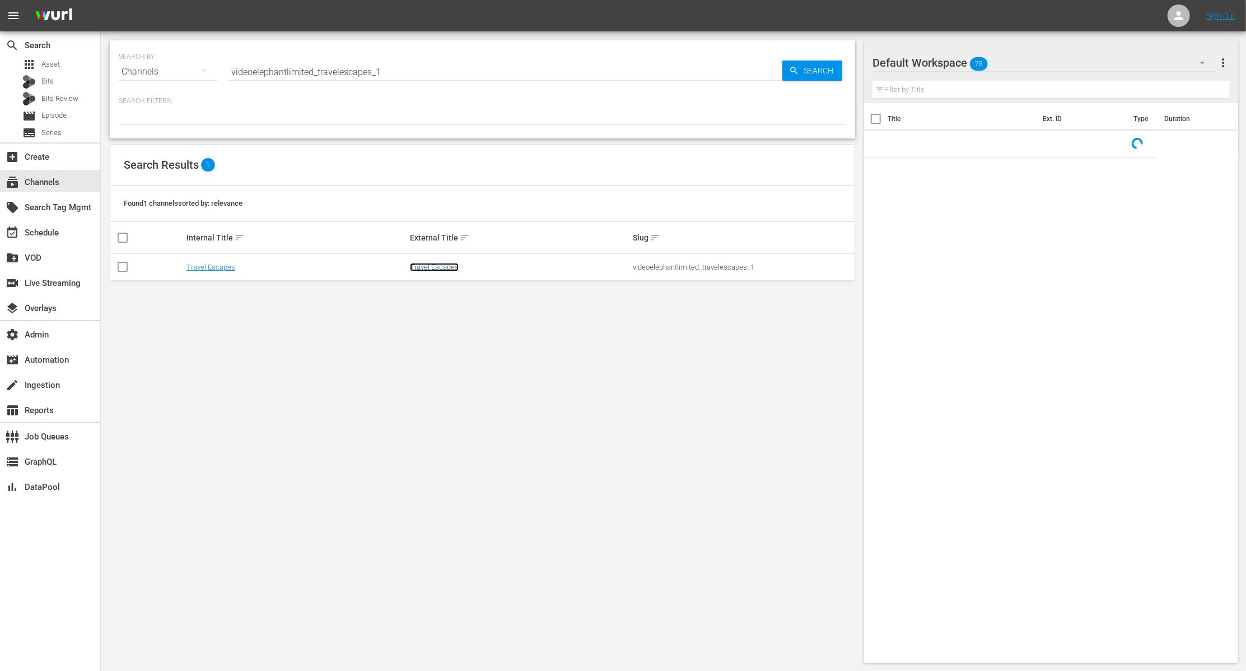
click at [427, 268] on link "Travel Escapes" at bounding box center [434, 267] width 49 height 8
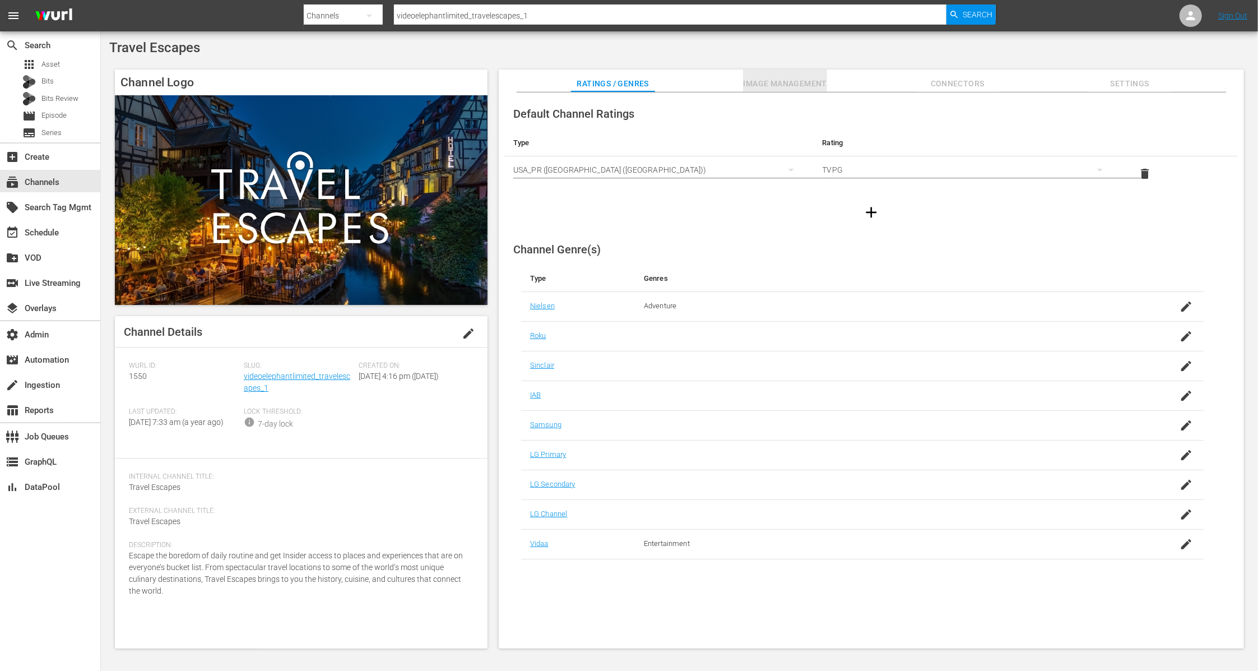
click at [819, 83] on span "Image Management" at bounding box center [785, 84] width 84 height 14
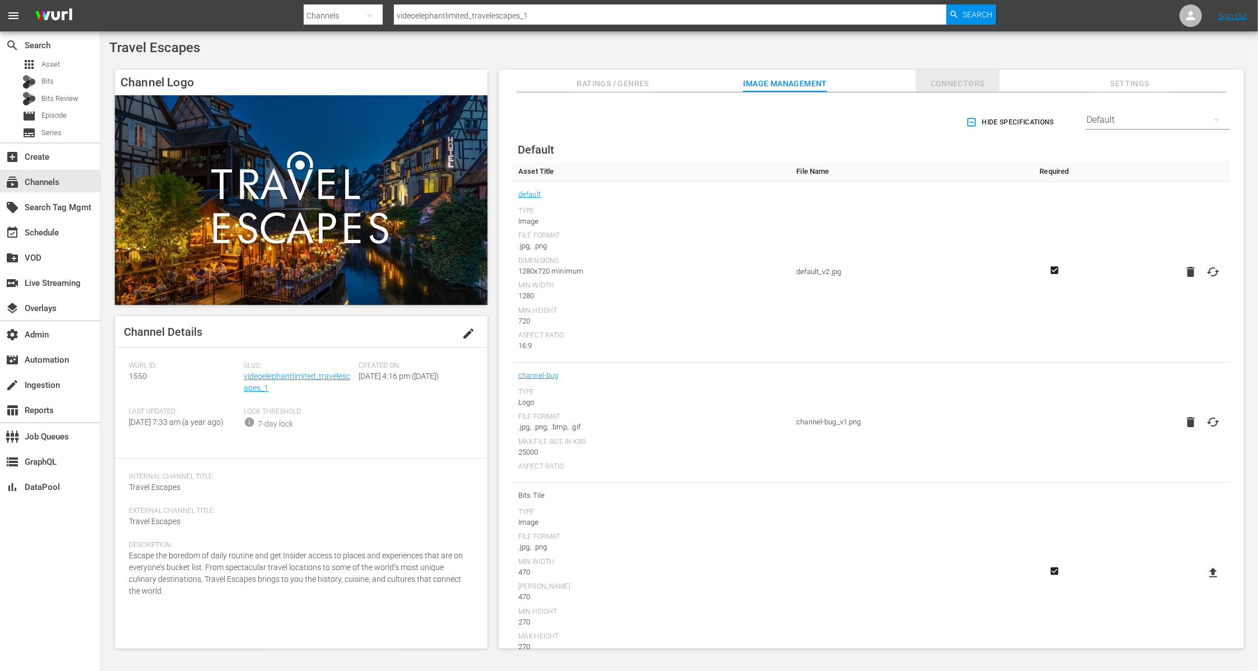
click at [981, 83] on span "Connectors" at bounding box center [957, 84] width 84 height 14
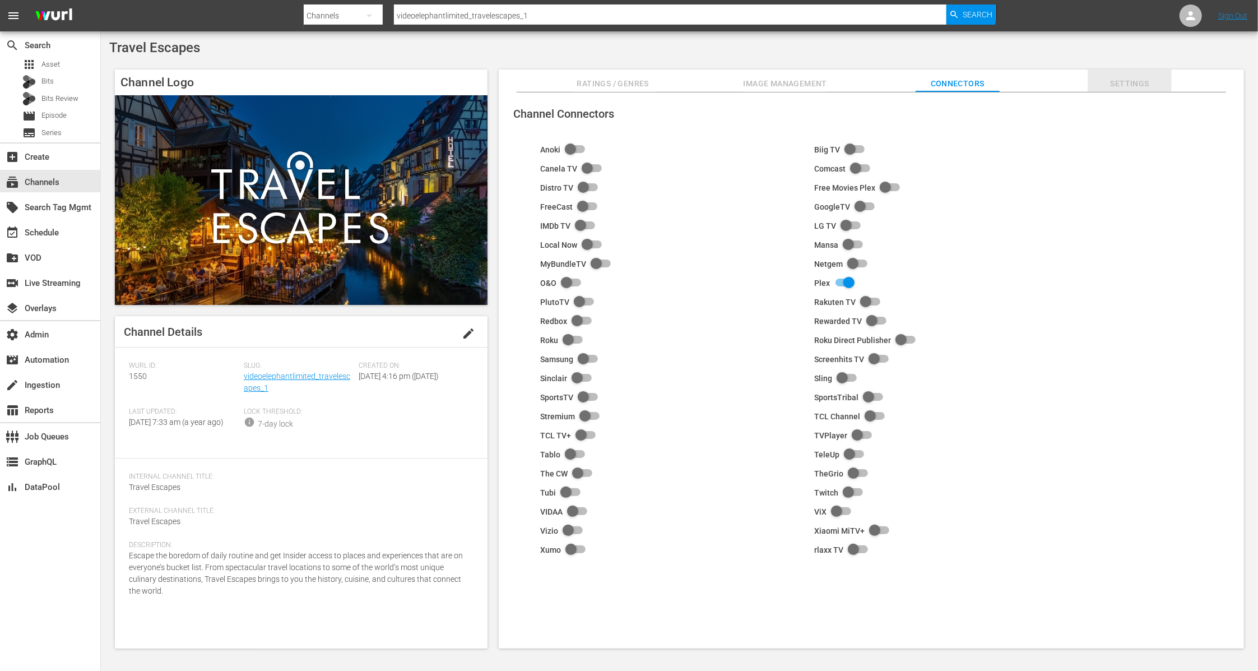
click at [1134, 85] on span "Settings" at bounding box center [1129, 84] width 84 height 14
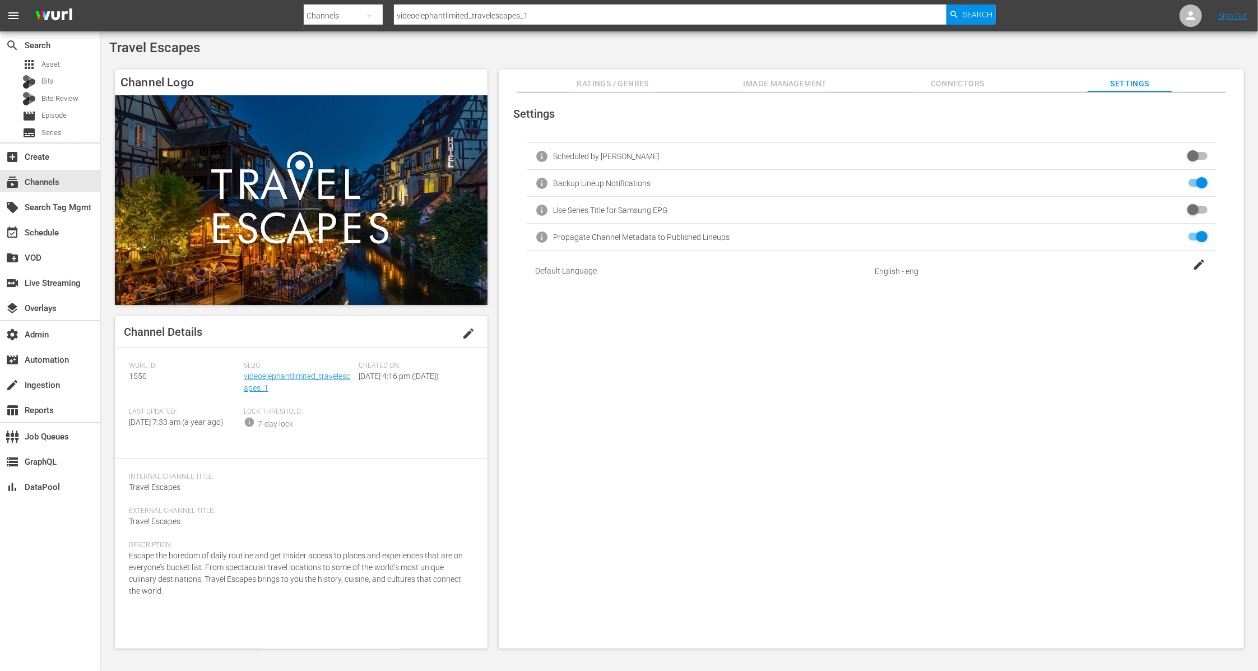
click at [611, 91] on button "Ratings / Genres" at bounding box center [613, 80] width 84 height 22
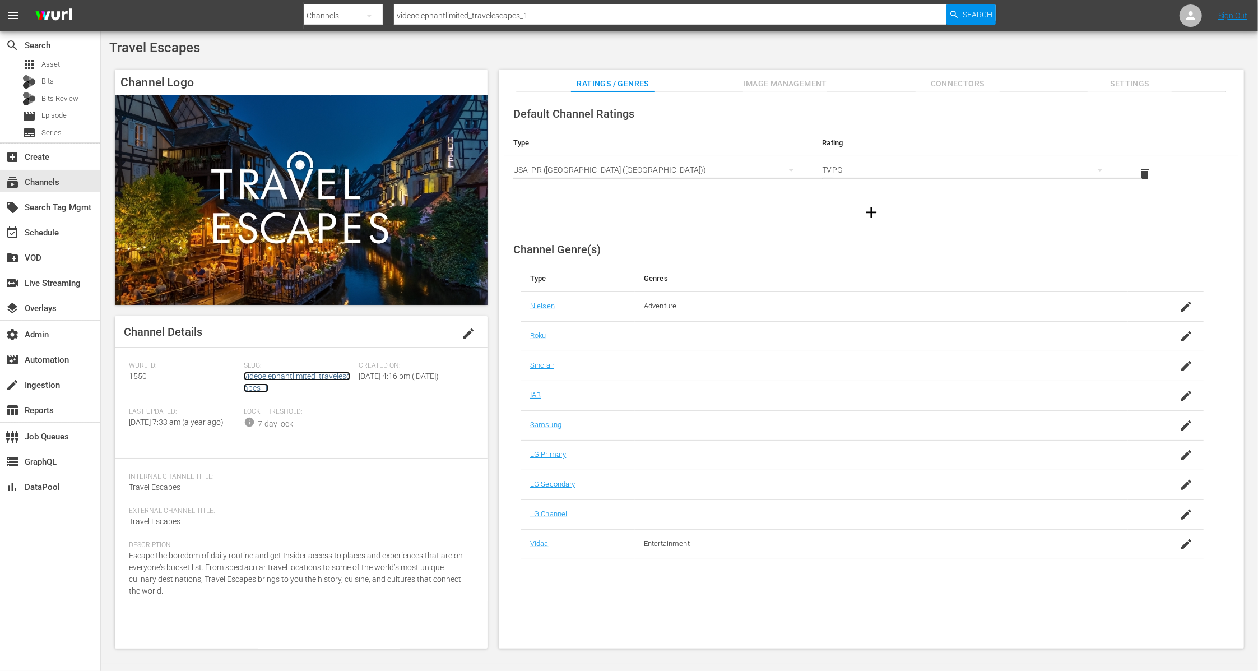
click at [322, 376] on link "videoelephantlimited_travelescapes_1" at bounding box center [297, 381] width 106 height 21
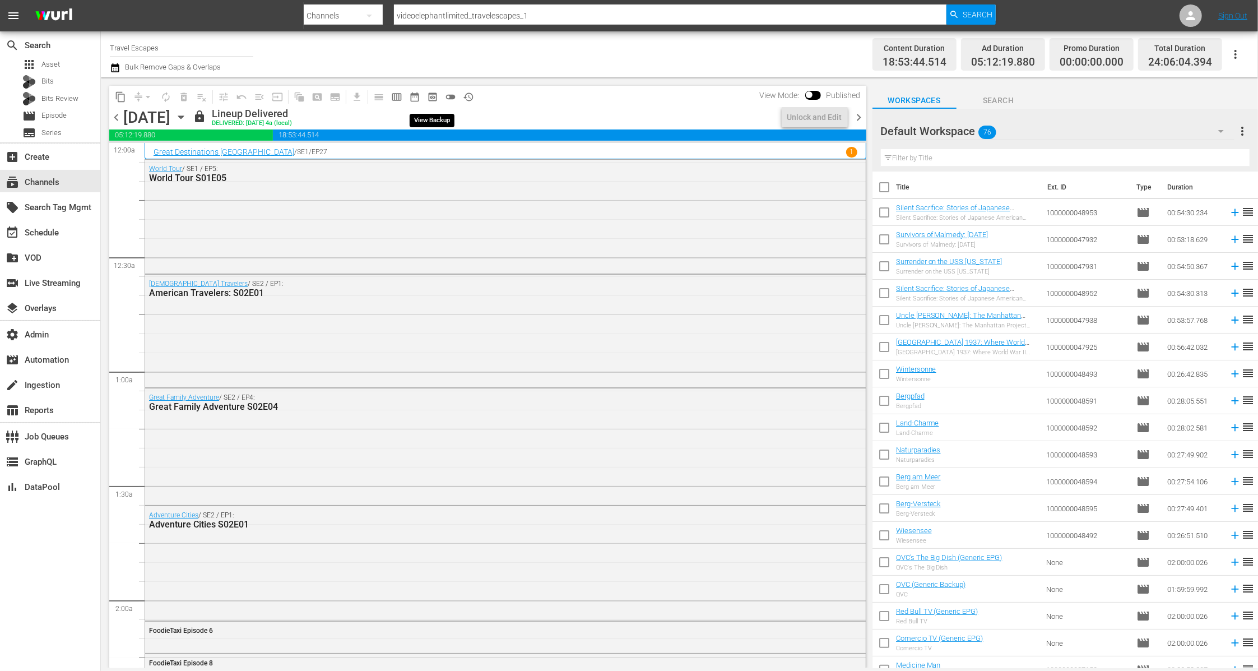
click at [432, 101] on span "preview_outlined" at bounding box center [432, 96] width 11 height 11
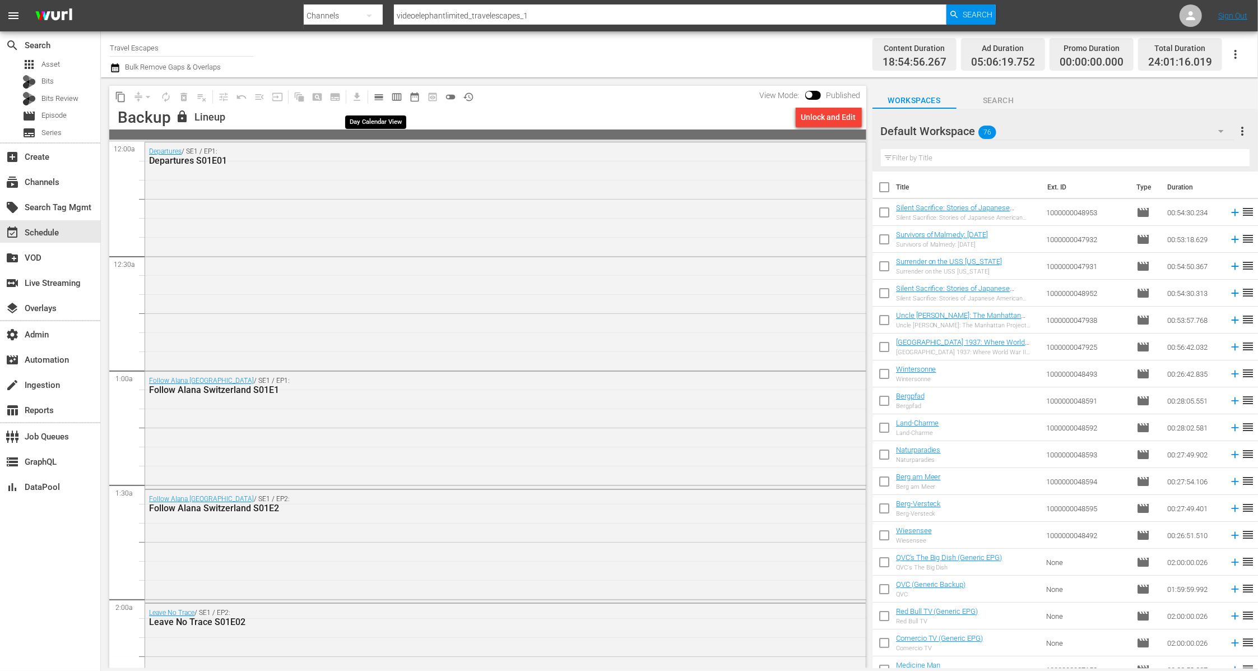
click at [383, 101] on span "calendar_view_day_outlined" at bounding box center [378, 96] width 11 height 11
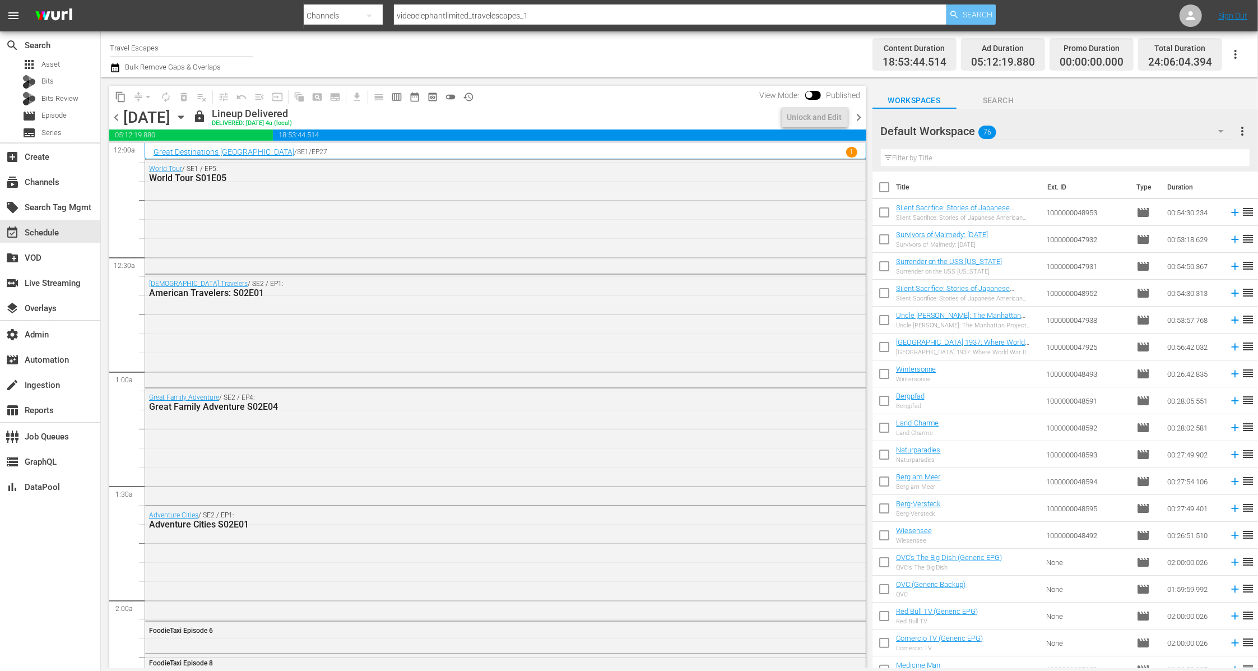
click at [985, 14] on span "Search" at bounding box center [977, 14] width 30 height 20
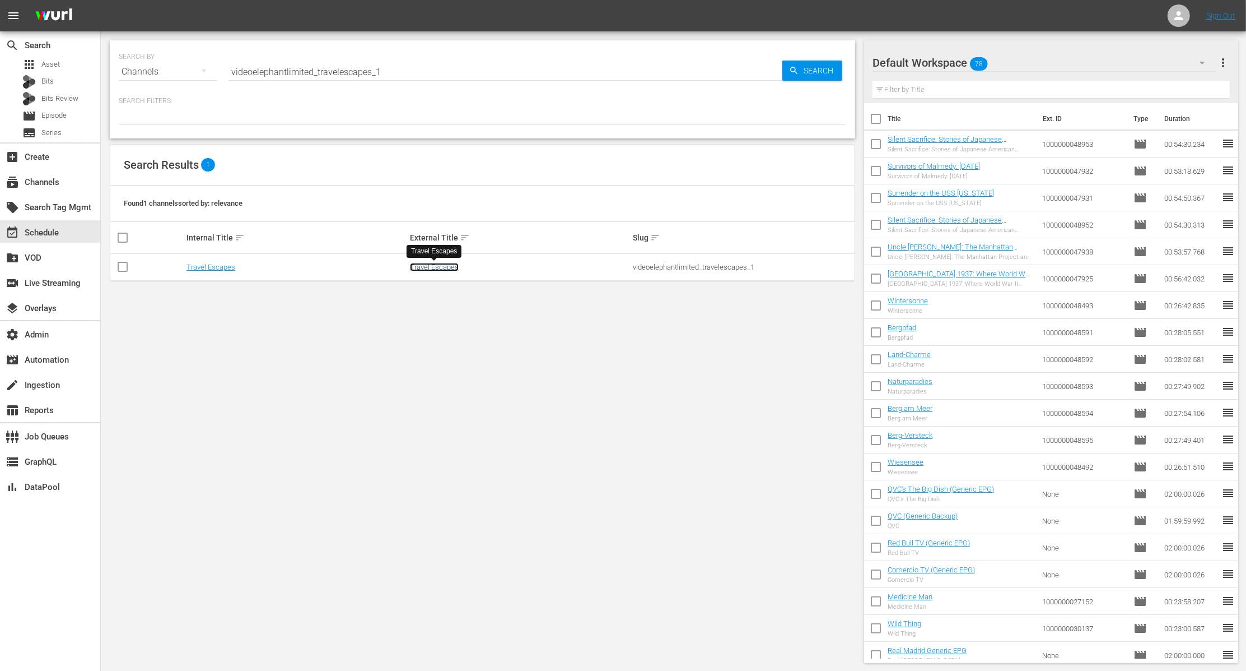
click at [440, 264] on link "Travel Escapes" at bounding box center [434, 267] width 49 height 8
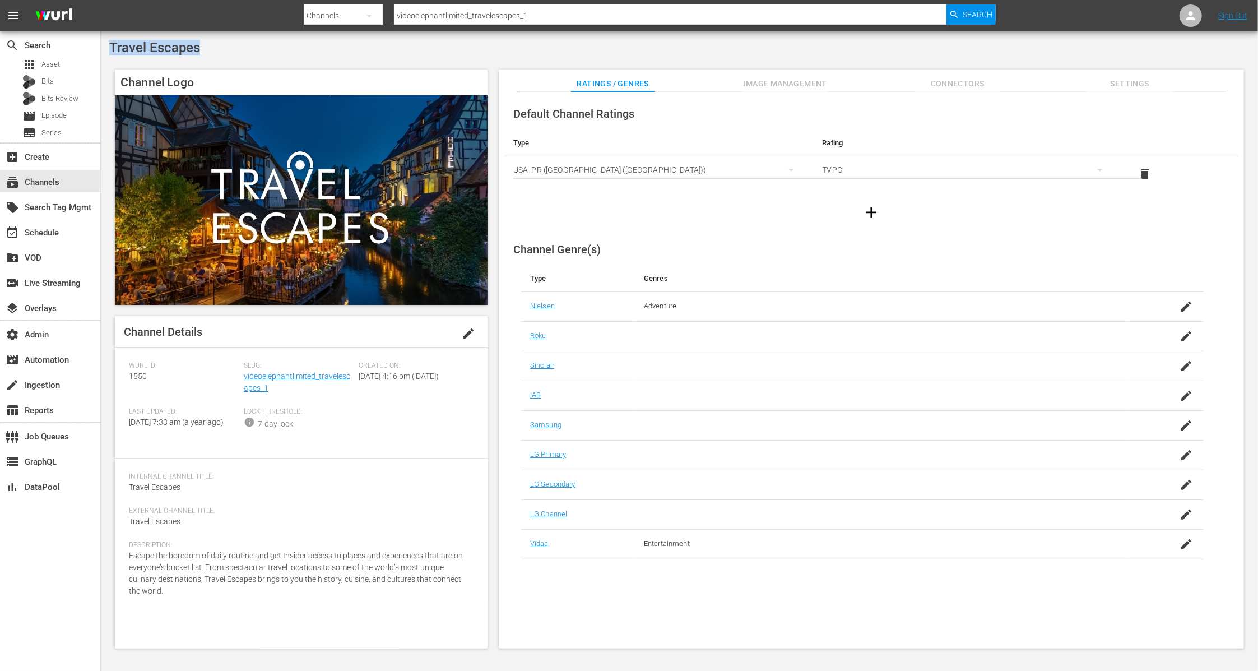
drag, startPoint x: 222, startPoint y: 44, endPoint x: 108, endPoint y: 47, distance: 114.9
click at [108, 47] on div "Travel Escapes Channel Logo Channel Details edit Wurl ID: 1550 Slug: videoeleph…" at bounding box center [679, 347] width 1157 height 632
drag, startPoint x: 275, startPoint y: 389, endPoint x: 245, endPoint y: 381, distance: 30.7
click at [245, 381] on div "Slug: videoelephantlimited_travelescapes_1" at bounding box center [301, 384] width 115 height 46
drag, startPoint x: 148, startPoint y: 374, endPoint x: 120, endPoint y: 376, distance: 28.2
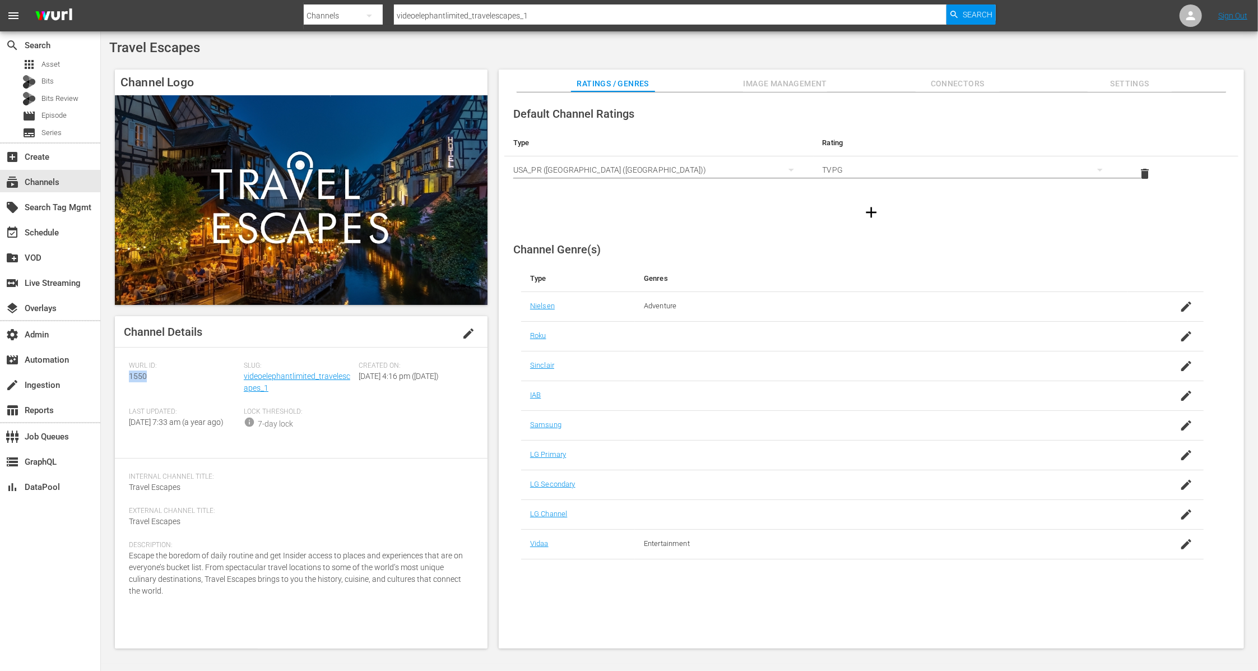
click at [120, 376] on div "Channel Details edit Wurl ID: 1550 Slug: videoelephantlimited_travelescapes_1 C…" at bounding box center [301, 482] width 373 height 332
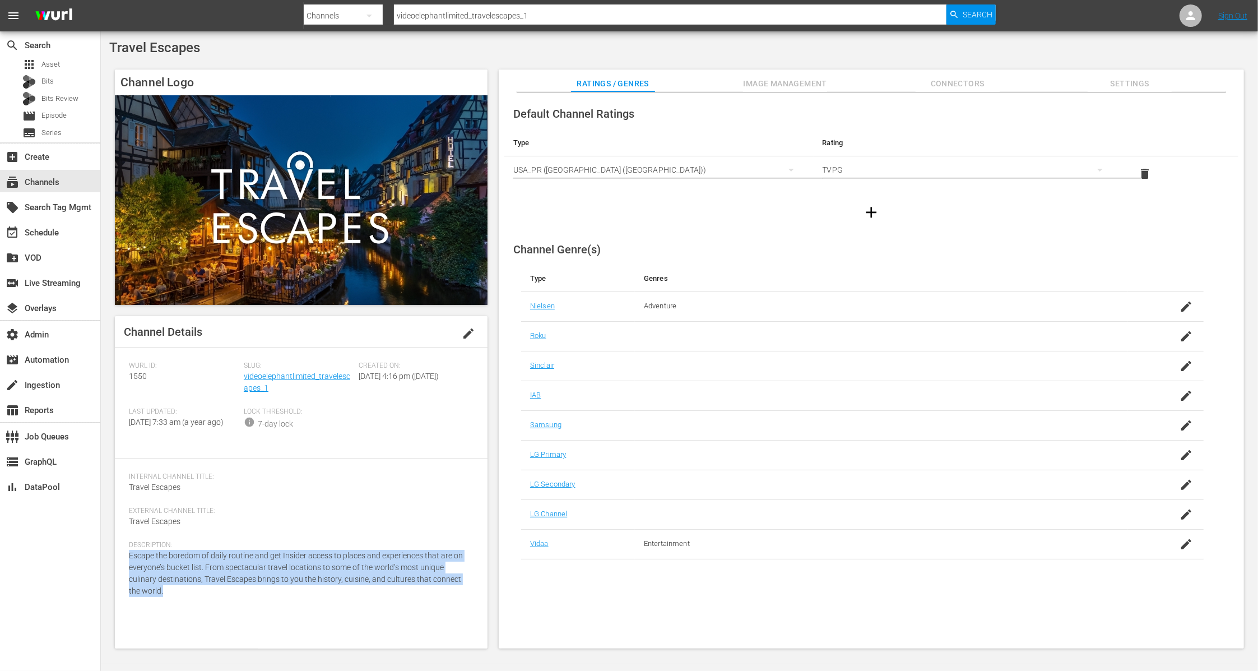
drag, startPoint x: 170, startPoint y: 603, endPoint x: 130, endPoint y: 567, distance: 53.9
click at [130, 567] on div "Description: Escape the boredom of daily routine and get Insider access to plac…" at bounding box center [301, 575] width 345 height 69
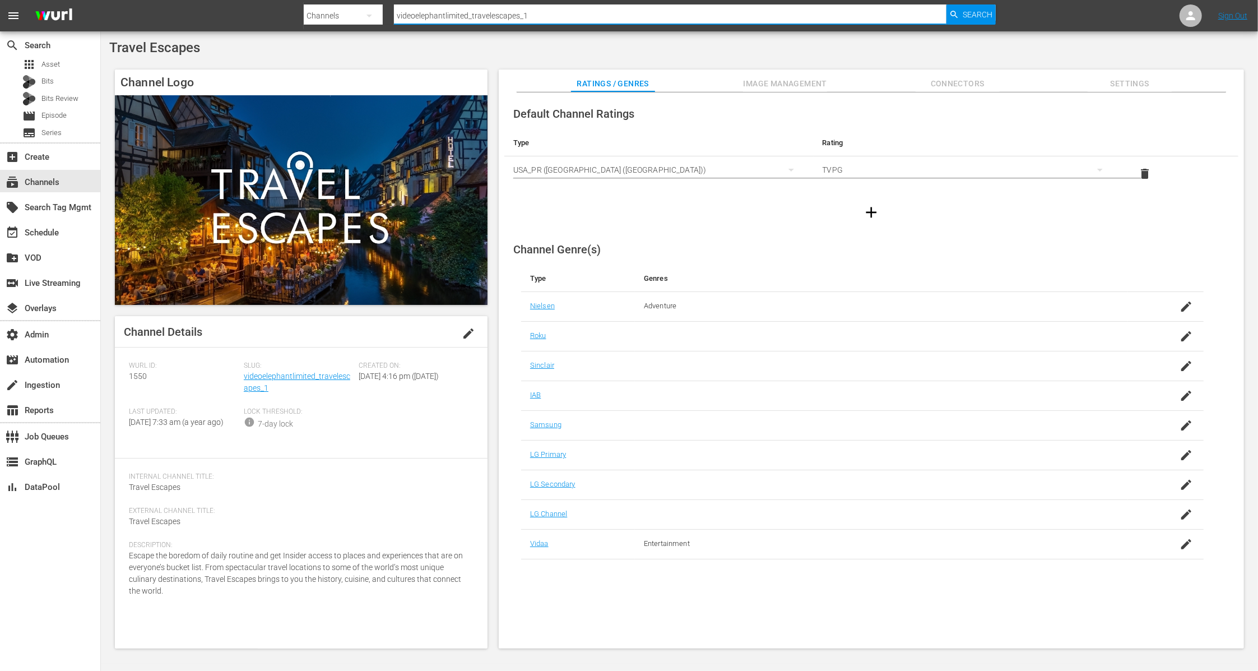
drag, startPoint x: 541, startPoint y: 14, endPoint x: 366, endPoint y: 18, distance: 174.3
click at [366, 18] on div "Search By Channels Search ID, Title, Description, Keywords, or Category videoel…" at bounding box center [650, 15] width 692 height 27
paste input "cineverse_entrepreneurtv_entrepreneurtv"
type input "cineverse_entrepreneurtv_entrepreneurtv_1"
click at [971, 17] on span "Search" at bounding box center [977, 14] width 30 height 20
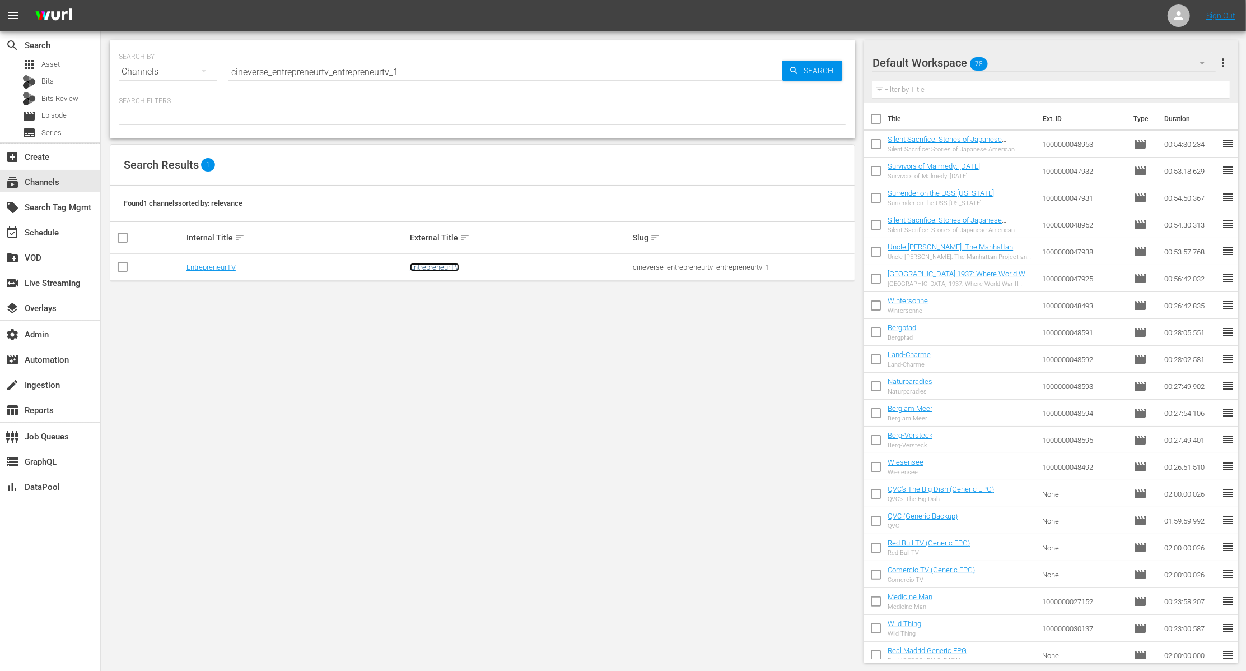
click at [438, 267] on link "EntrepreneurTV" at bounding box center [434, 267] width 49 height 8
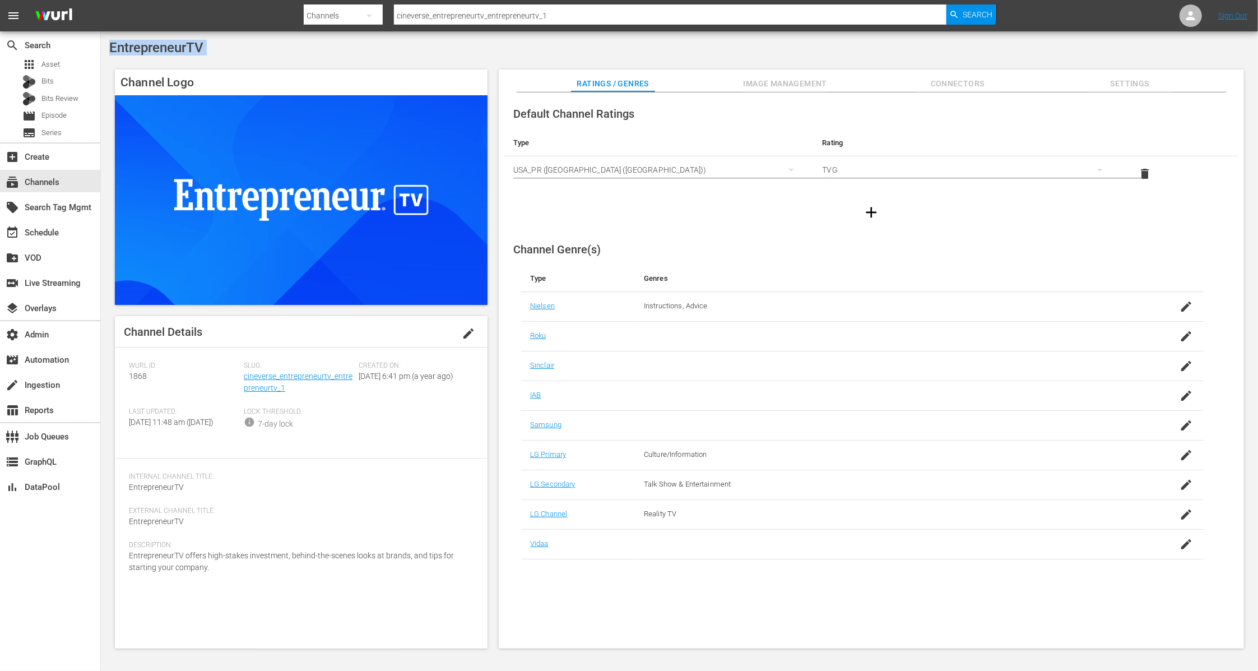
drag, startPoint x: 236, startPoint y: 56, endPoint x: 108, endPoint y: 51, distance: 127.8
click at [108, 51] on div "EntrepreneurTV Channel Logo Channel Details edit Wurl ID: 1868 Slug: cineverse_…" at bounding box center [679, 347] width 1157 height 632
drag, startPoint x: 289, startPoint y: 388, endPoint x: 243, endPoint y: 380, distance: 46.0
click at [244, 380] on div "Slug: cineverse_entrepreneurtv_entrepreneurtv_1" at bounding box center [301, 384] width 115 height 46
drag, startPoint x: 160, startPoint y: 374, endPoint x: 117, endPoint y: 375, distance: 43.7
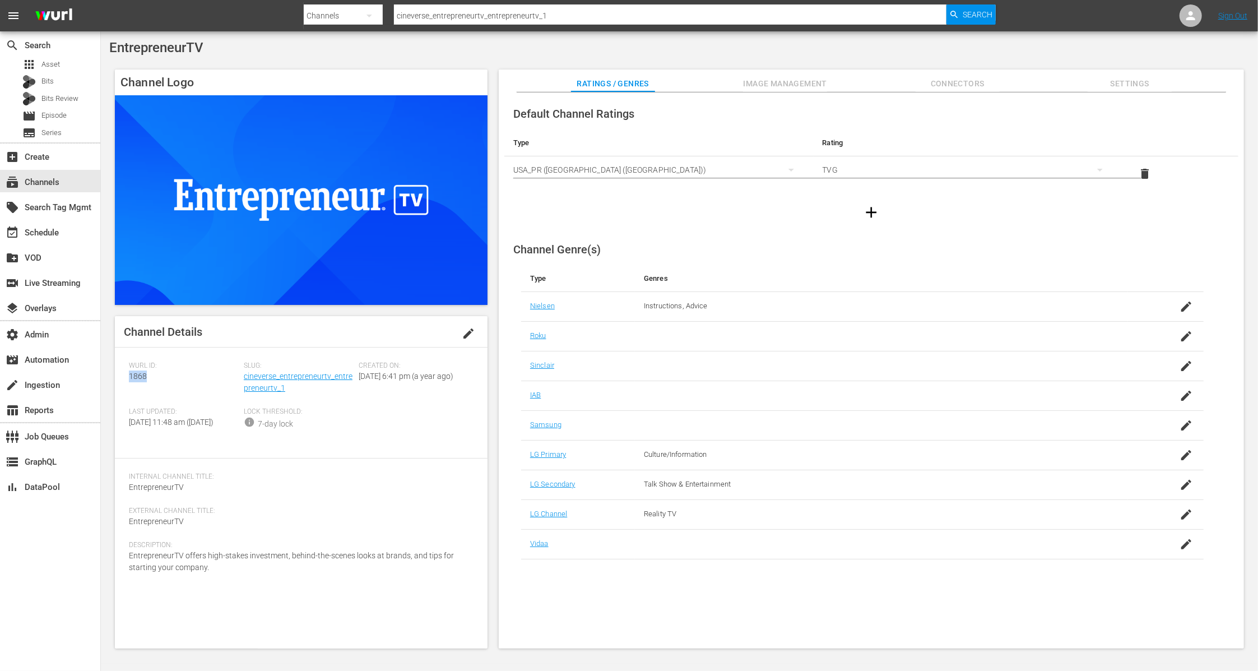
click at [117, 375] on div "Channel Details edit Wurl ID: 1868 Slug: cineverse_entrepreneurtv_entrepreneurt…" at bounding box center [301, 482] width 373 height 332
drag, startPoint x: 213, startPoint y: 579, endPoint x: 119, endPoint y: 567, distance: 94.8
click at [119, 567] on div "Channel Details edit Wurl ID: 1868 Slug: cineverse_entrepreneurtv_entrepreneurt…" at bounding box center [301, 482] width 373 height 332
paste input "videoelephant_limited_valuetainment"
drag, startPoint x: 556, startPoint y: 16, endPoint x: 286, endPoint y: 17, distance: 270.0
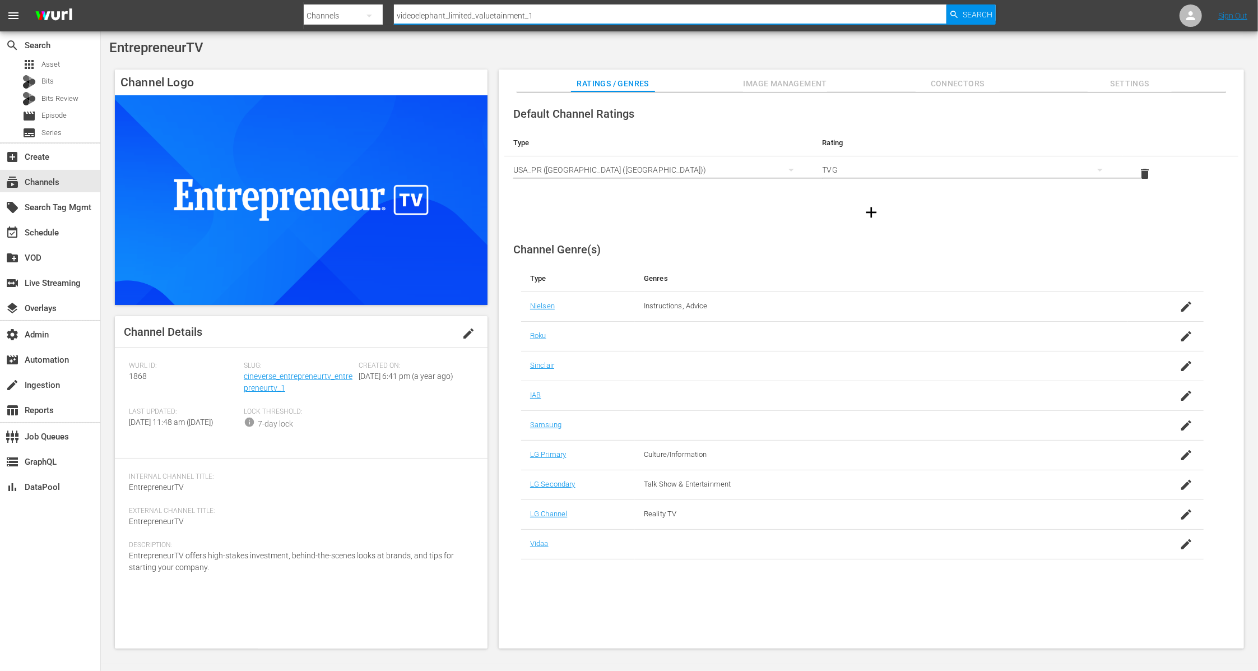
click at [286, 17] on nav "menu Search By Channels Search ID, Title, Description, Keywords, or Category vi…" at bounding box center [629, 15] width 1258 height 31
type input "videoelephant_limited_valuetainment_1"
click at [976, 13] on span "Search" at bounding box center [977, 14] width 30 height 20
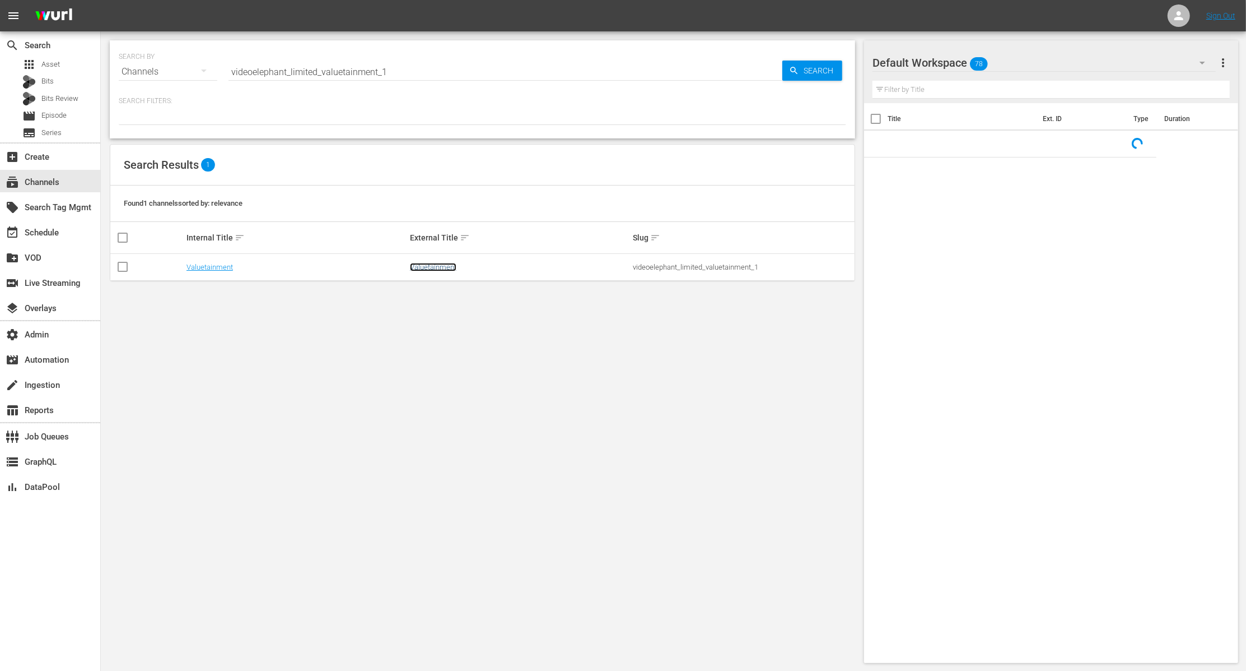
click at [439, 267] on link "Valuetainment" at bounding box center [433, 267] width 46 height 8
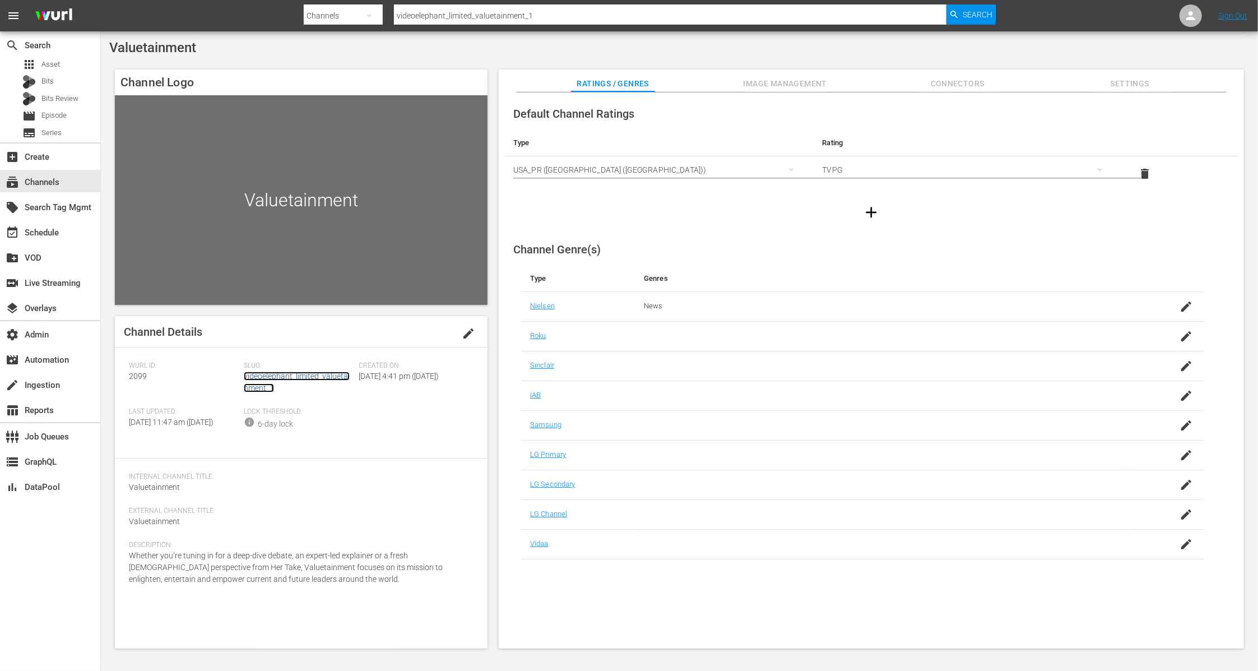
click at [315, 378] on link "videoelephant_limited_valuetainment_1" at bounding box center [297, 381] width 106 height 21
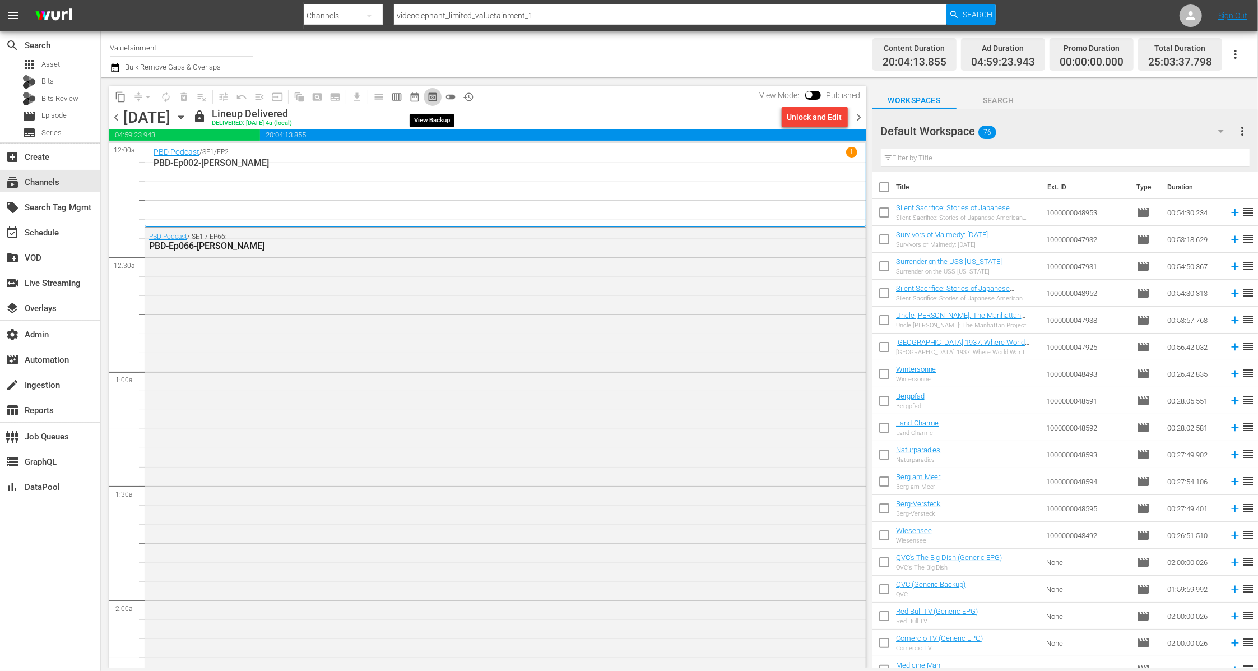
click at [431, 94] on span "preview_outlined" at bounding box center [432, 96] width 11 height 11
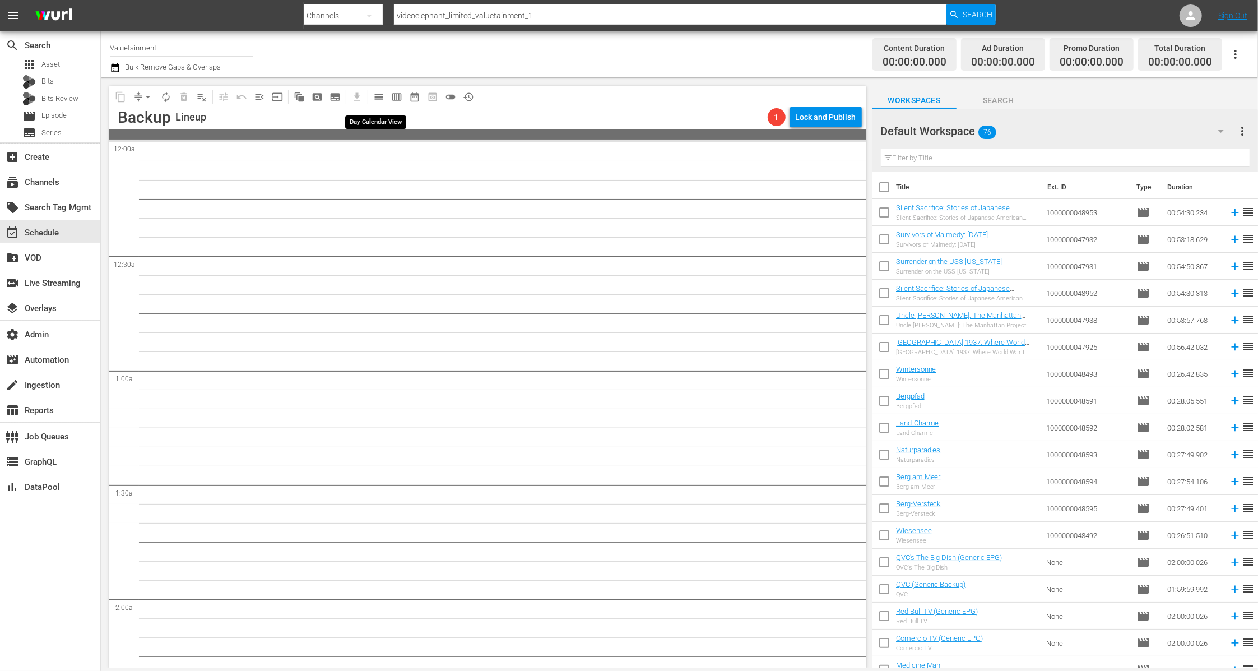
click at [384, 97] on span "calendar_view_day_outlined" at bounding box center [378, 96] width 11 height 11
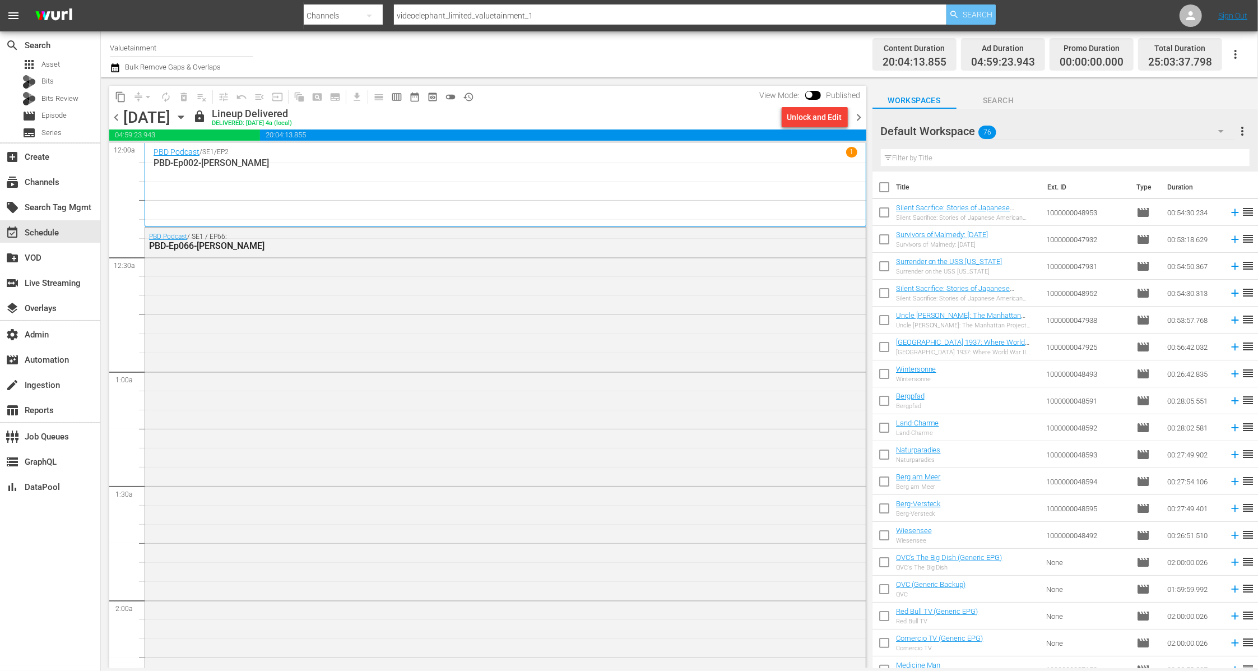
click at [967, 10] on span "Search" at bounding box center [977, 14] width 30 height 20
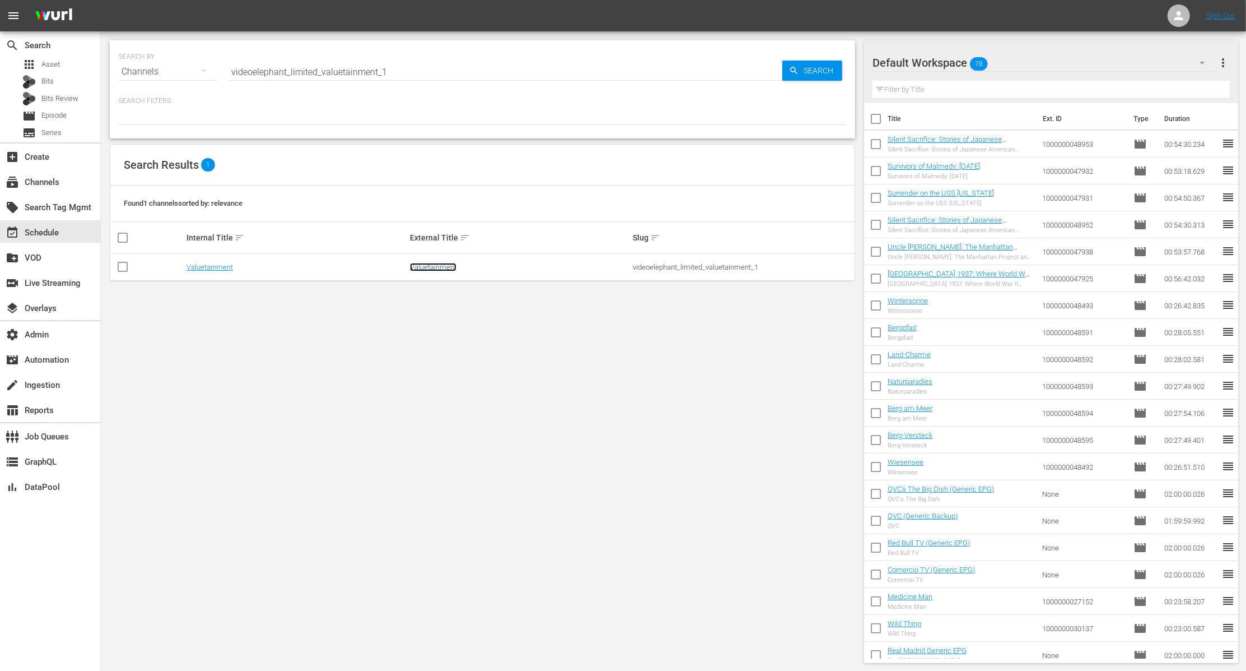
click at [448, 264] on link "Valuetainment" at bounding box center [433, 267] width 46 height 8
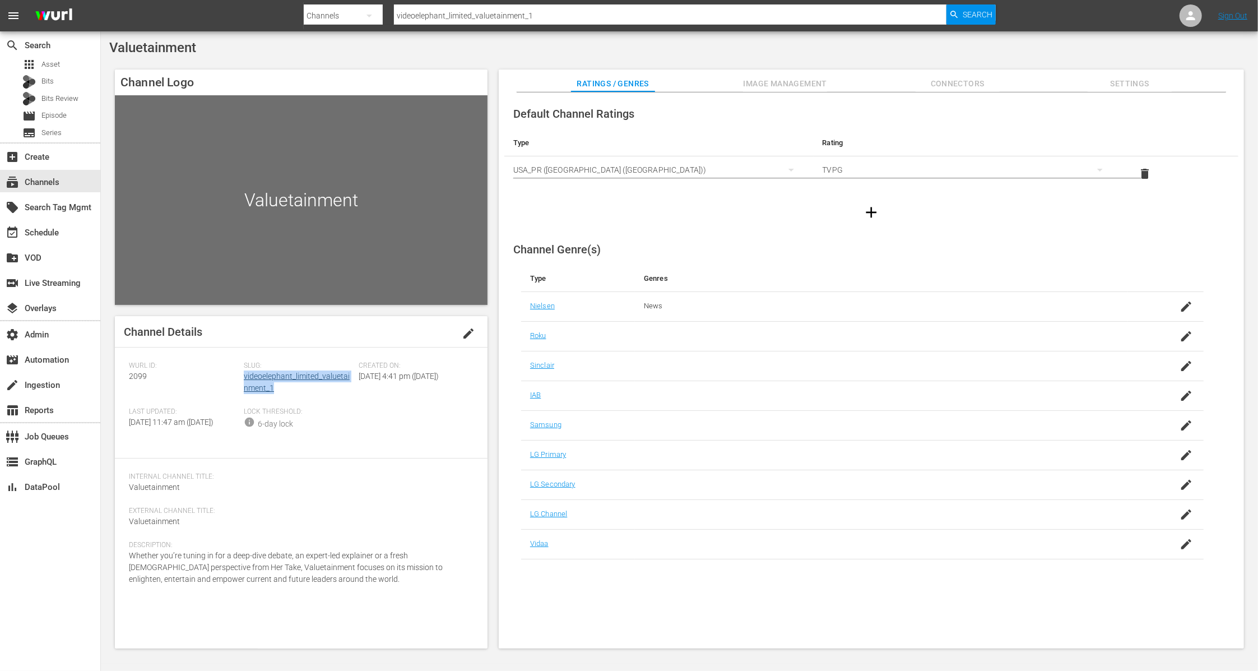
drag, startPoint x: 277, startPoint y: 388, endPoint x: 244, endPoint y: 379, distance: 33.7
click at [244, 379] on div "Slug: videoelephant_limited_valuetainment_1" at bounding box center [301, 384] width 115 height 46
drag, startPoint x: 141, startPoint y: 376, endPoint x: 124, endPoint y: 376, distance: 16.8
click at [124, 376] on div "Channel Details edit Wurl ID: 2099 Slug: videoelephant_limited_valuetainment_1 …" at bounding box center [301, 482] width 373 height 332
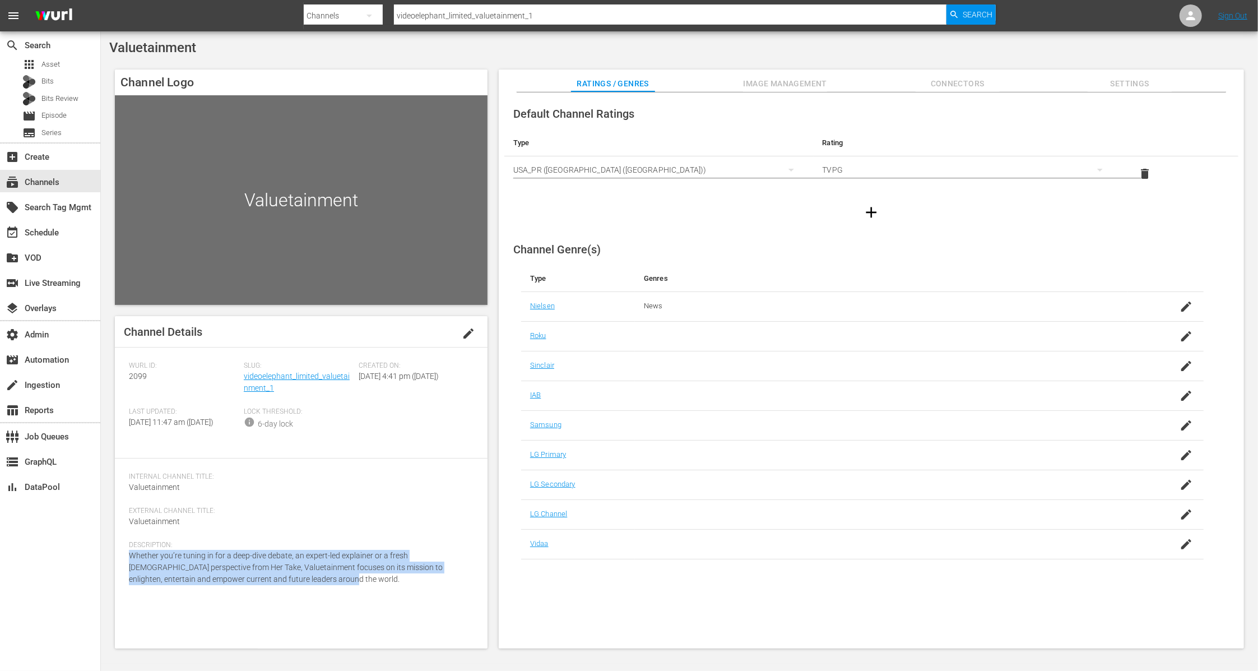
drag, startPoint x: 315, startPoint y: 585, endPoint x: 109, endPoint y: 565, distance: 206.6
click at [109, 565] on div "Channel Logo Valuetainment Channel Details edit Wurl ID: 2099 Slug: videoelepha…" at bounding box center [679, 353] width 1140 height 579
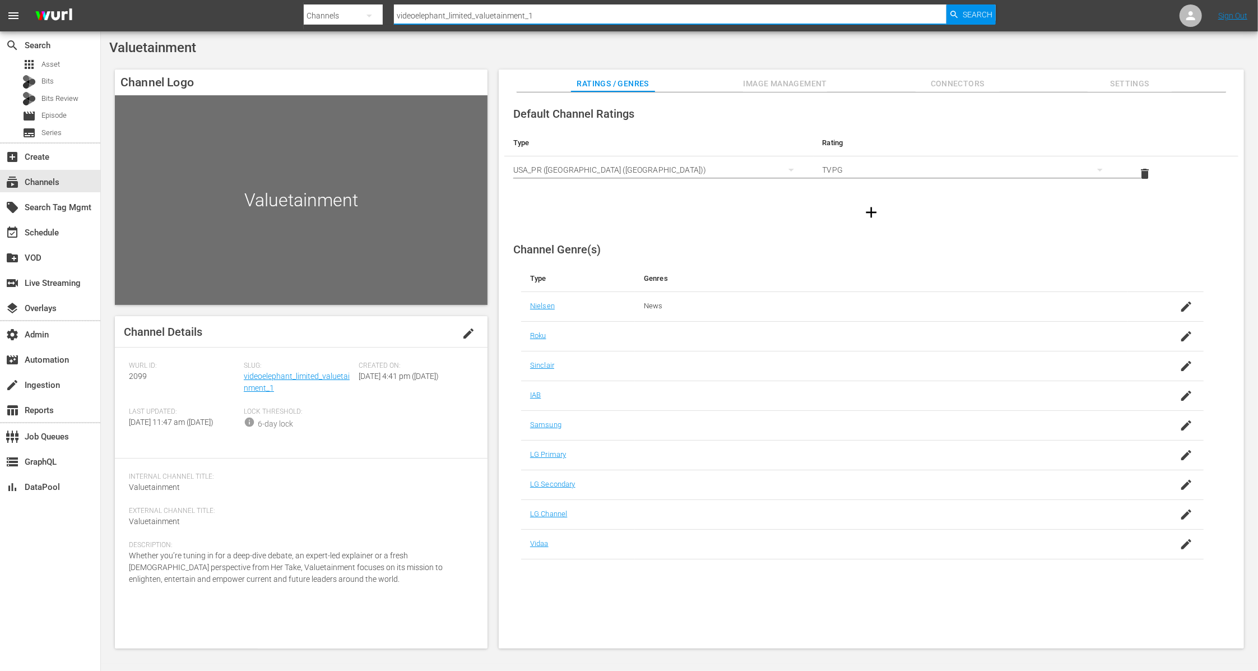
paste input "crimefiles"
drag, startPoint x: 552, startPoint y: 18, endPoint x: 346, endPoint y: 20, distance: 206.7
click at [346, 20] on div "Search By Channels Search ID, Title, Description, Keywords, or Category videoel…" at bounding box center [650, 15] width 692 height 27
type input "videoelephant_limited_crimefiles_1"
click at [961, 14] on div "Search" at bounding box center [970, 14] width 49 height 20
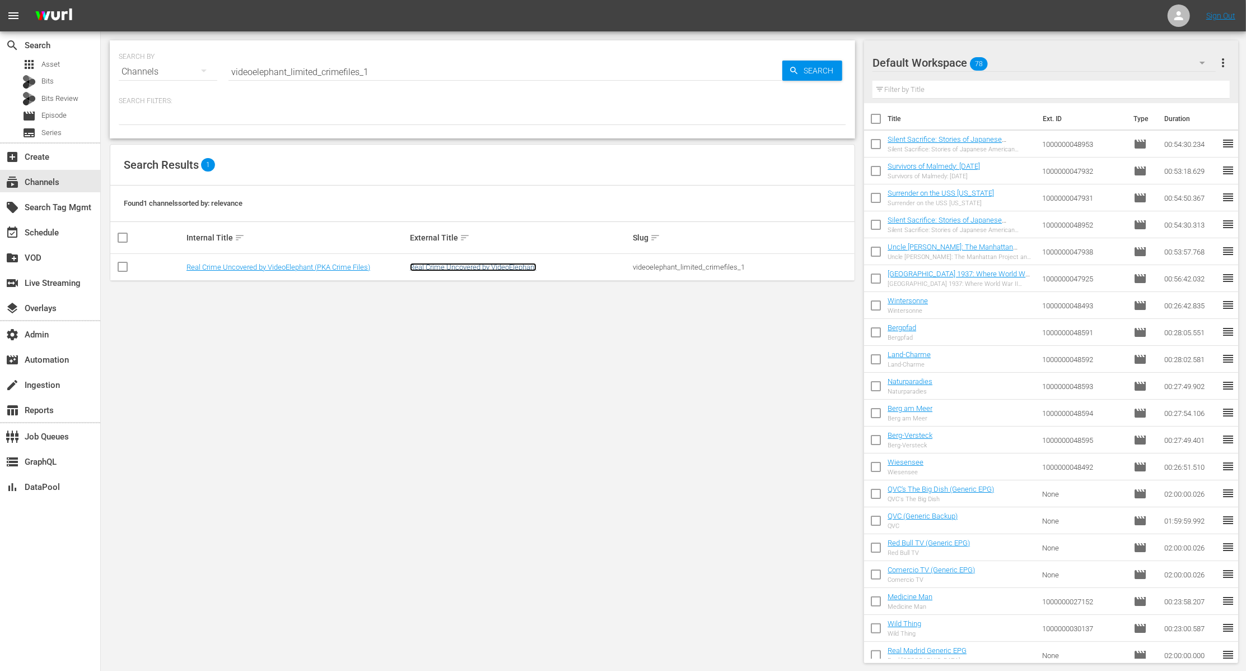
click at [452, 263] on link "Real Crime Uncovered by VideoElephant" at bounding box center [473, 267] width 127 height 8
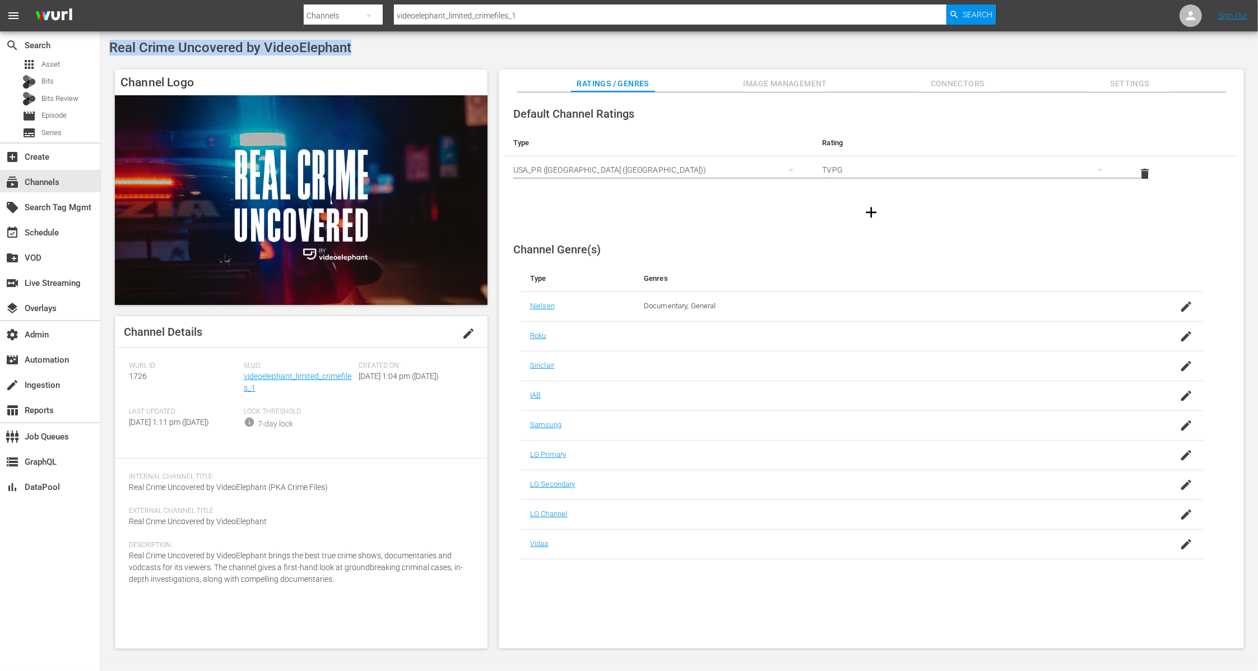
drag, startPoint x: 363, startPoint y: 47, endPoint x: 109, endPoint y: 51, distance: 253.8
click at [109, 51] on div "Real Crime Uncovered by VideoElephant" at bounding box center [679, 48] width 1140 height 16
drag, startPoint x: 261, startPoint y: 392, endPoint x: 244, endPoint y: 379, distance: 21.2
click at [244, 379] on div "Slug: videoelephant_limited_crimefiles_1" at bounding box center [301, 384] width 115 height 46
drag, startPoint x: 151, startPoint y: 379, endPoint x: 118, endPoint y: 374, distance: 32.8
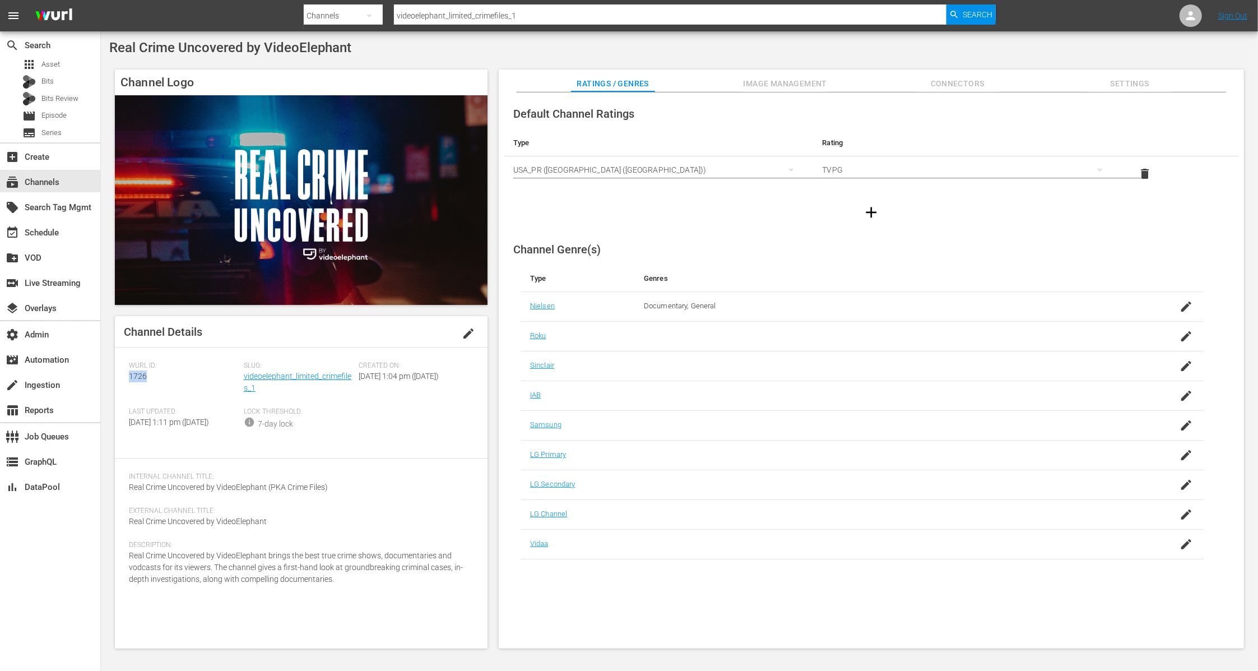
click at [118, 374] on div "Channel Details edit Wurl ID: 1726 Slug: videoelephant_limited_crimefiles_1 Cre…" at bounding box center [301, 482] width 373 height 332
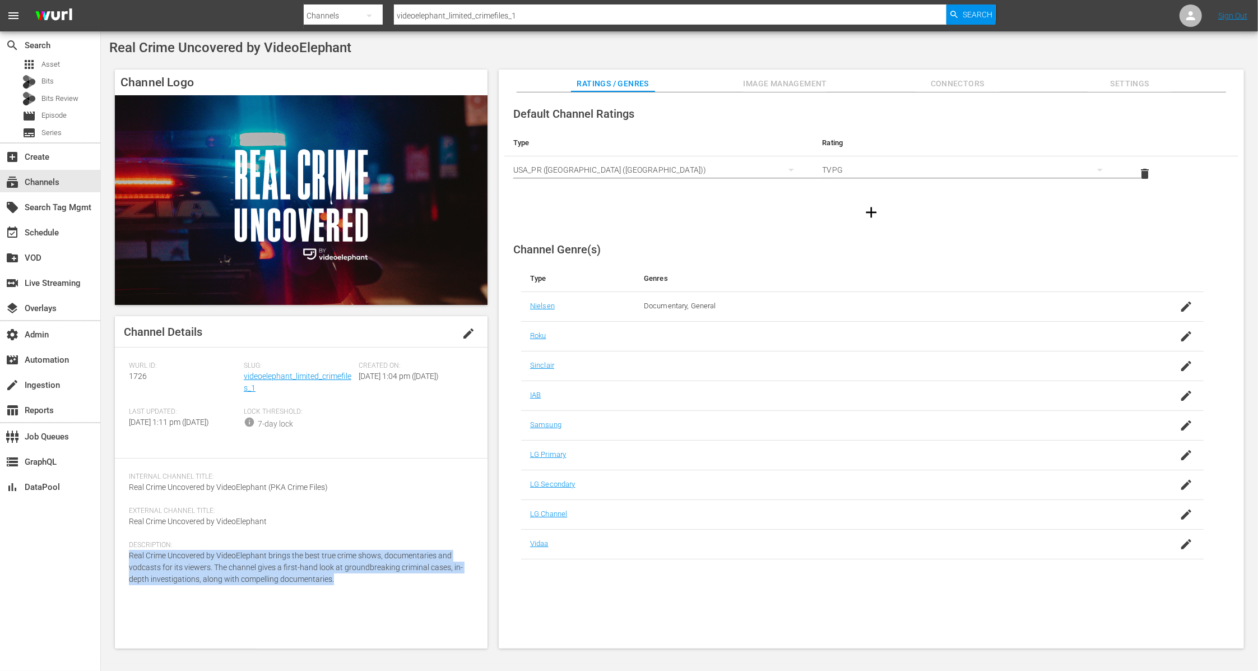
drag, startPoint x: 296, startPoint y: 588, endPoint x: 111, endPoint y: 567, distance: 186.6
click at [111, 567] on div "Channel Logo Channel Details edit Wurl ID: 1726 Slug: videoelephant_limited_cri…" at bounding box center [679, 353] width 1140 height 579
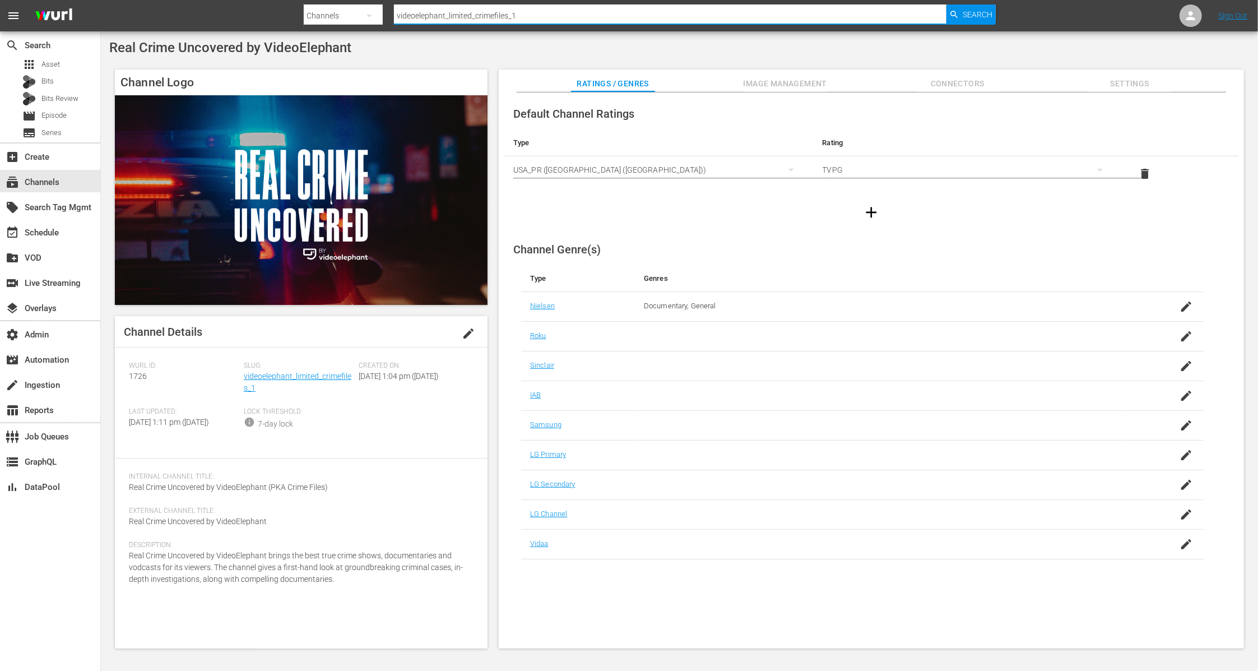
drag, startPoint x: 550, startPoint y: 11, endPoint x: 309, endPoint y: 3, distance: 241.0
click at [309, 3] on div "Search By Channels Search ID, Title, Description, Keywords, or Category videoel…" at bounding box center [650, 15] width 692 height 27
type input "saving hope"
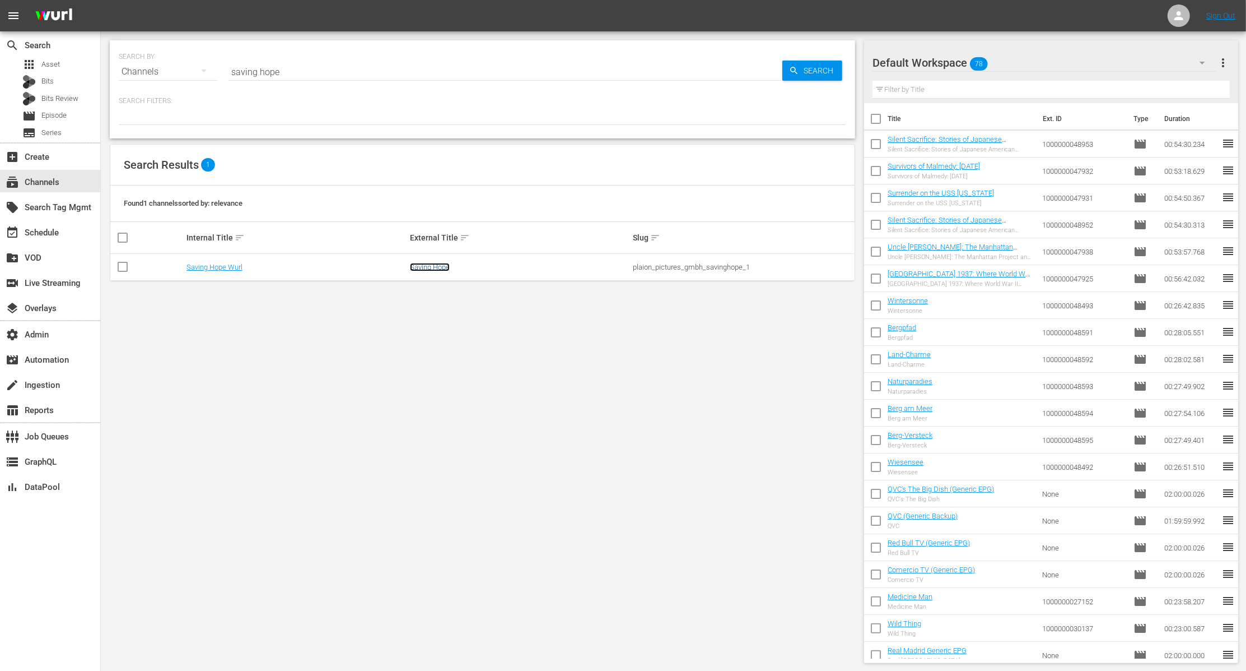
click at [435, 267] on link "Saving Hope" at bounding box center [430, 267] width 40 height 8
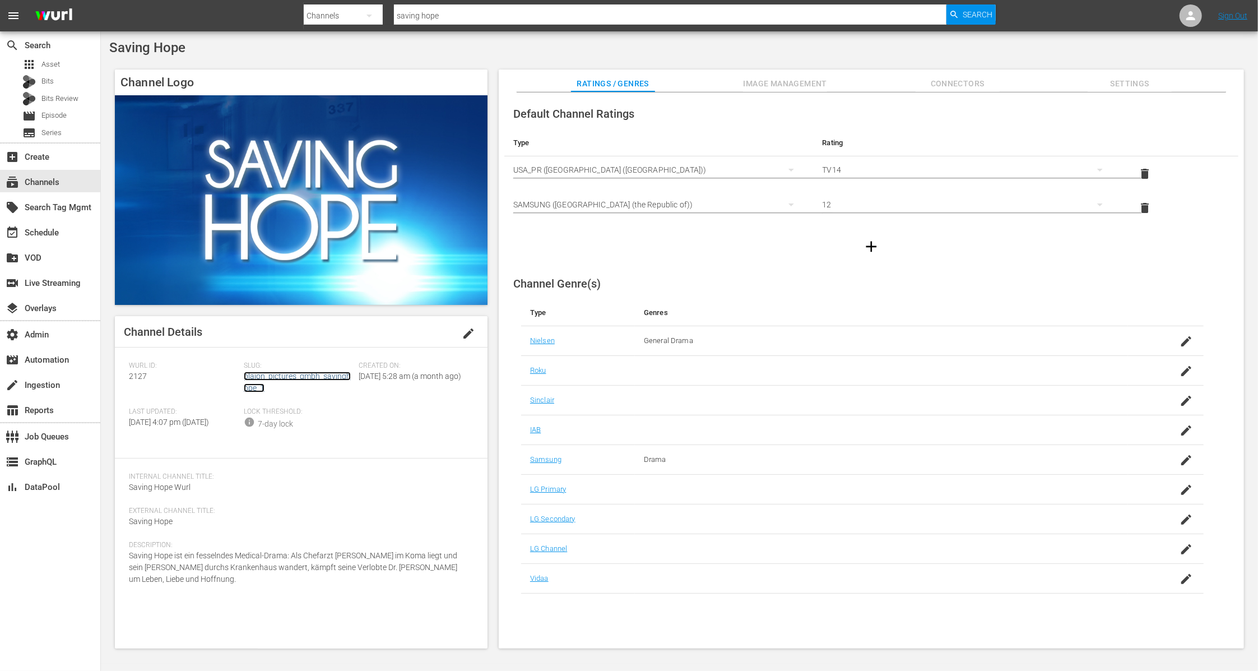
click at [310, 376] on link "plaion_pictures_gmbh_savinghope_1" at bounding box center [297, 381] width 107 height 21
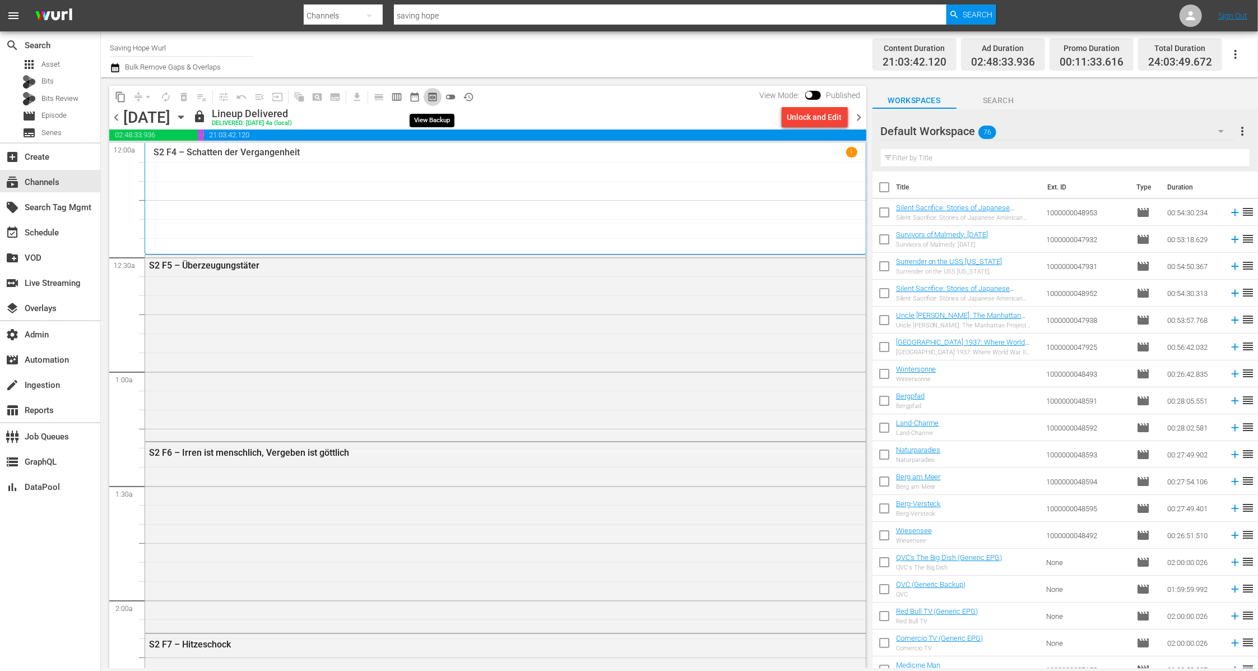
click at [438, 100] on span "preview_outlined" at bounding box center [432, 96] width 11 height 11
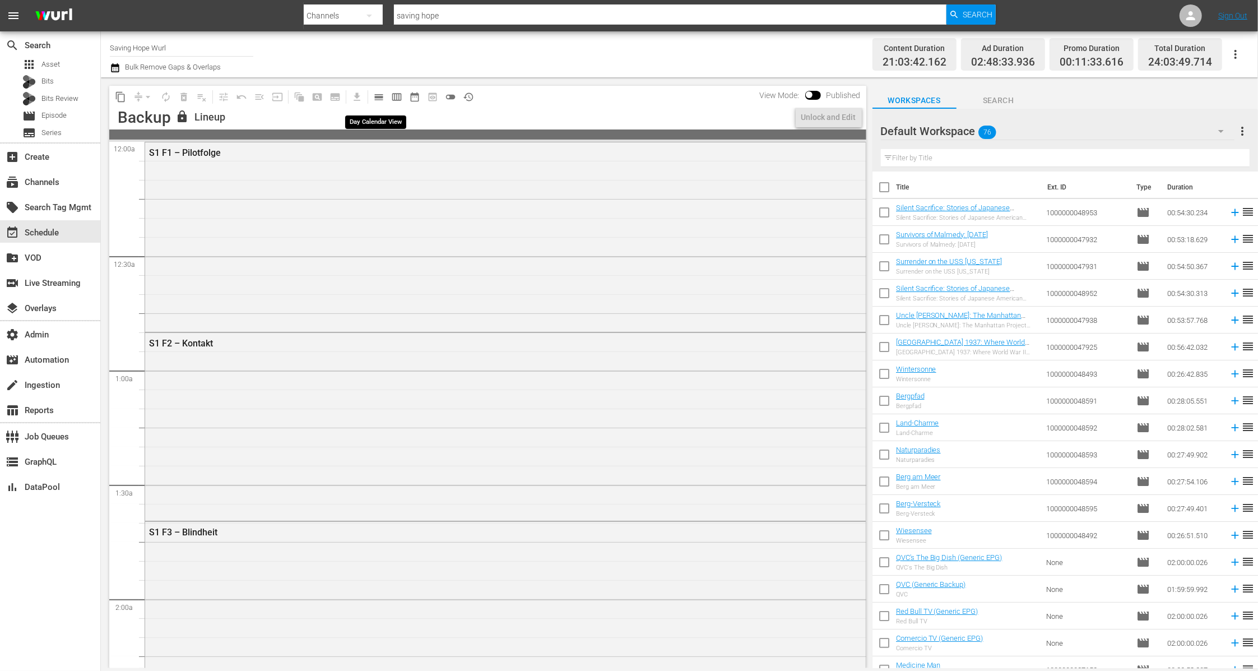
click at [378, 96] on span "calendar_view_day_outlined" at bounding box center [378, 96] width 11 height 11
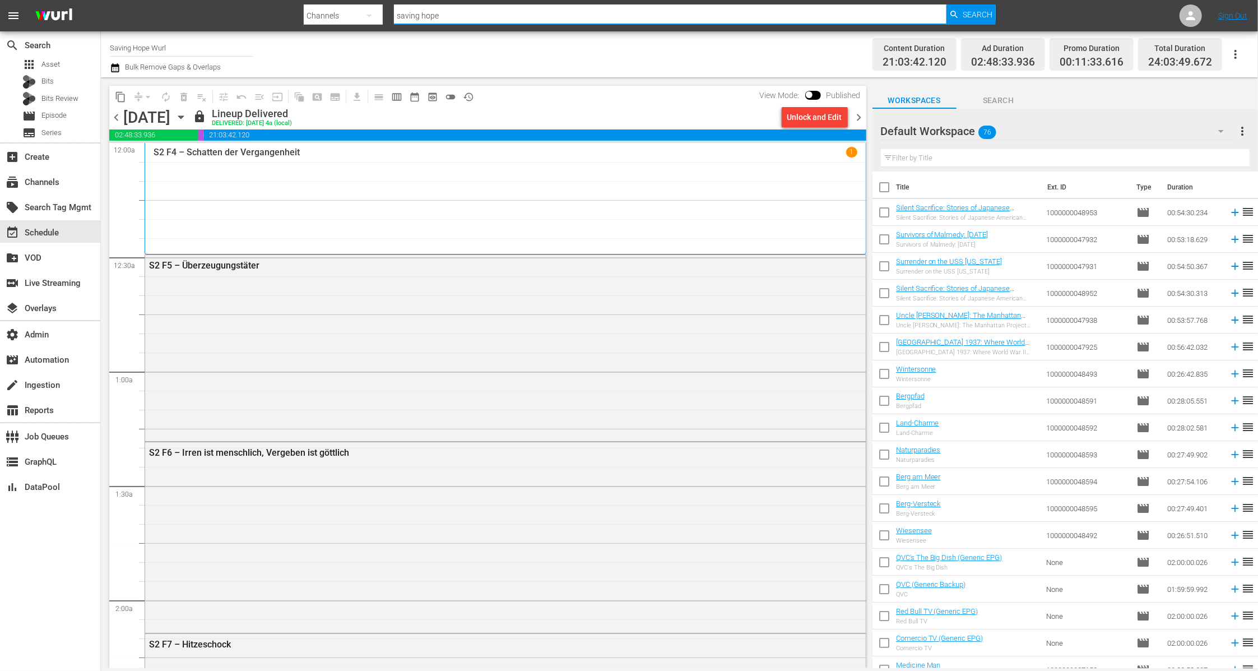
drag, startPoint x: 434, startPoint y: 18, endPoint x: 381, endPoint y: 17, distance: 53.2
click at [381, 17] on div "Search By Channels Search ID, Title, Description, Keywords, or Category saving …" at bounding box center [650, 15] width 692 height 27
paste input "bloomberg_quicktake_4"
type input "bloomberg_quicktake_4"
click at [979, 15] on span "Search" at bounding box center [977, 14] width 30 height 20
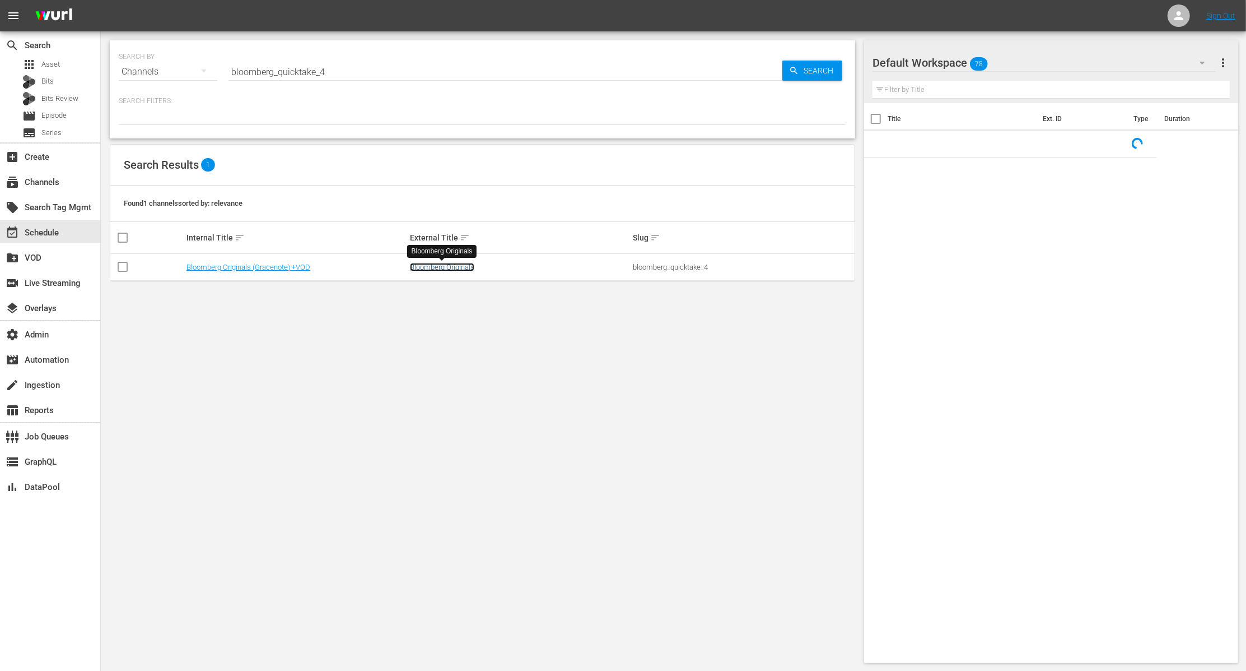
click at [427, 268] on link "Bloomberg Originals" at bounding box center [442, 267] width 64 height 8
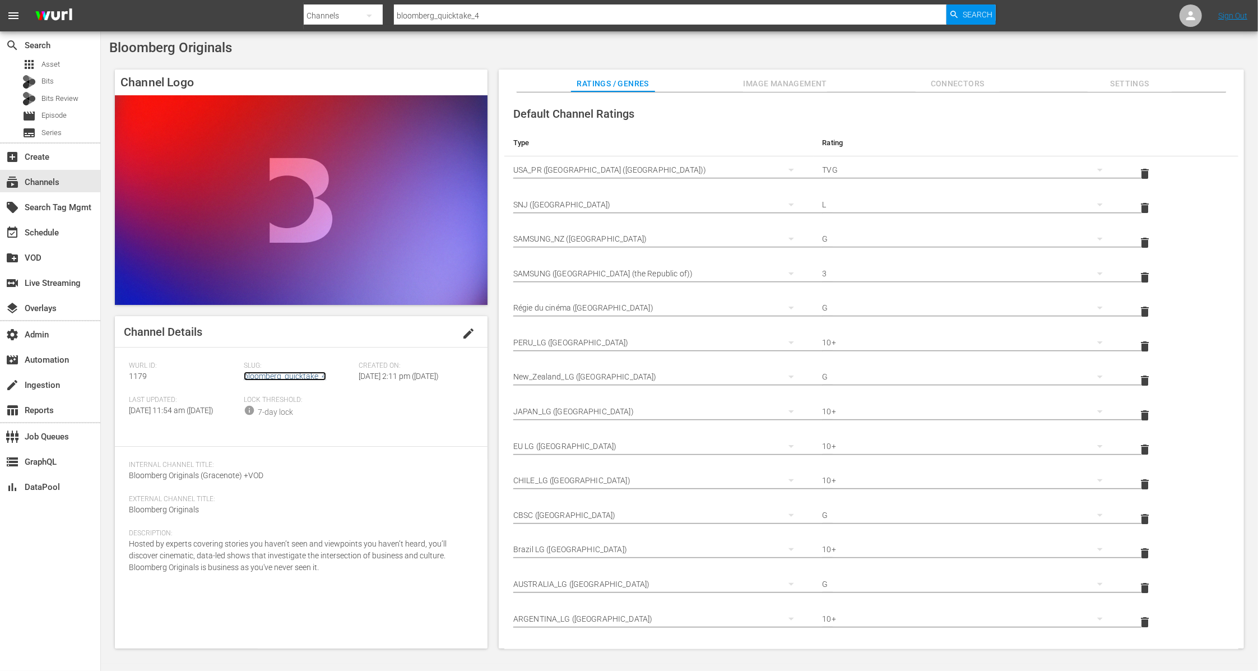
click at [272, 374] on link "bloomberg_quicktake_4" at bounding box center [285, 375] width 82 height 9
